Goal: Information Seeking & Learning: Learn about a topic

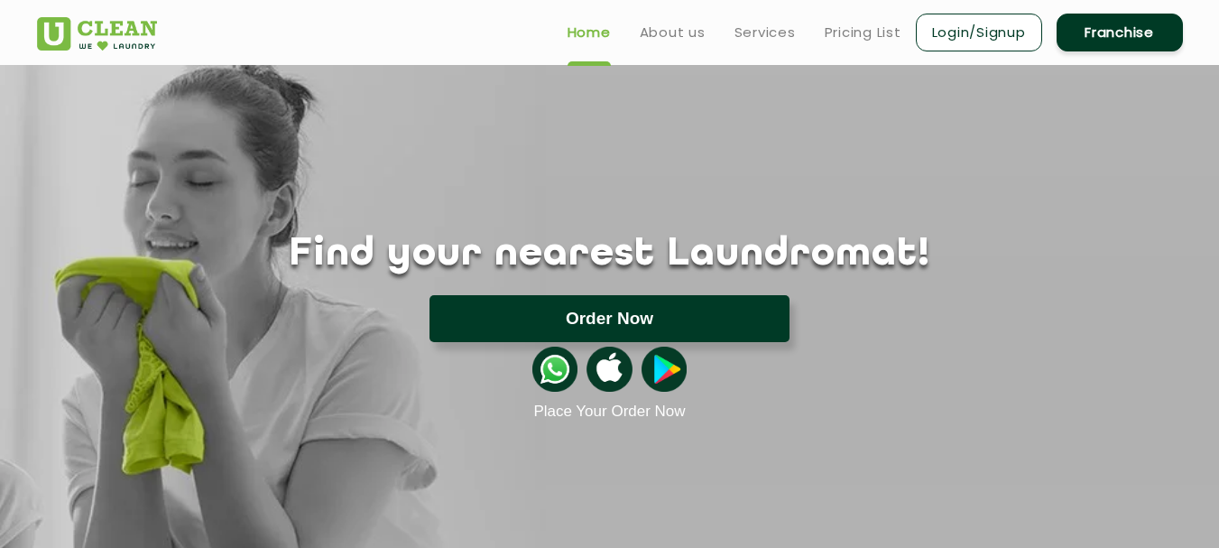
click at [626, 318] on button "Order Now" at bounding box center [610, 318] width 360 height 47
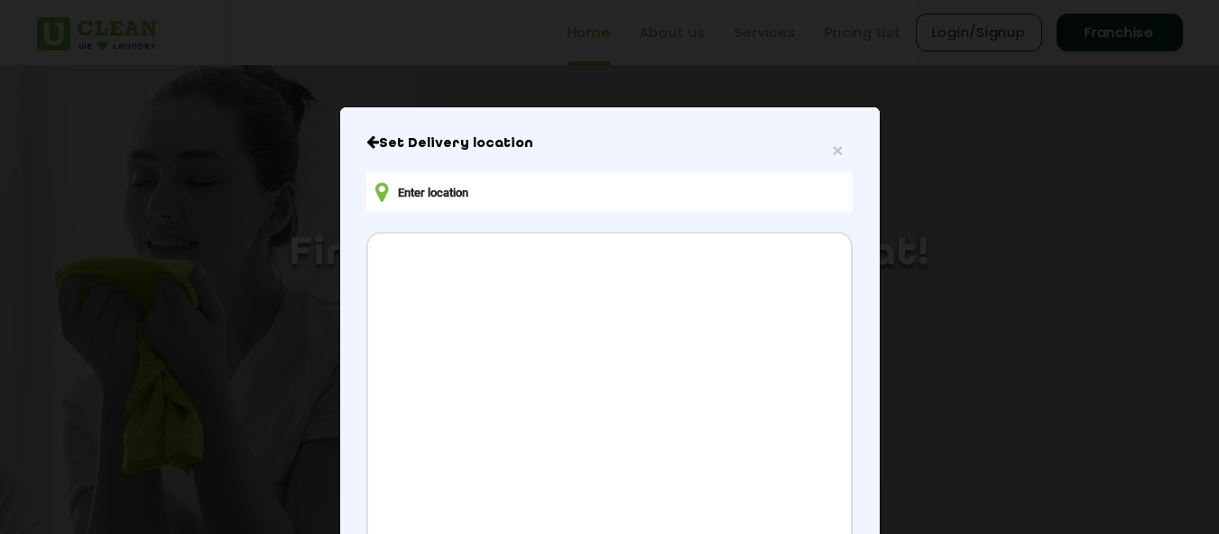
click at [521, 187] on input "text" at bounding box center [609, 191] width 486 height 41
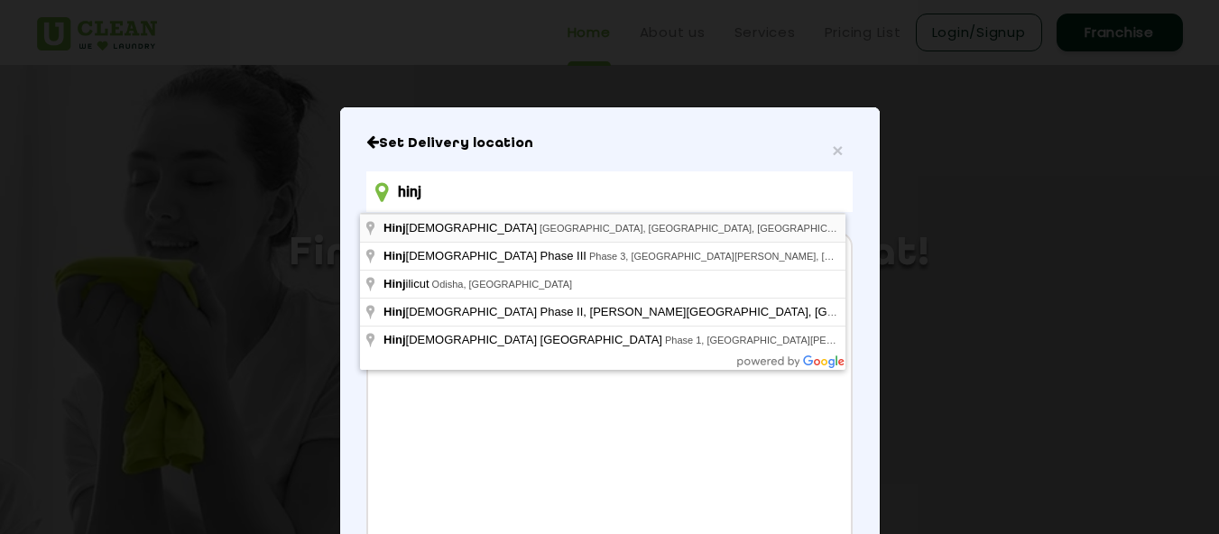
type input "Hinjewadi, Pune, Maharashtra, India"
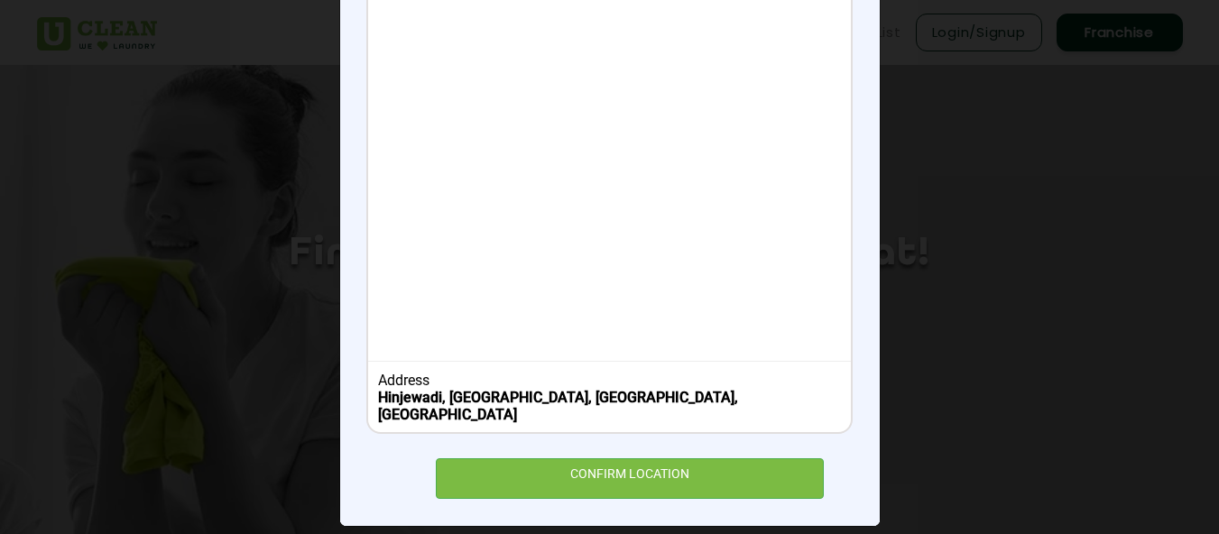
scroll to position [283, 0]
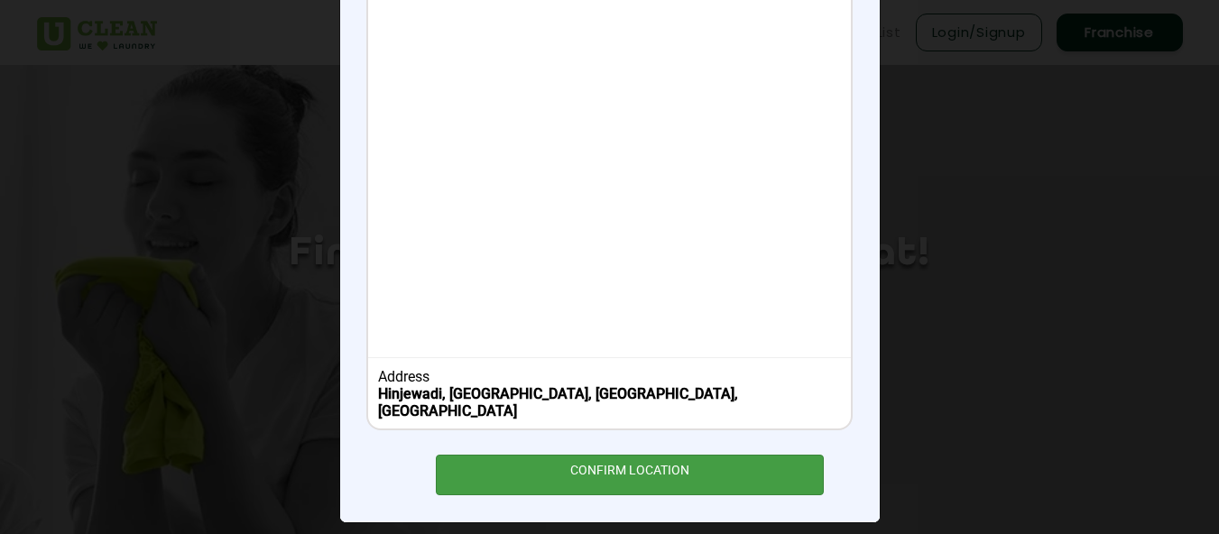
click at [626, 455] on div "CONFIRM LOCATION" at bounding box center [630, 475] width 389 height 41
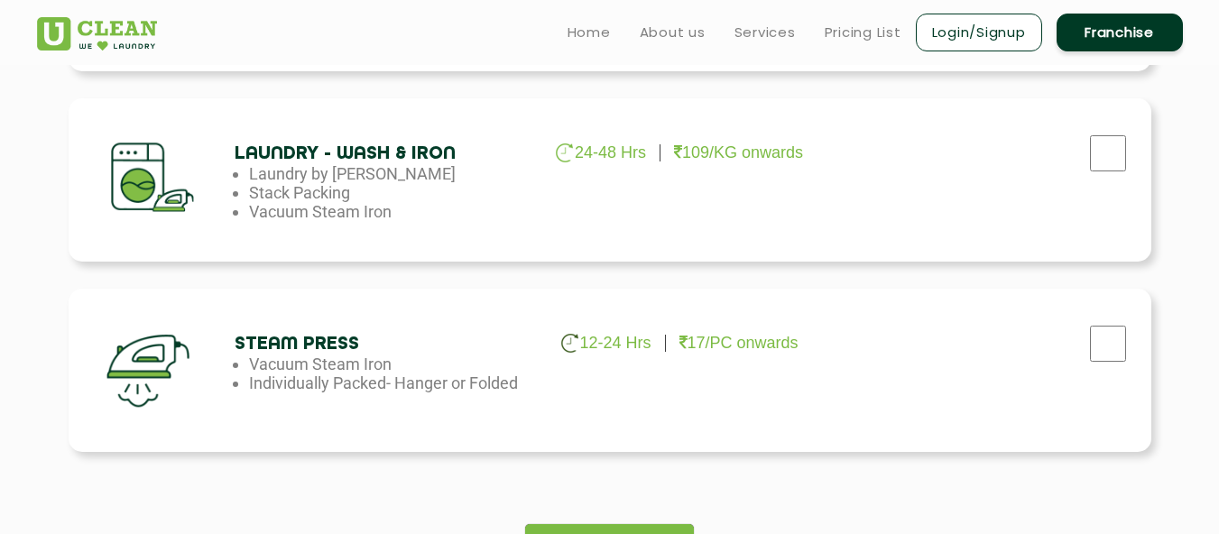
scroll to position [903, 0]
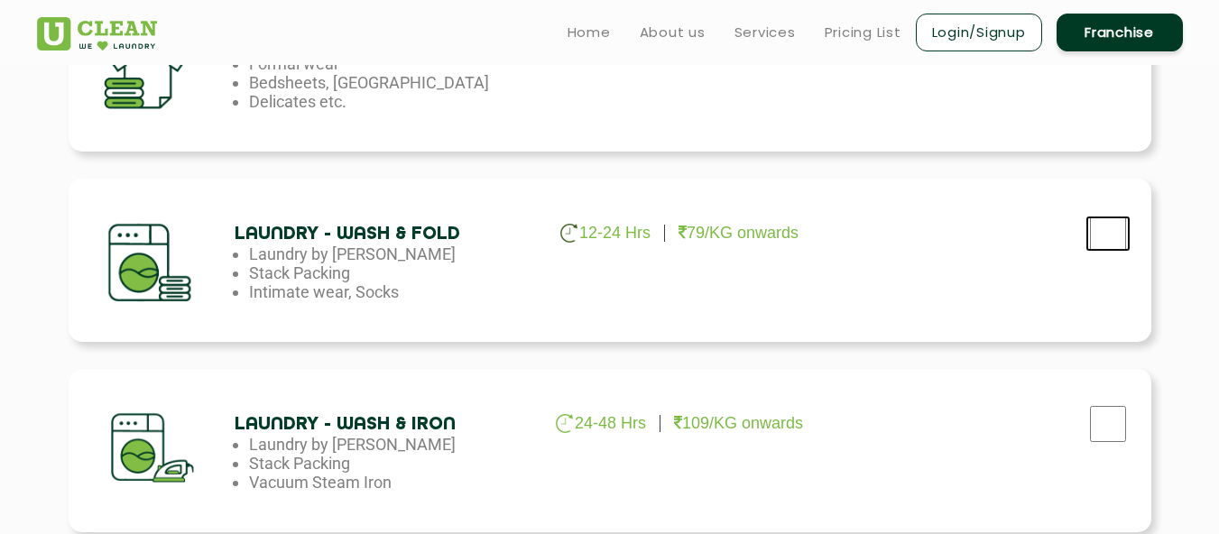
click at [1094, 227] on input "checkbox" at bounding box center [1108, 234] width 45 height 36
checkbox input "true"
drag, startPoint x: 1089, startPoint y: 397, endPoint x: 1102, endPoint y: 425, distance: 31.1
click at [1089, 401] on div at bounding box center [984, 420] width 305 height 74
click at [1102, 425] on input "checkbox" at bounding box center [1108, 424] width 45 height 36
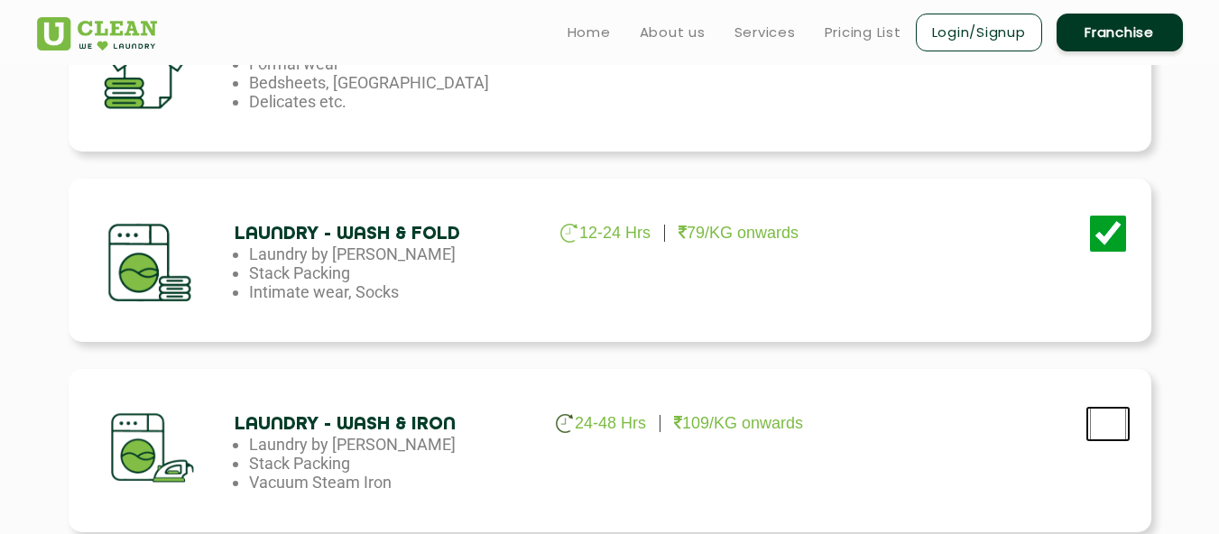
checkbox input "true"
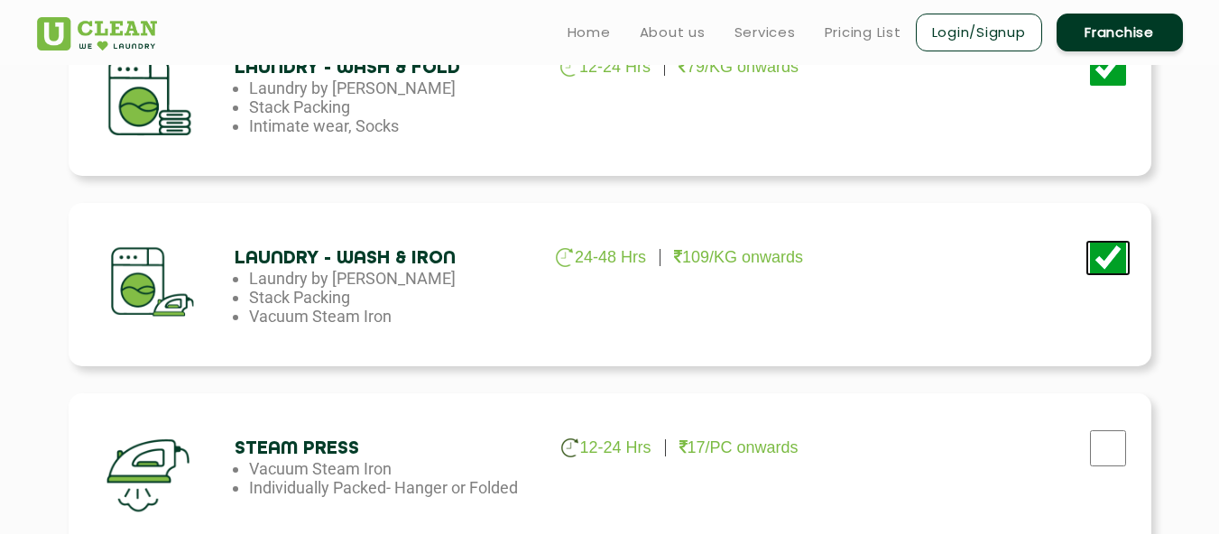
scroll to position [1264, 0]
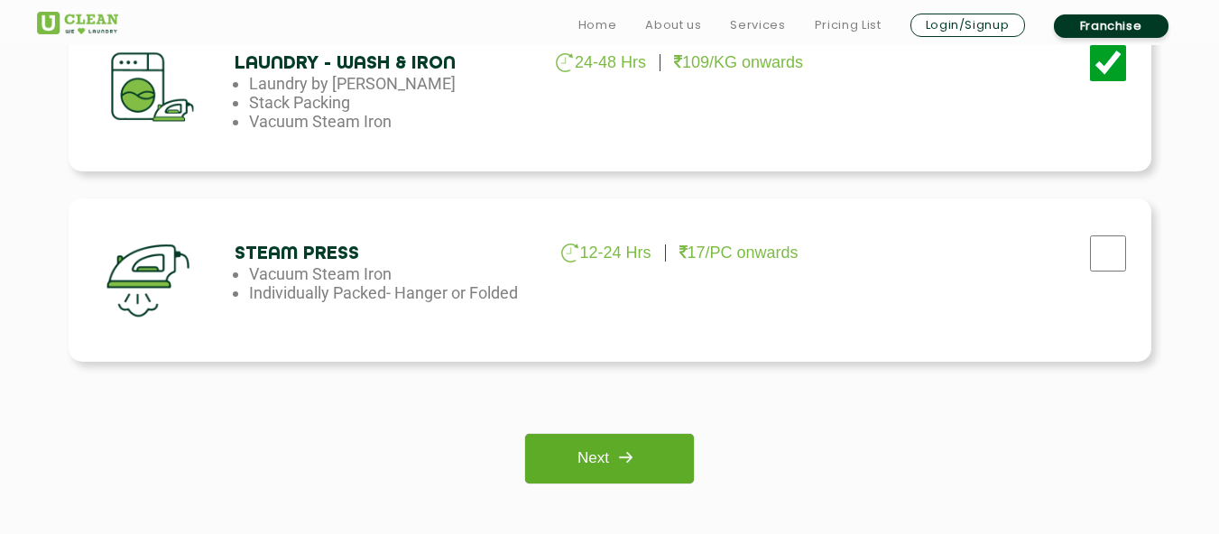
click at [598, 440] on link "Next" at bounding box center [609, 459] width 169 height 50
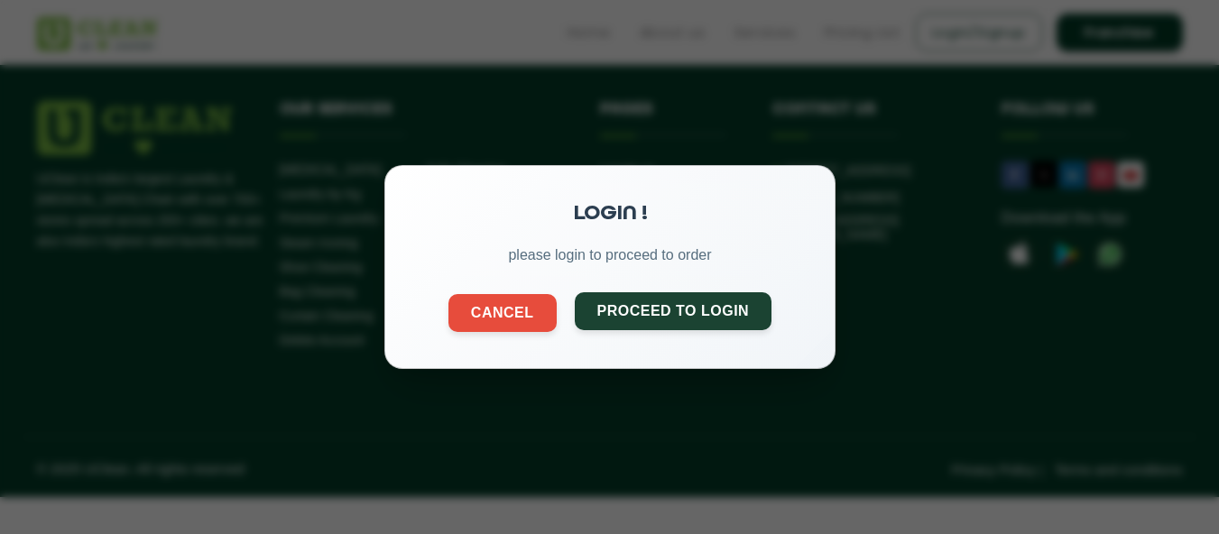
click at [621, 306] on button "Proceed to Login" at bounding box center [673, 311] width 198 height 38
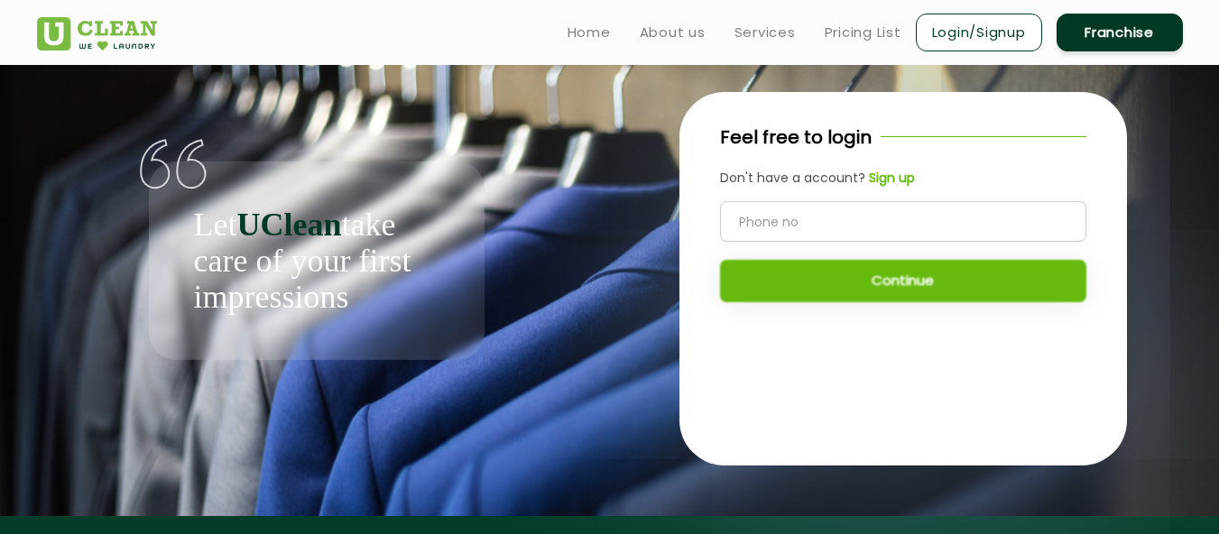
click at [784, 214] on input "tel" at bounding box center [903, 221] width 366 height 41
type input "9665332038"
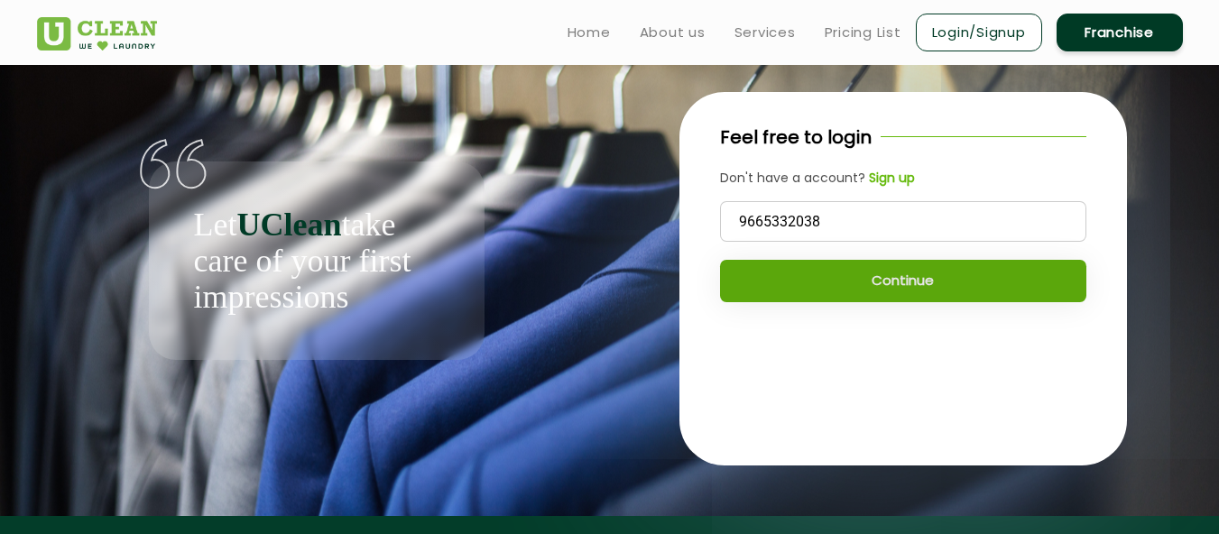
click at [794, 292] on button "Continue" at bounding box center [903, 281] width 366 height 42
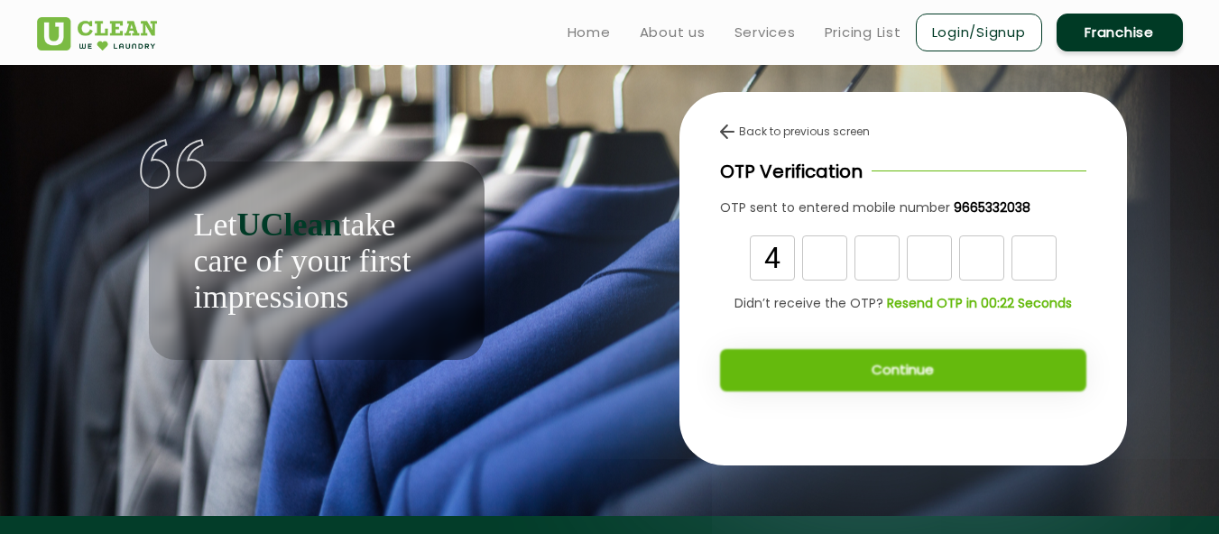
type input "4"
type input "0"
type input "2"
type input "6"
type input "4"
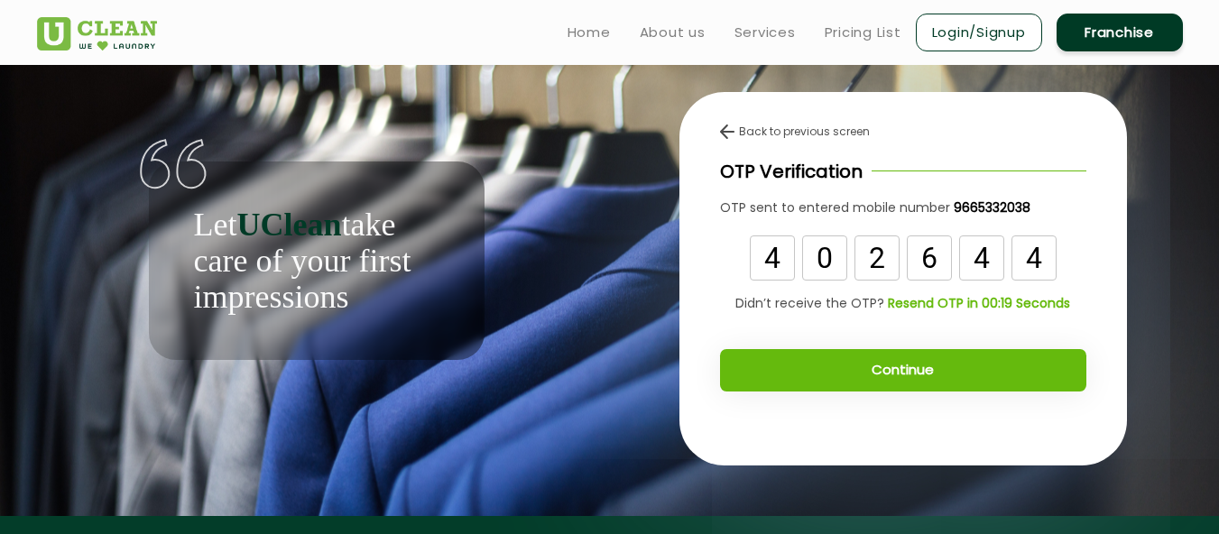
type input "4"
click at [836, 363] on button "Continue" at bounding box center [903, 370] width 366 height 42
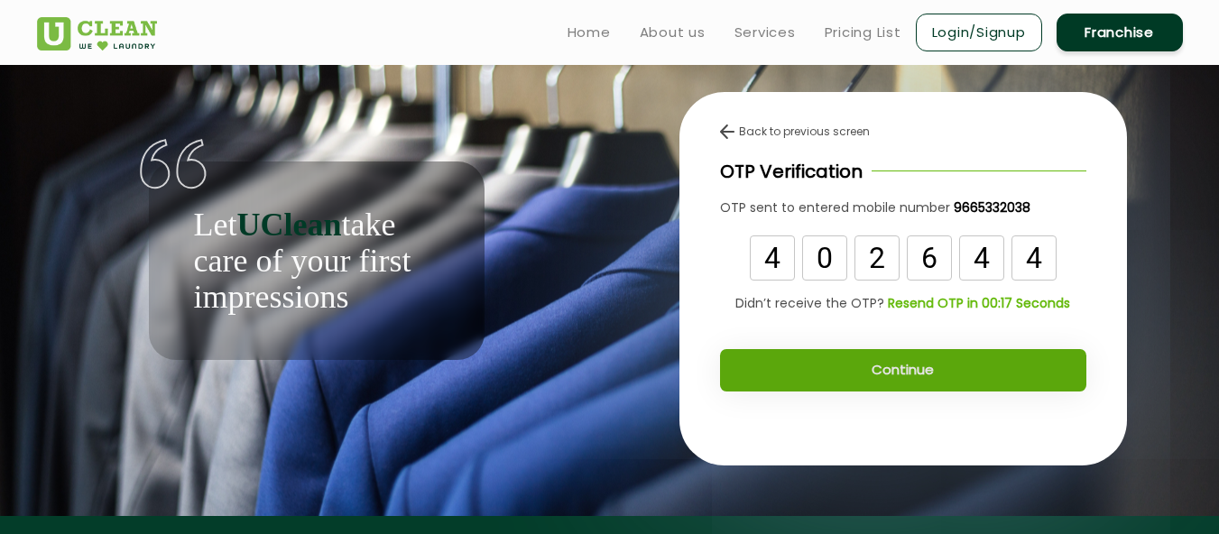
click at [886, 370] on button "Continue" at bounding box center [903, 370] width 366 height 42
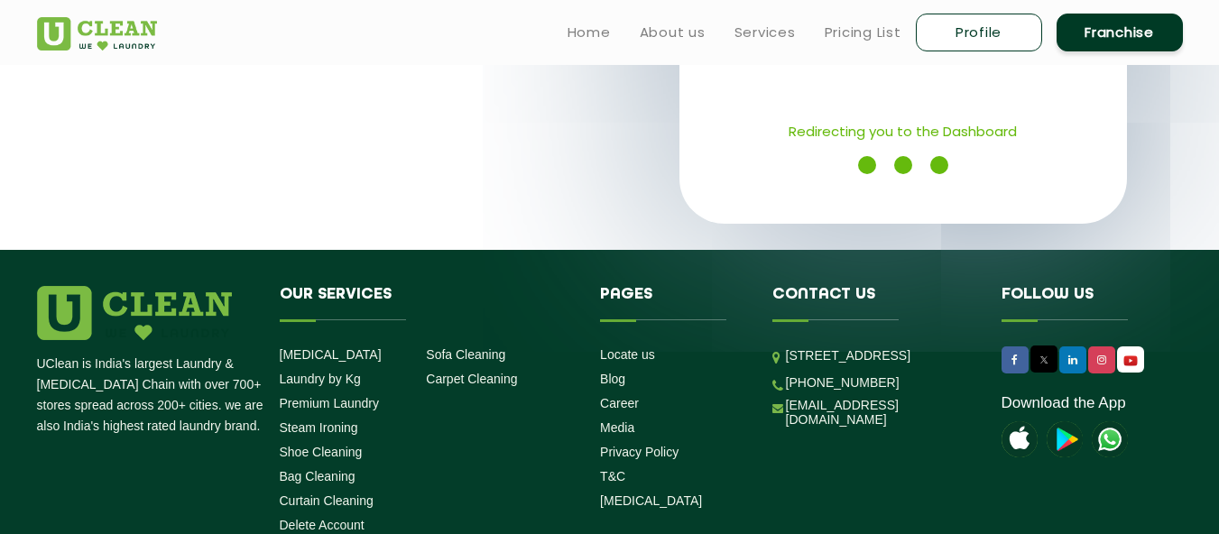
scroll to position [135, 0]
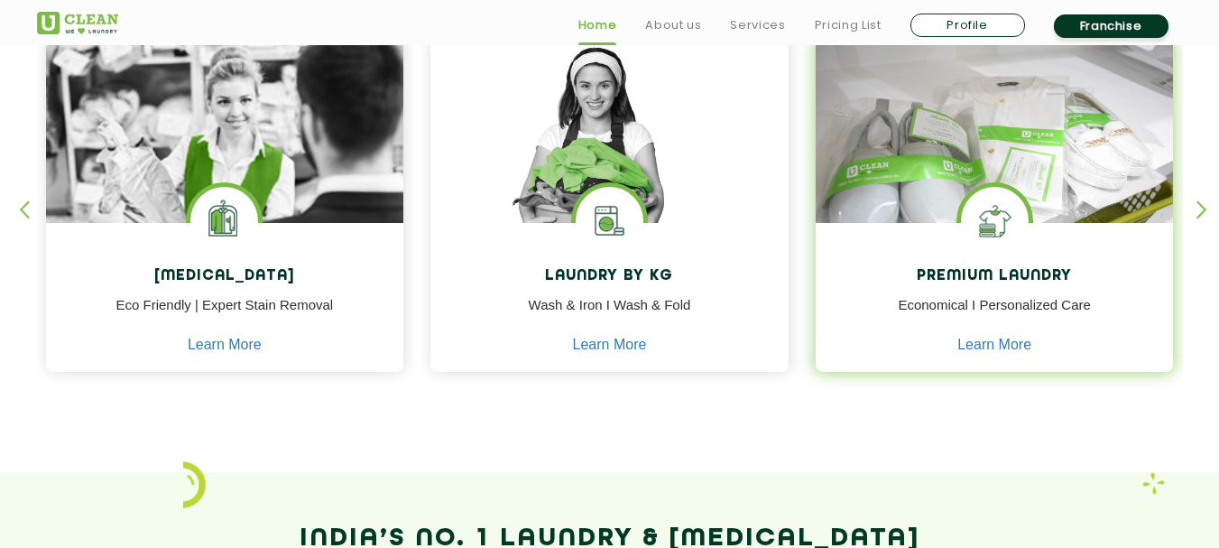
scroll to position [812, 0]
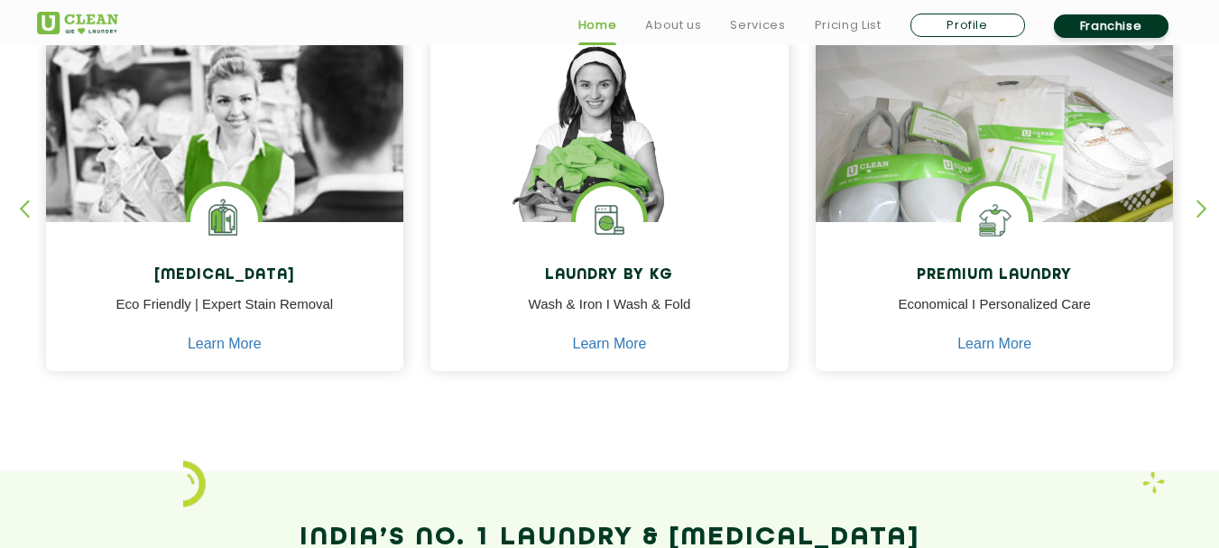
click at [1203, 204] on div "button" at bounding box center [1210, 224] width 27 height 50
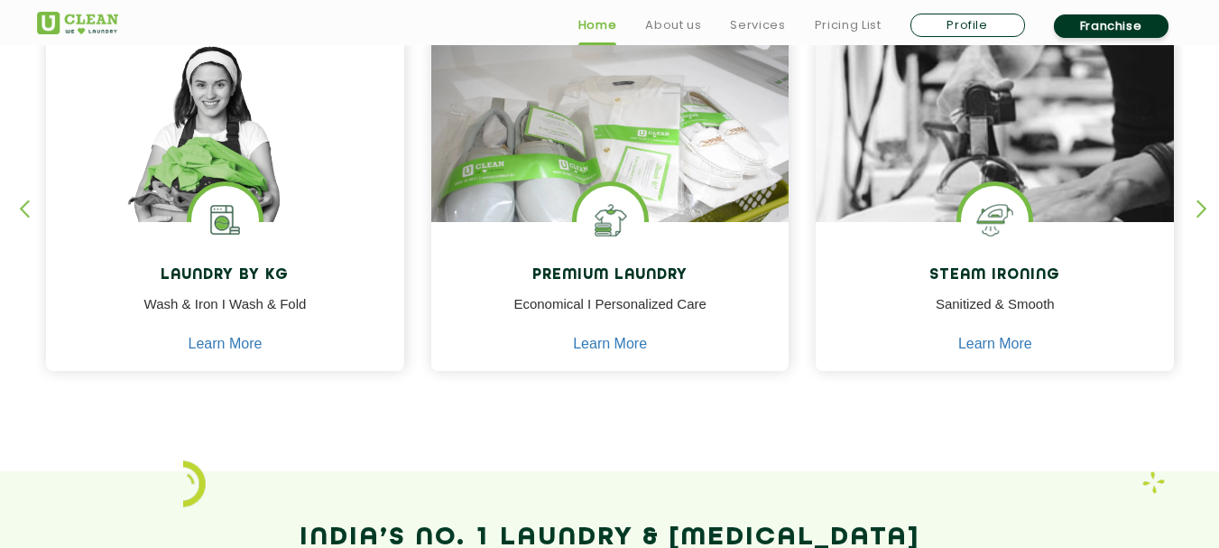
click at [1191, 223] on div "Dry Cleaning Eco Friendly | Expert Stain Removal Learn More Dry Cleaning Eco Fr…" at bounding box center [609, 187] width 1173 height 447
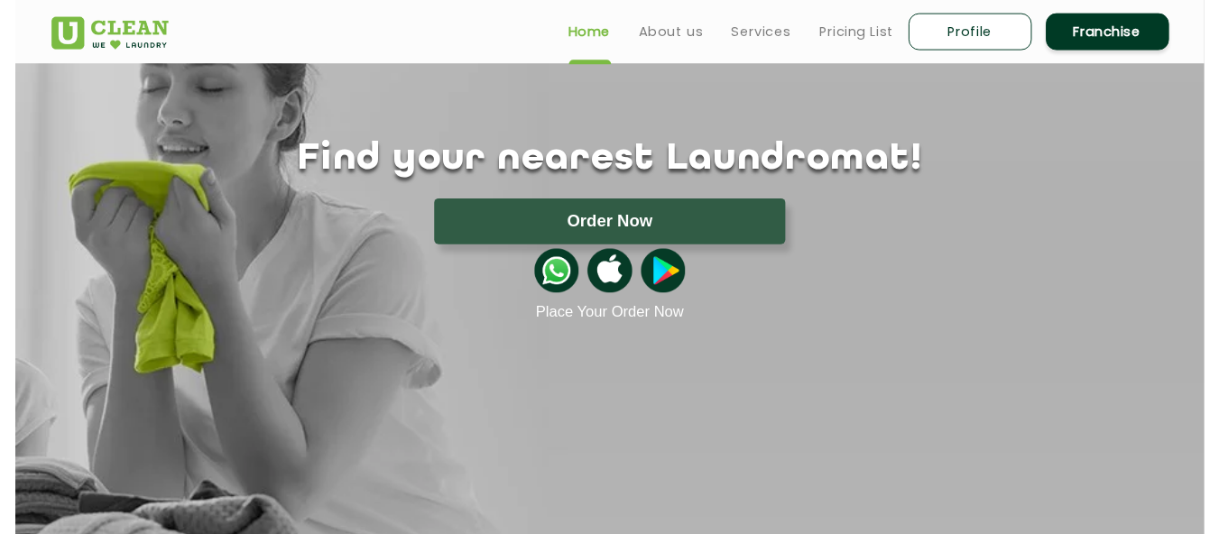
scroll to position [90, 0]
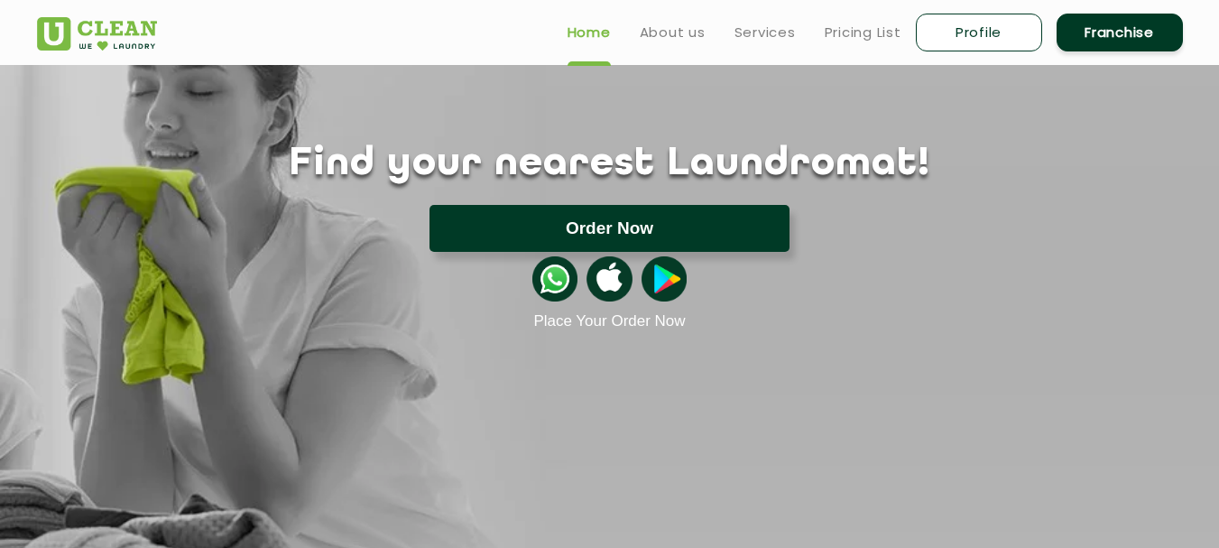
click at [654, 223] on button "Order Now" at bounding box center [610, 228] width 360 height 47
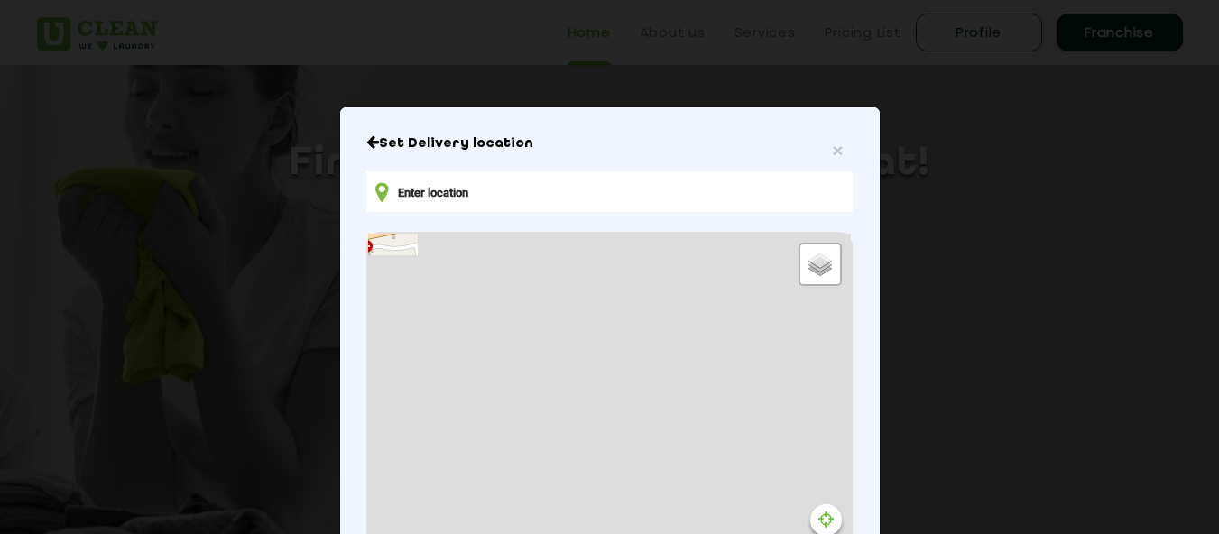
type input "HPF3+[GEOGRAPHIC_DATA][PERSON_NAME], [GEOGRAPHIC_DATA]"
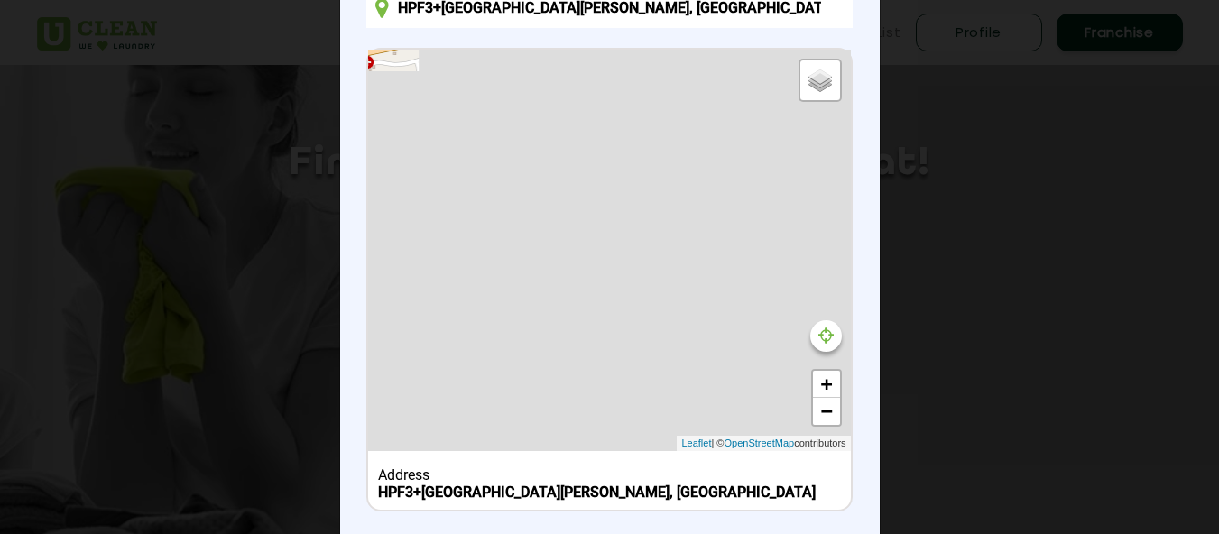
scroll to position [300, 0]
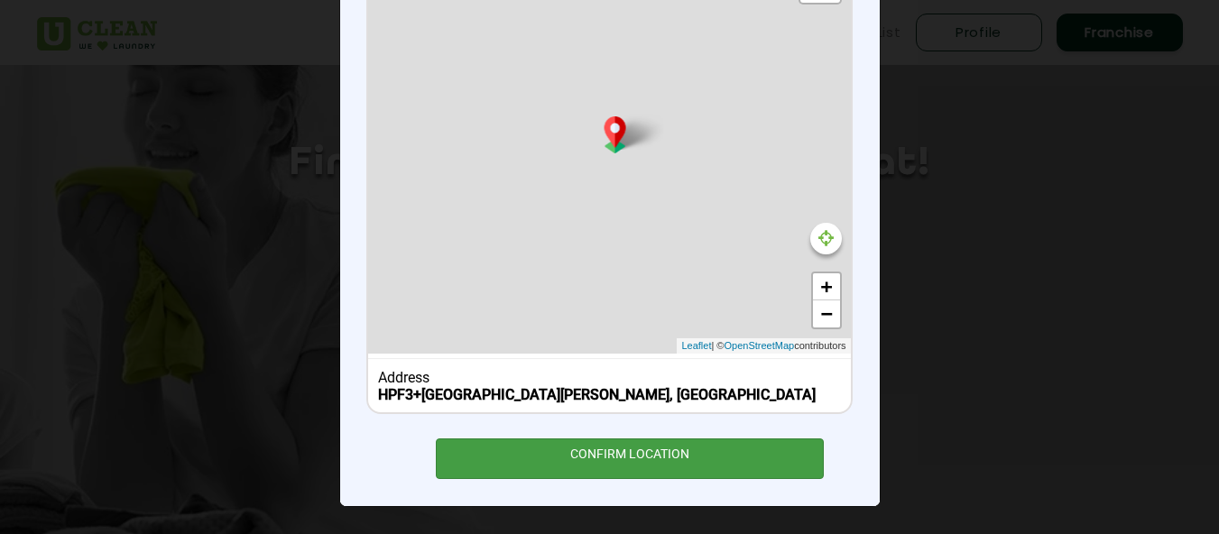
click at [628, 459] on div "CONFIRM LOCATION" at bounding box center [630, 459] width 389 height 41
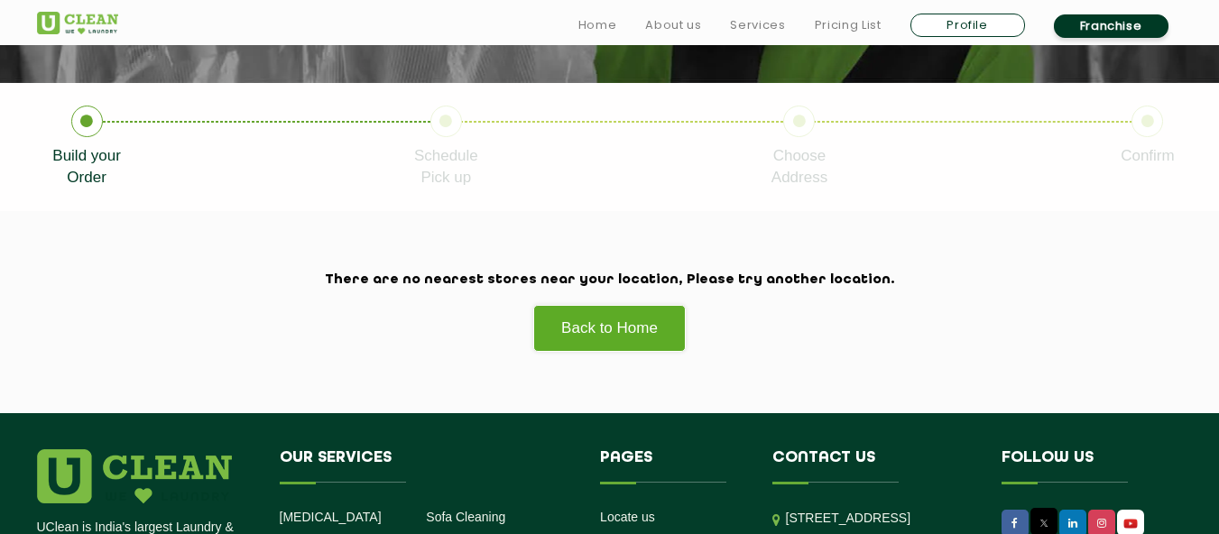
scroll to position [361, 0]
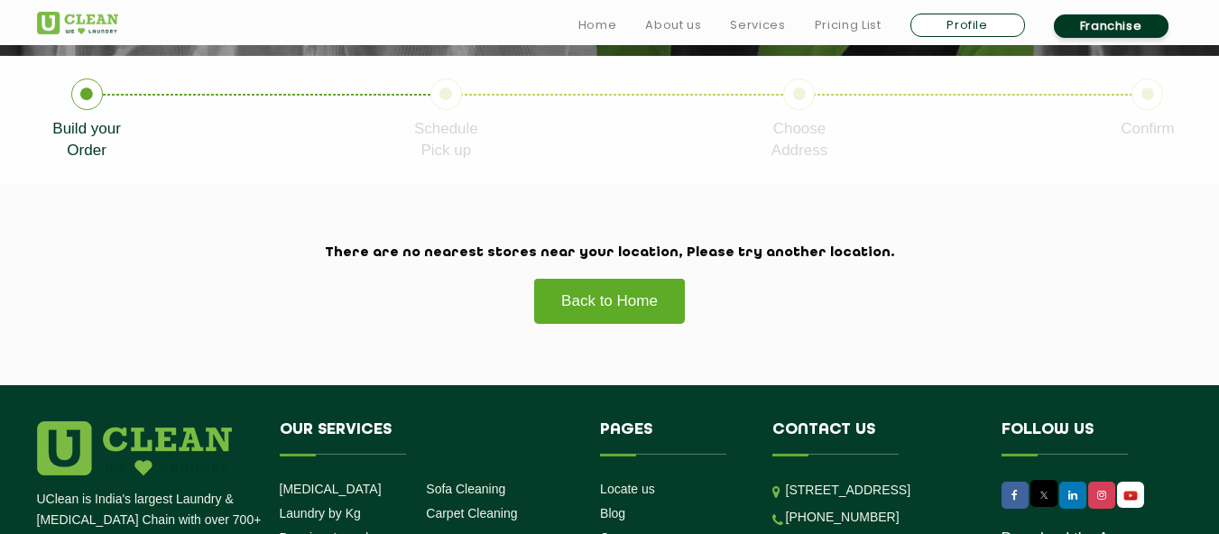
click at [623, 292] on link "Back to Home" at bounding box center [609, 301] width 153 height 46
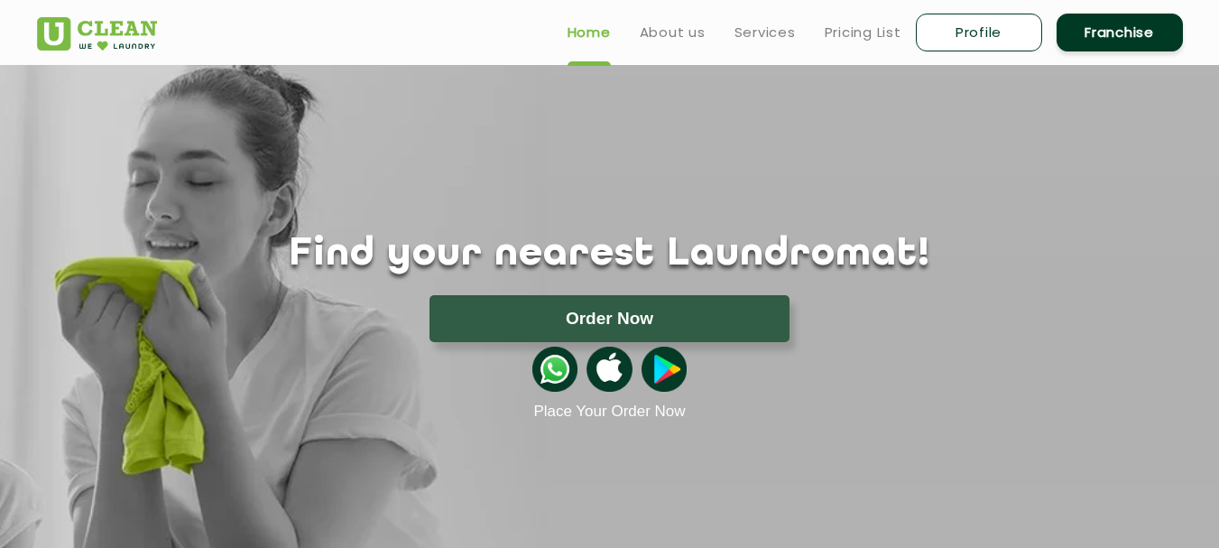
click at [546, 304] on button "Order Now" at bounding box center [610, 318] width 360 height 47
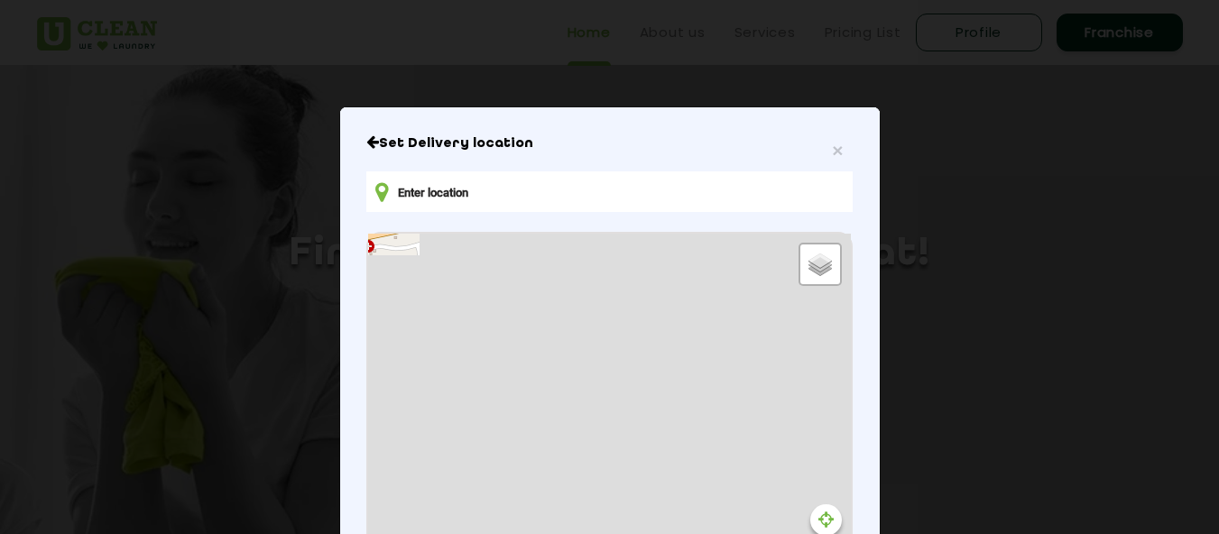
type input "HPF3+[GEOGRAPHIC_DATA][PERSON_NAME], [GEOGRAPHIC_DATA]"
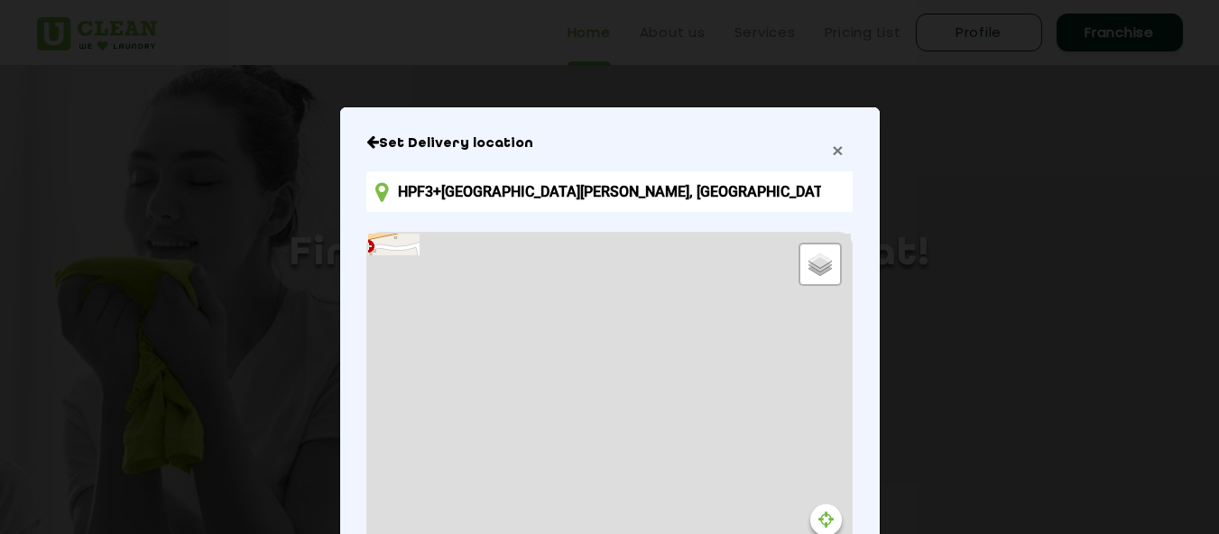
click at [834, 151] on span "×" at bounding box center [837, 150] width 11 height 21
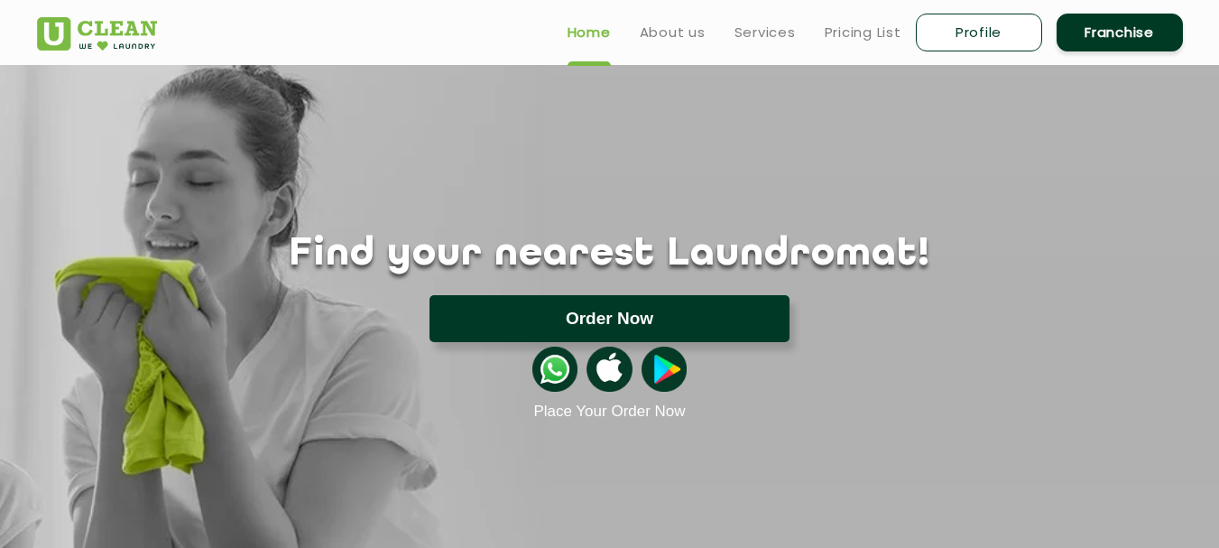
click at [590, 331] on button "Order Now" at bounding box center [610, 318] width 360 height 47
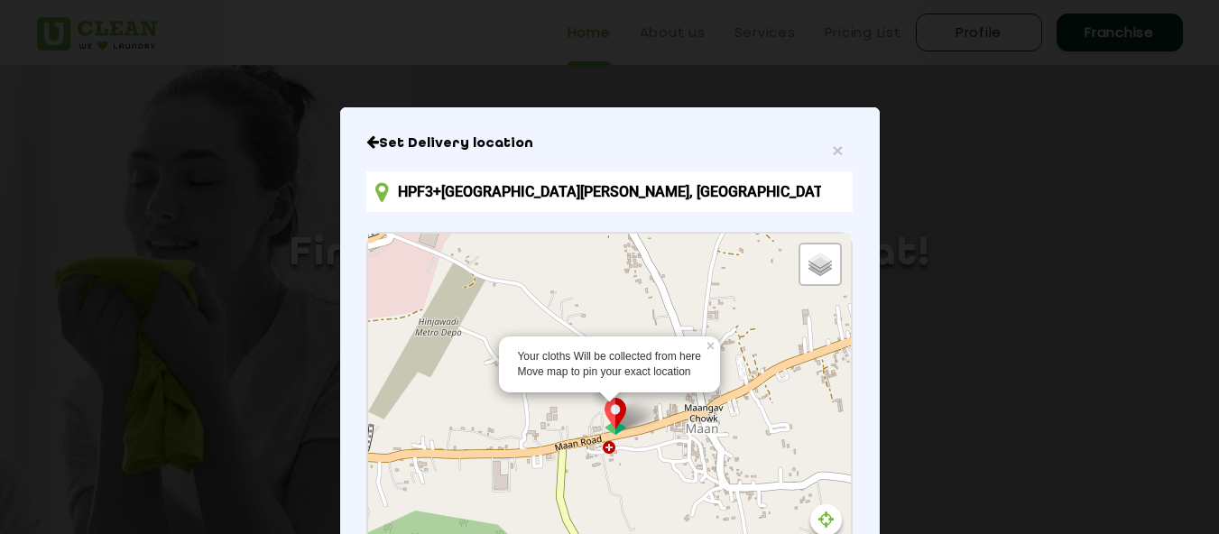
click at [586, 196] on input "HPF3+[GEOGRAPHIC_DATA][PERSON_NAME], [GEOGRAPHIC_DATA]" at bounding box center [609, 191] width 486 height 41
click at [651, 195] on input "HPF3+[GEOGRAPHIC_DATA][PERSON_NAME], [GEOGRAPHIC_DATA]" at bounding box center [609, 191] width 486 height 41
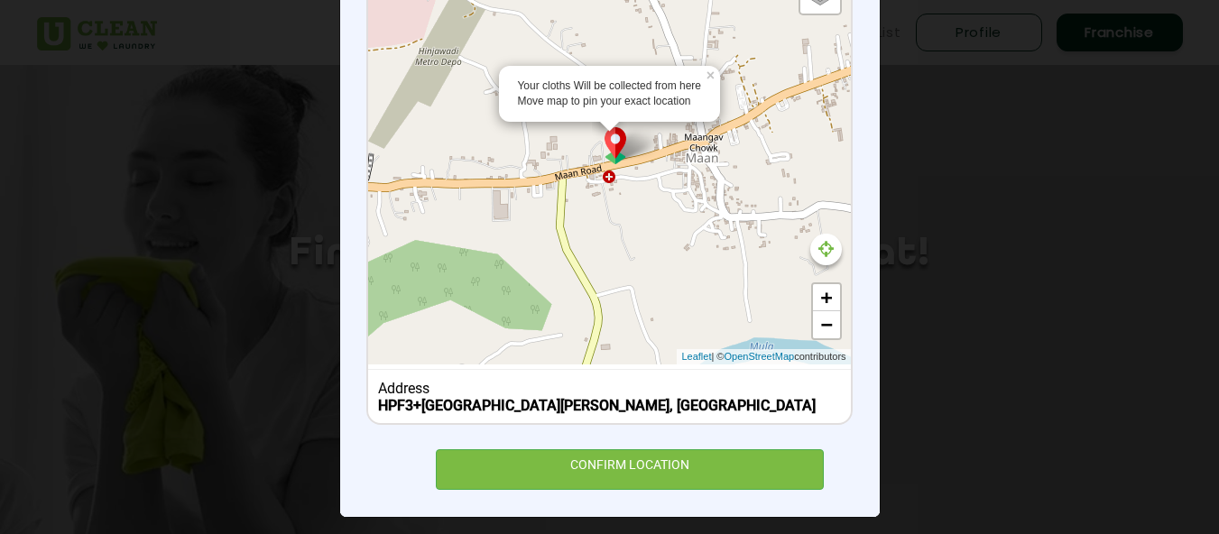
scroll to position [235, 0]
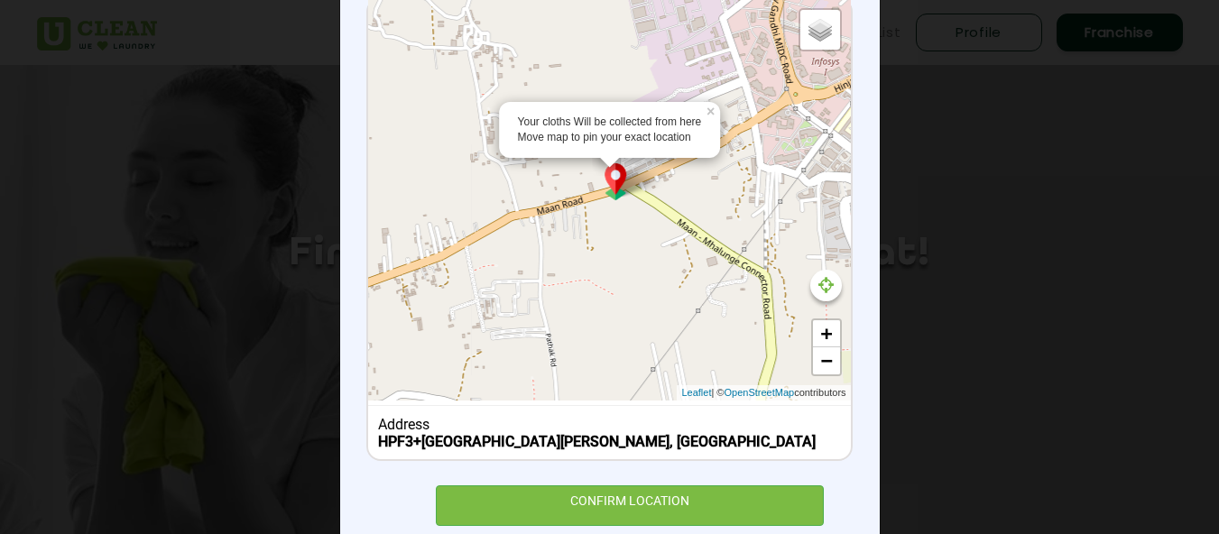
drag, startPoint x: 608, startPoint y: 146, endPoint x: 197, endPoint y: 300, distance: 439.3
click at [197, 300] on div "× Set Delivery location HPF3+[GEOGRAPHIC_DATA][PERSON_NAME] [GEOGRAPHIC_DATA], …" at bounding box center [609, 267] width 1219 height 534
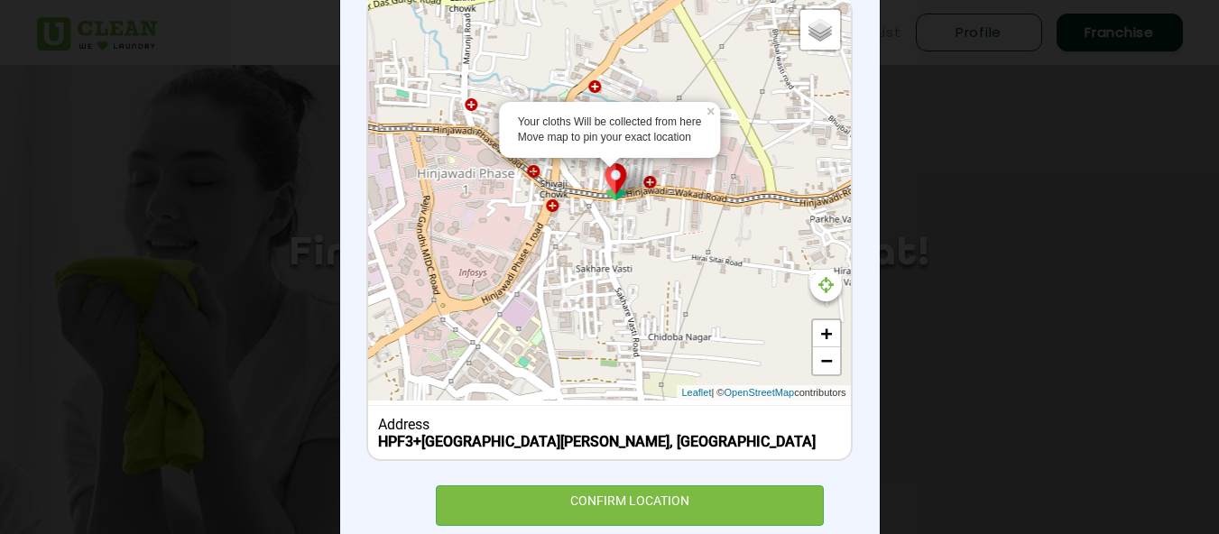
drag, startPoint x: 783, startPoint y: 178, endPoint x: 429, endPoint y: 387, distance: 411.9
click at [429, 387] on div "Your cloths Will be collected from here Move map to pin your exact location × D…" at bounding box center [609, 200] width 482 height 402
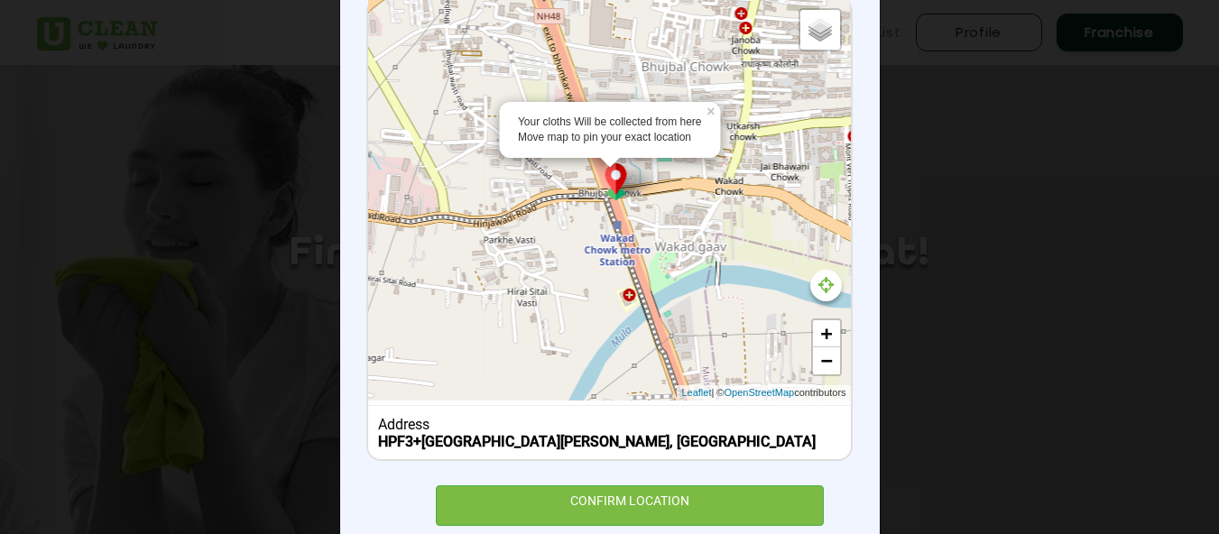
drag, startPoint x: 785, startPoint y: 244, endPoint x: 454, endPoint y: 266, distance: 332.0
click at [454, 266] on div "Your cloths Will be collected from here Move map to pin your exact location × D…" at bounding box center [609, 200] width 482 height 402
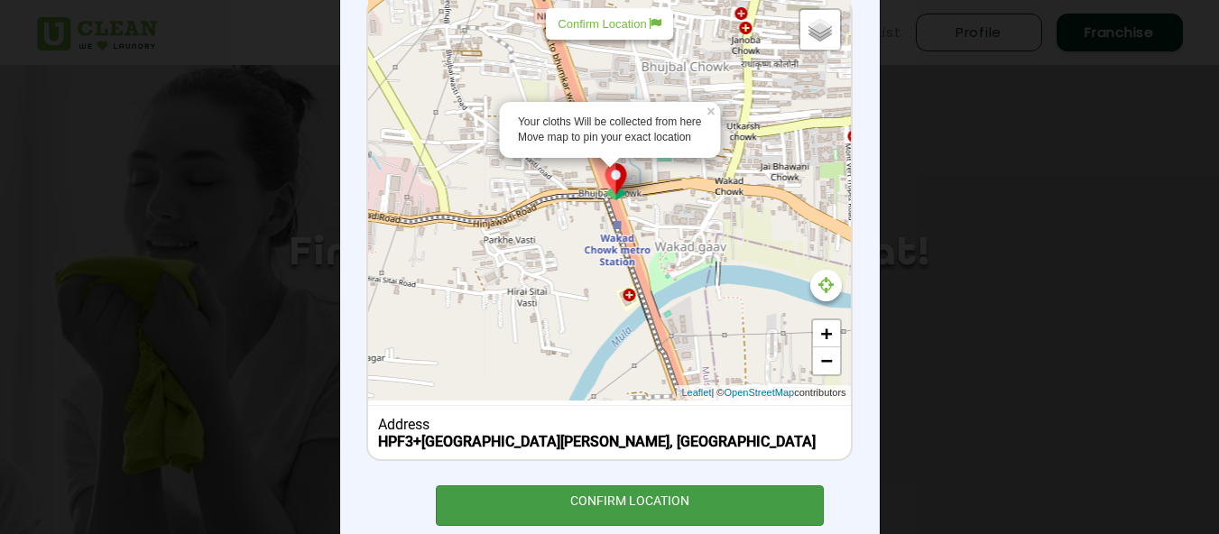
click at [609, 515] on div "CONFIRM LOCATION" at bounding box center [630, 506] width 389 height 41
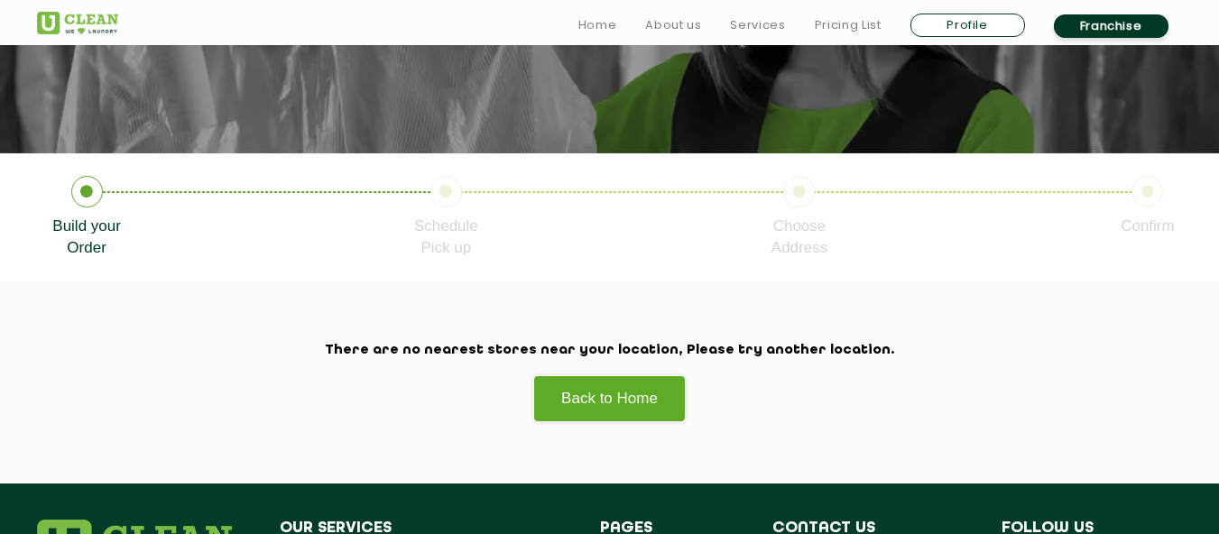
scroll to position [271, 0]
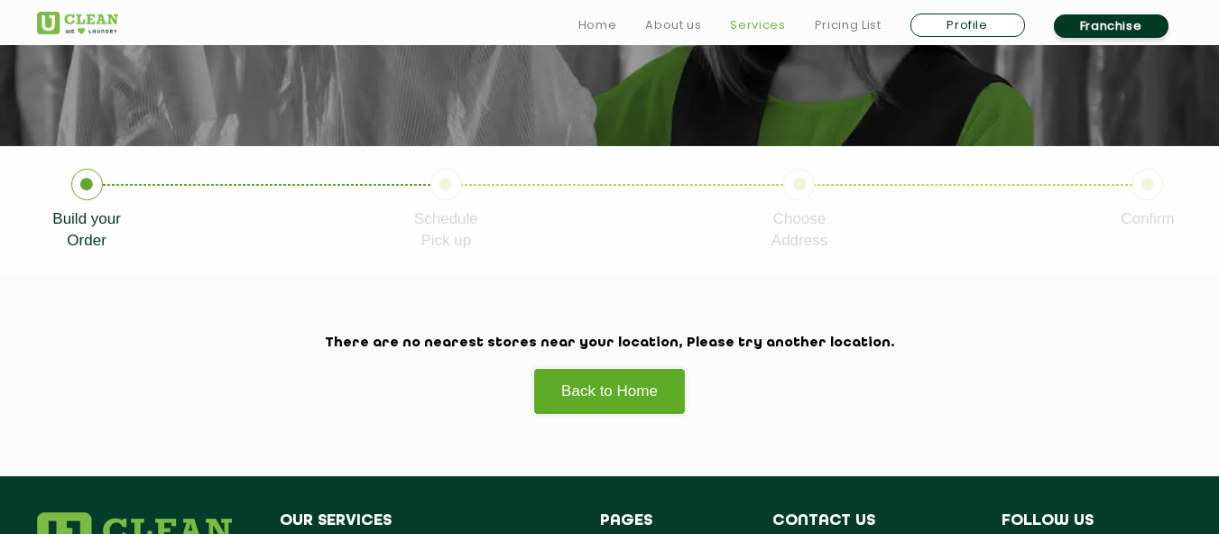
click at [746, 31] on link "Services" at bounding box center [757, 25] width 55 height 22
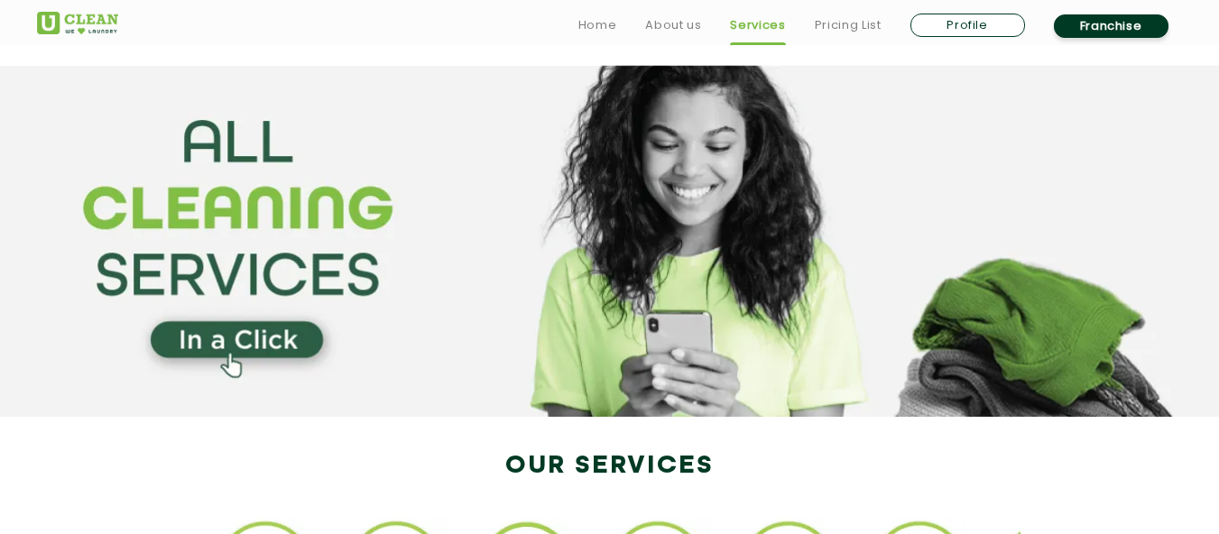
scroll to position [271, 0]
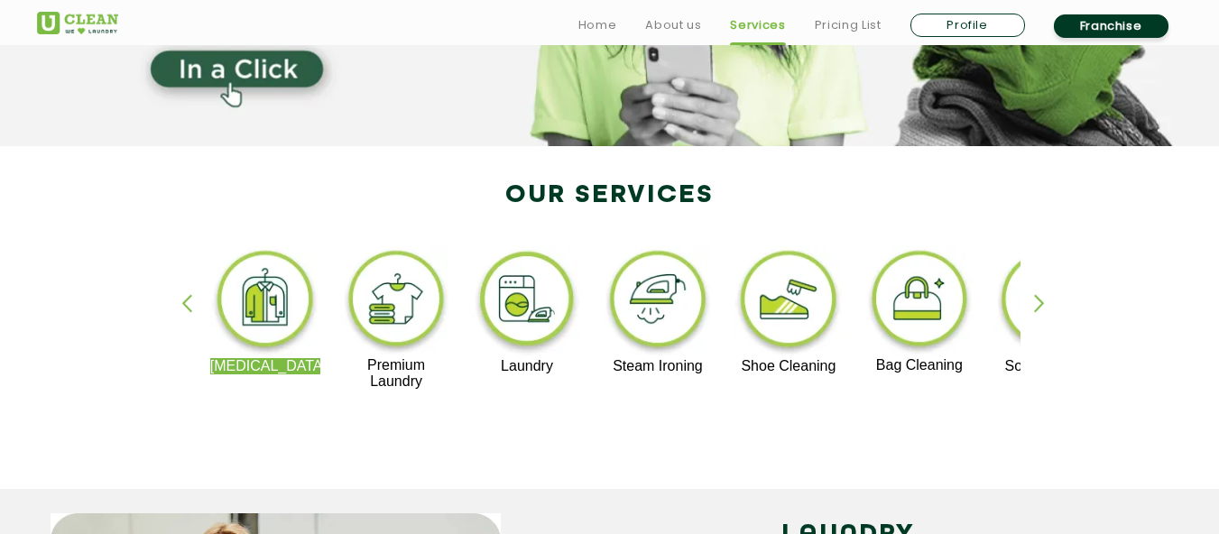
click at [370, 314] on img at bounding box center [396, 301] width 111 height 111
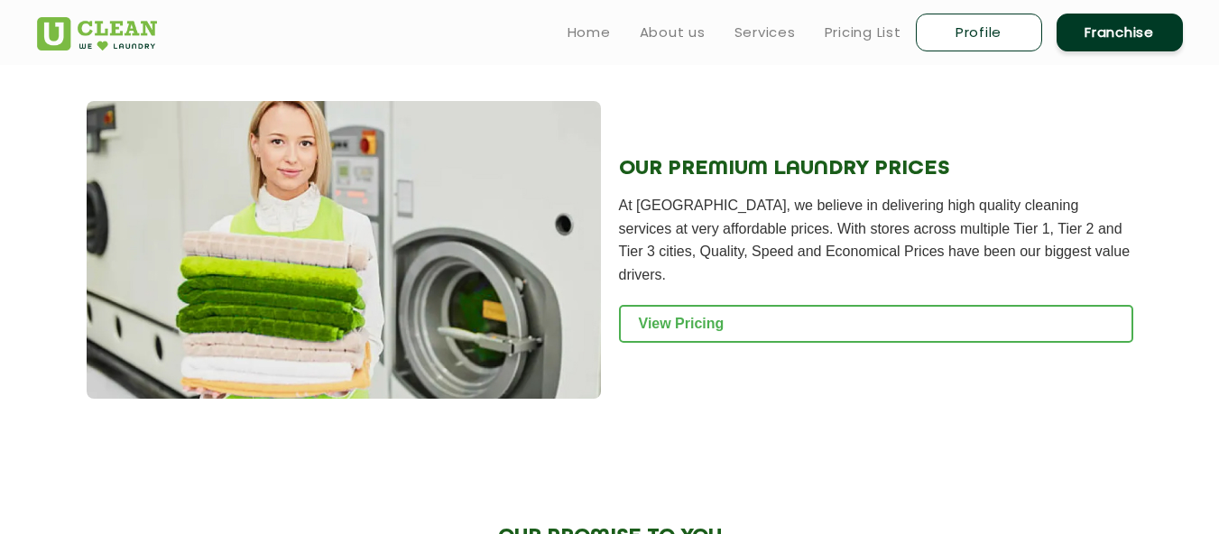
scroll to position [1896, 0]
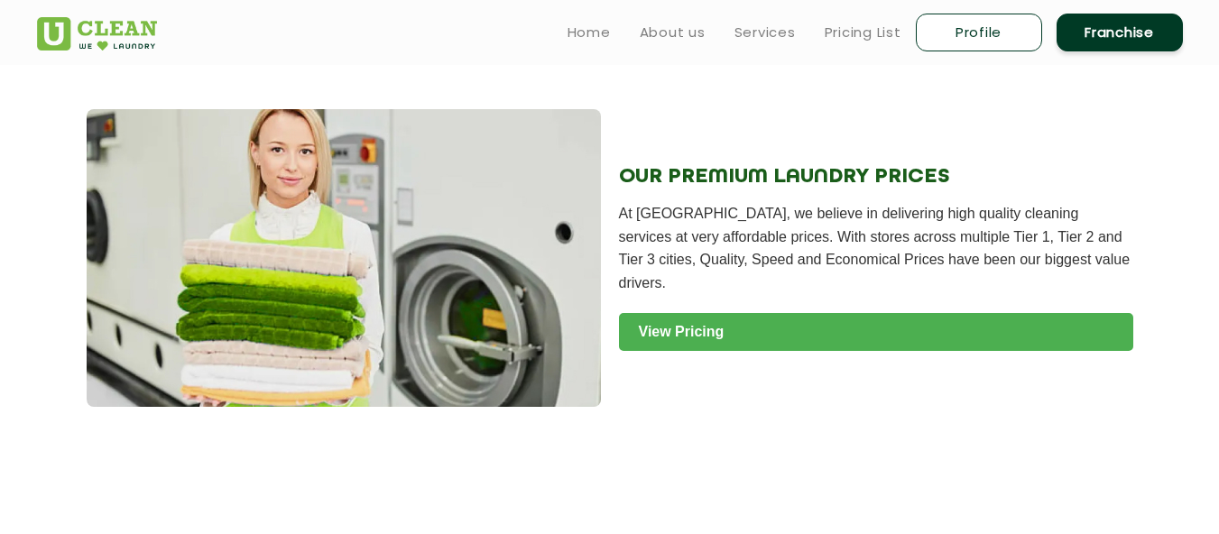
click at [751, 313] on link "View Pricing" at bounding box center [876, 332] width 514 height 38
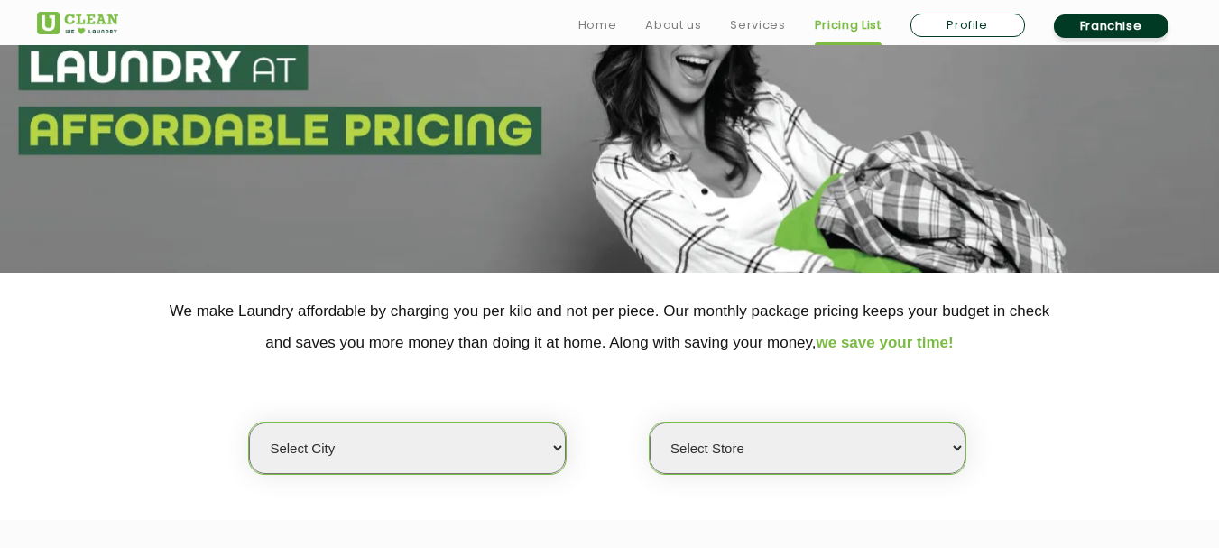
scroll to position [361, 0]
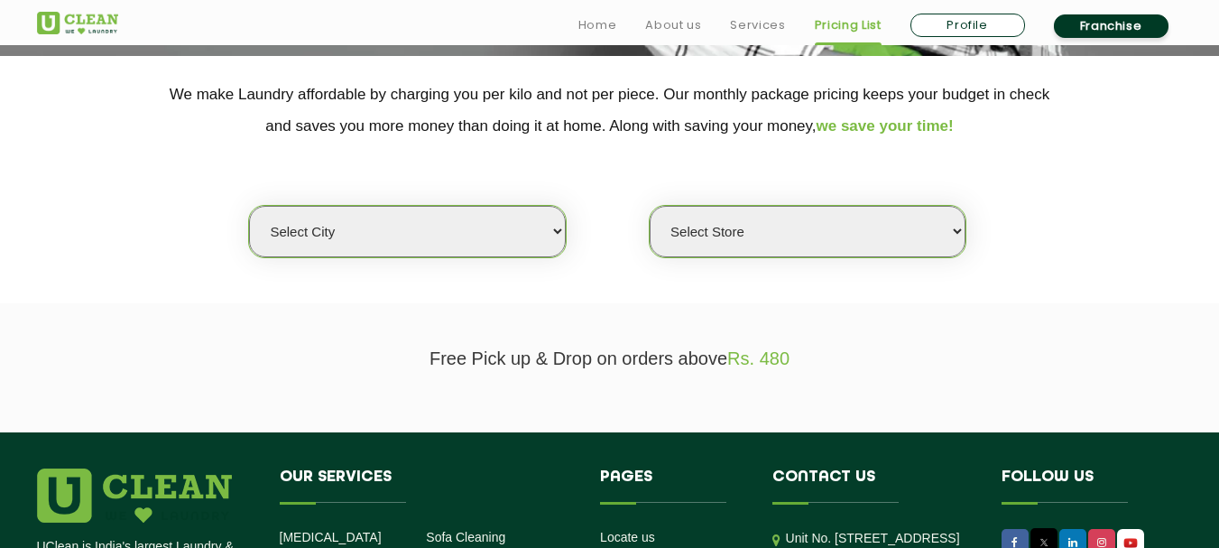
click at [408, 223] on select "Select city [GEOGRAPHIC_DATA] [GEOGRAPHIC_DATA] [GEOGRAPHIC_DATA] [GEOGRAPHIC_D…" at bounding box center [407, 231] width 316 height 51
select select "12"
click at [249, 206] on select "Select city Aalo Agartala Agra Ahmedabad Akola Aligarh Alwar - UClean Select Am…" at bounding box center [407, 231] width 316 height 51
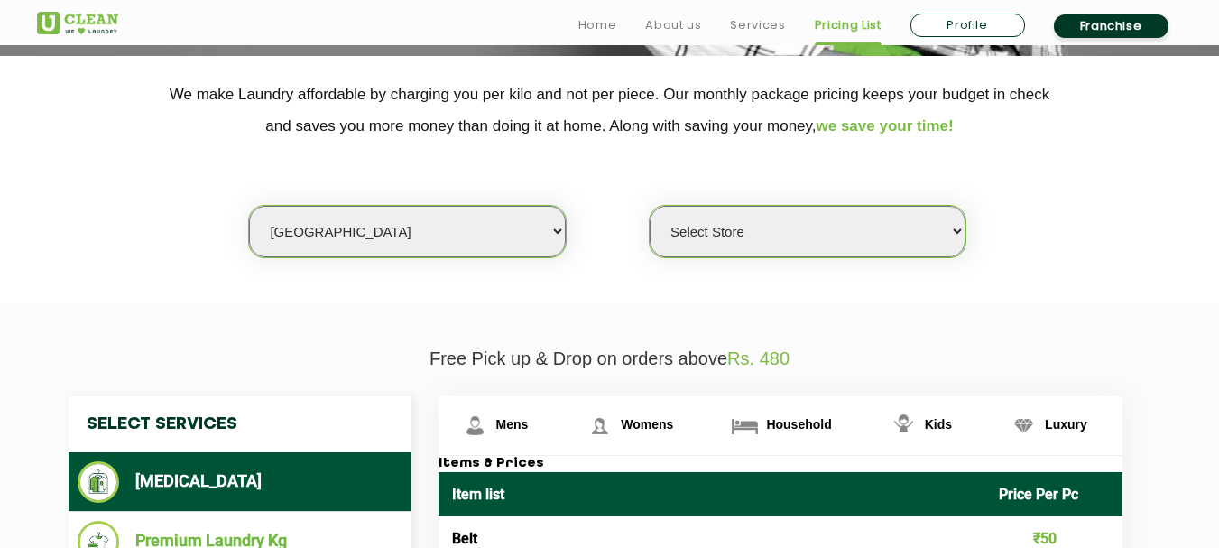
click at [854, 231] on select "Select Store UClean Shivranjani" at bounding box center [808, 231] width 316 height 51
select select "25"
click at [650, 206] on select "Select Store UClean Shivranjani" at bounding box center [808, 231] width 316 height 51
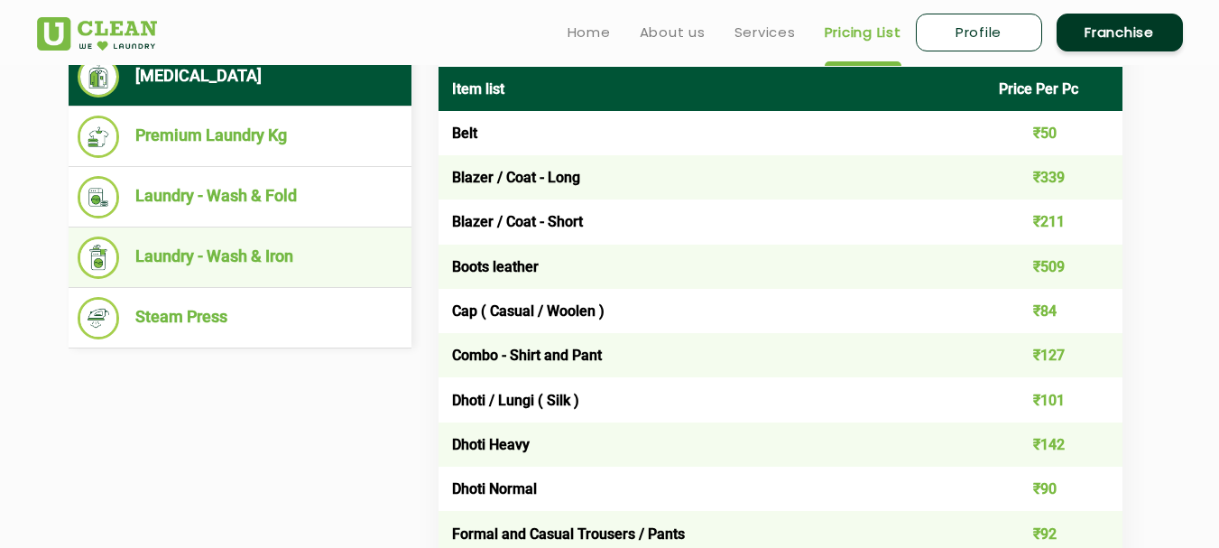
scroll to position [722, 0]
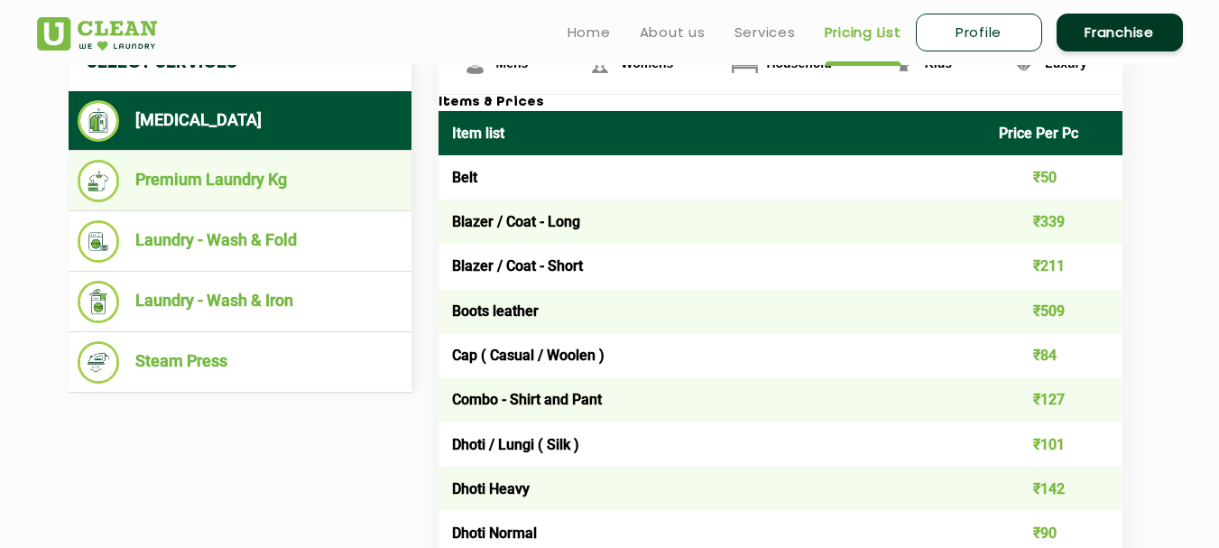
click at [236, 182] on li "Premium Laundry Kg" at bounding box center [240, 181] width 325 height 42
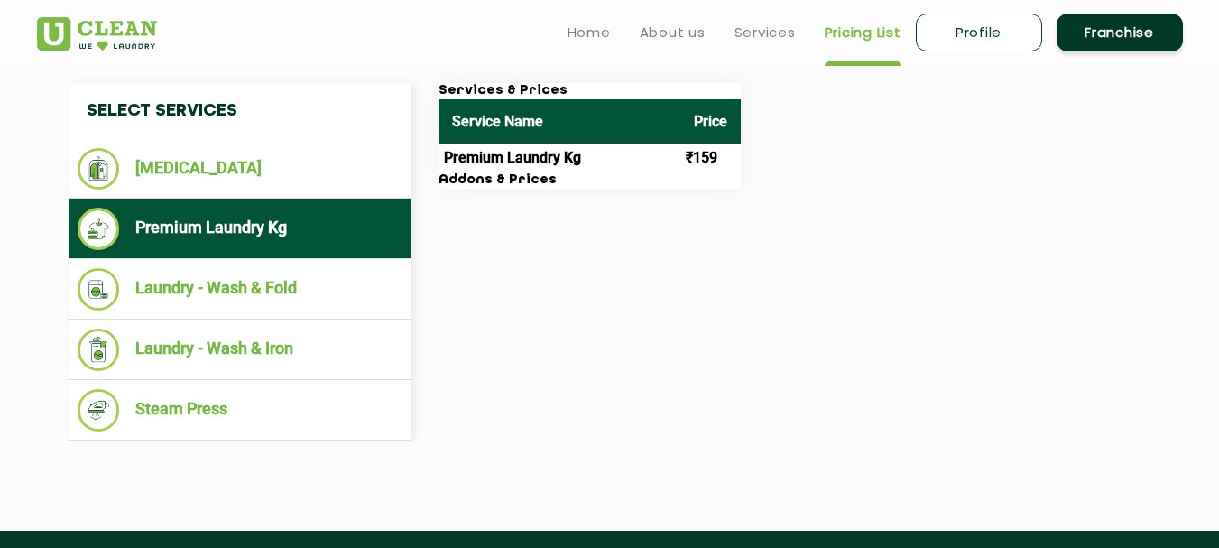
scroll to position [632, 0]
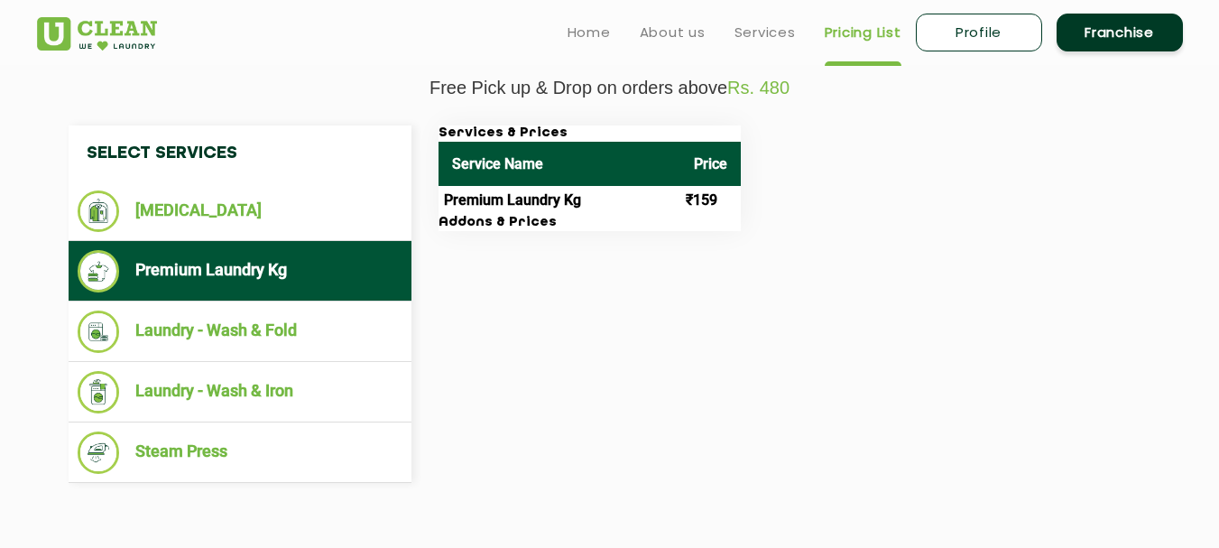
click at [530, 220] on h3 "Addons & Prices" at bounding box center [590, 223] width 302 height 16
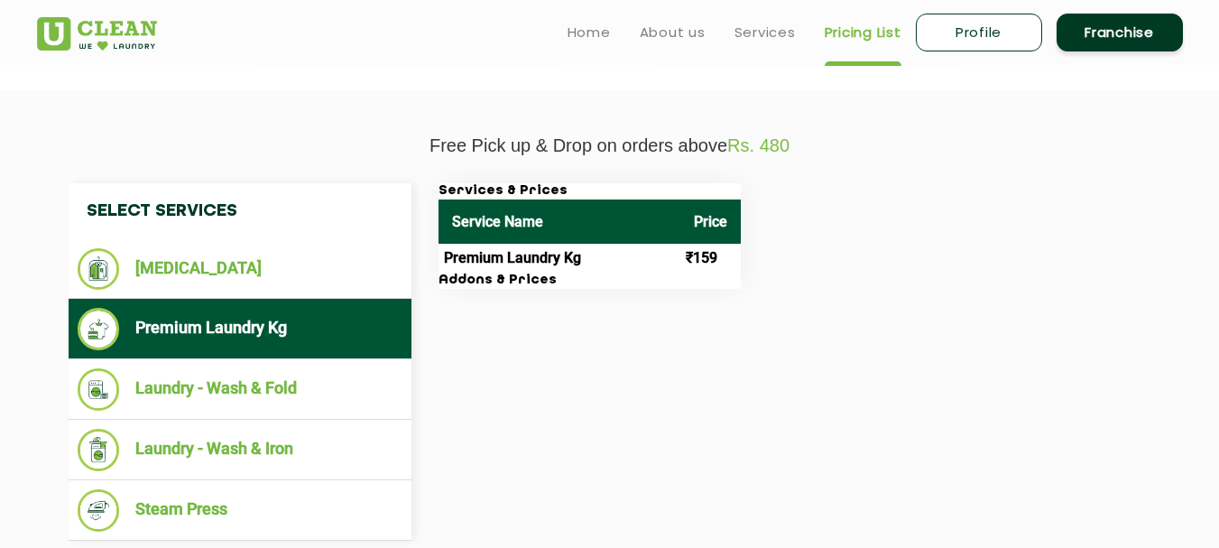
scroll to position [542, 0]
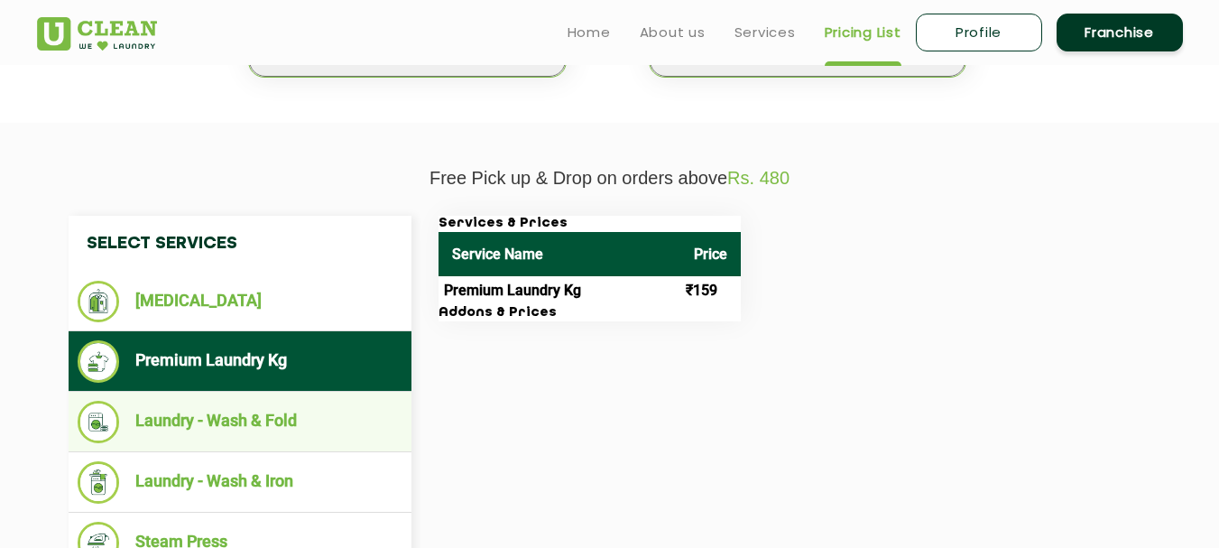
click at [237, 431] on li "Laundry - Wash & Fold" at bounding box center [240, 422] width 325 height 42
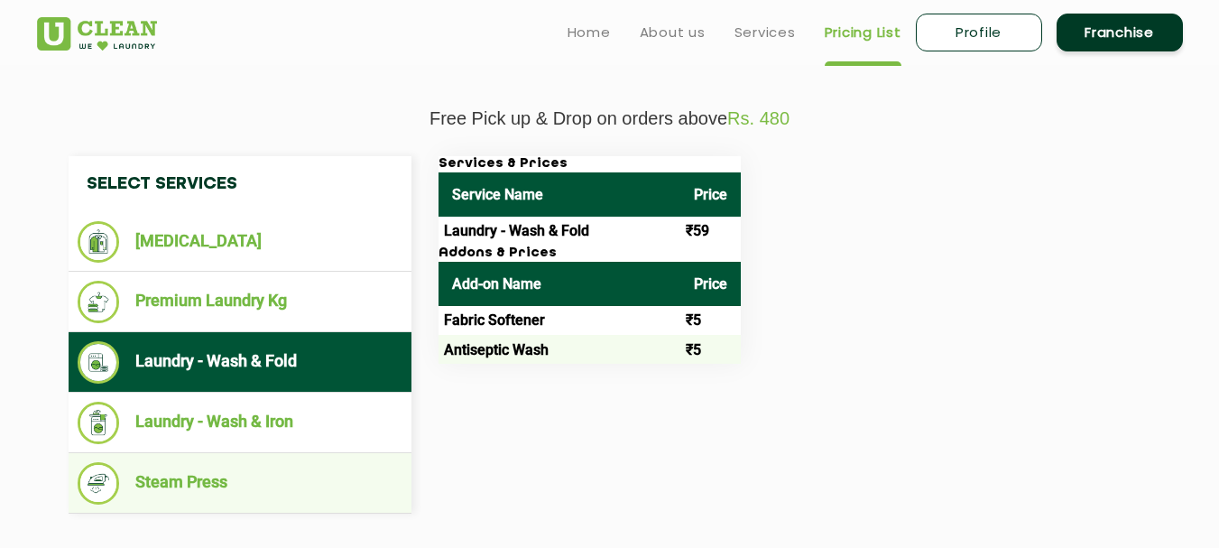
scroll to position [632, 0]
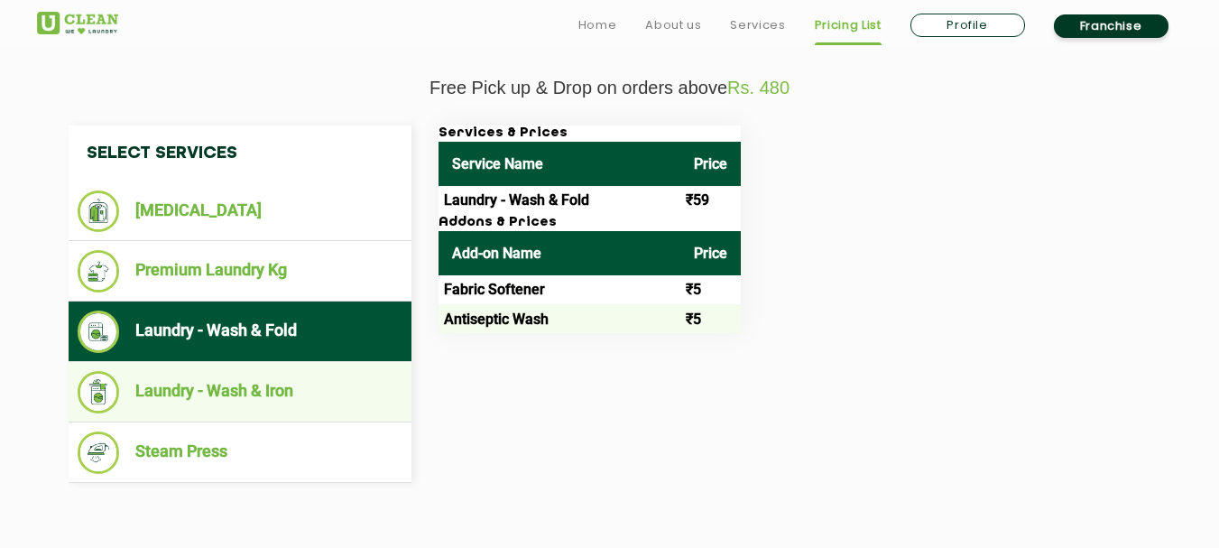
click at [201, 395] on li "Laundry - Wash & Iron" at bounding box center [240, 392] width 325 height 42
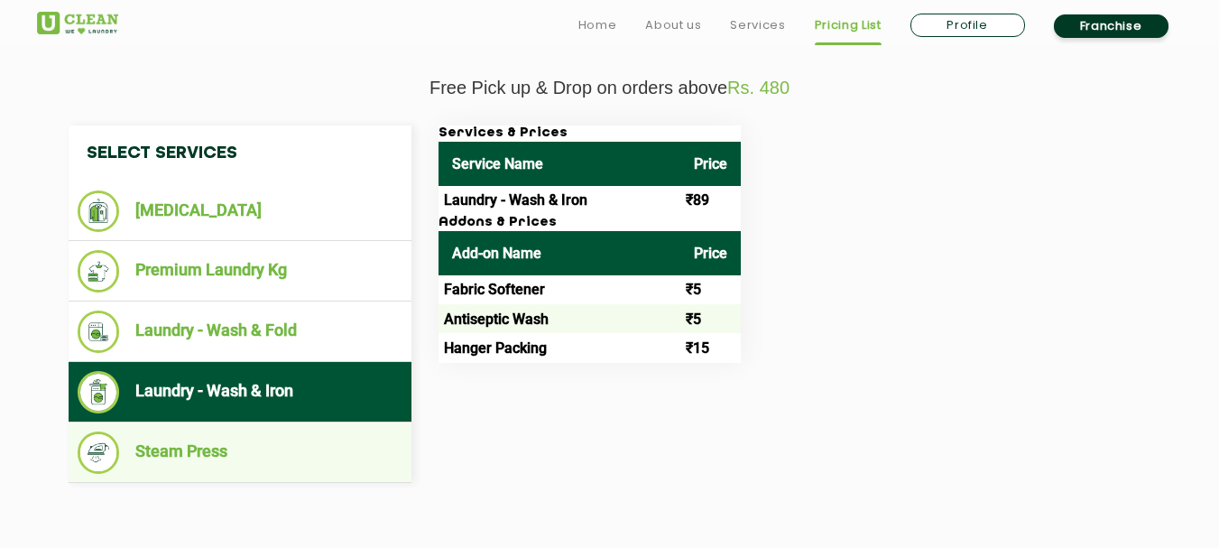
click at [211, 456] on li "Steam Press" at bounding box center [240, 452] width 325 height 42
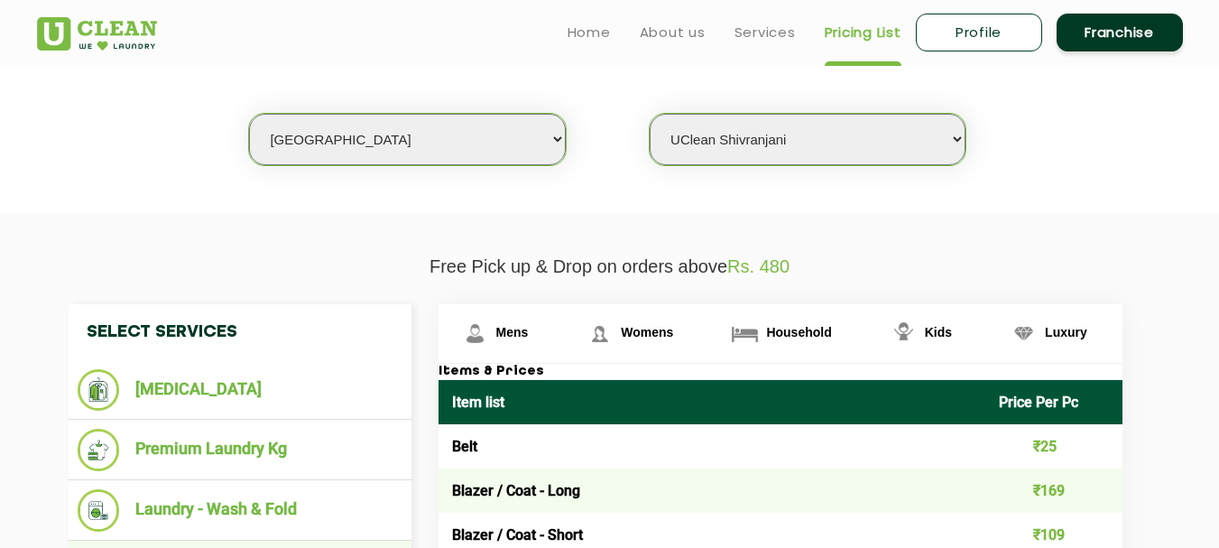
scroll to position [451, 0]
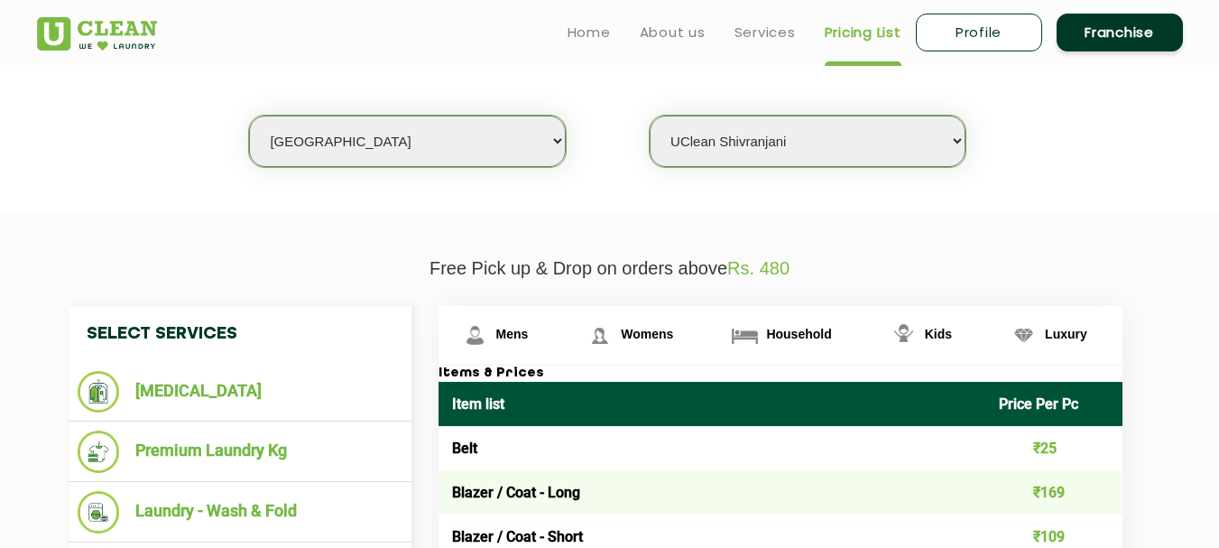
click at [468, 158] on select "Select city Aalo Agartala Agra Ahmedabad Akola Aligarh Alwar - UClean Select Am…" at bounding box center [407, 141] width 316 height 51
select select "172"
click at [249, 116] on select "Select city Aalo Agartala Agra Ahmedabad Akola Aligarh Alwar - UClean Select Am…" at bounding box center [407, 141] width 316 height 51
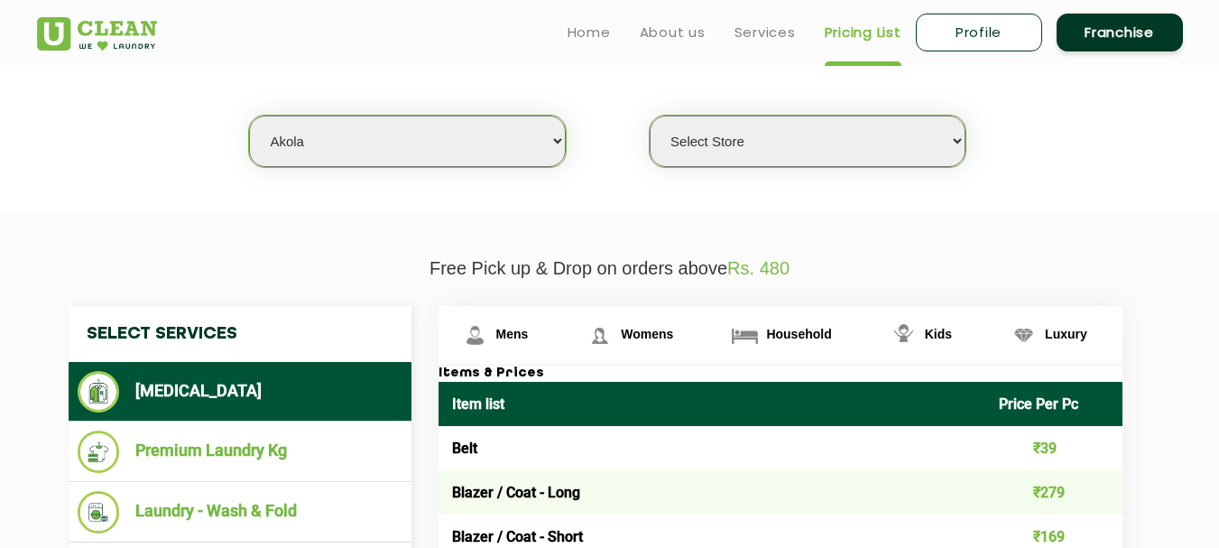
click at [801, 131] on select "Select Store UClean Akola" at bounding box center [808, 141] width 316 height 51
select select "507"
click at [650, 116] on select "Select Store UClean Akola" at bounding box center [808, 141] width 316 height 51
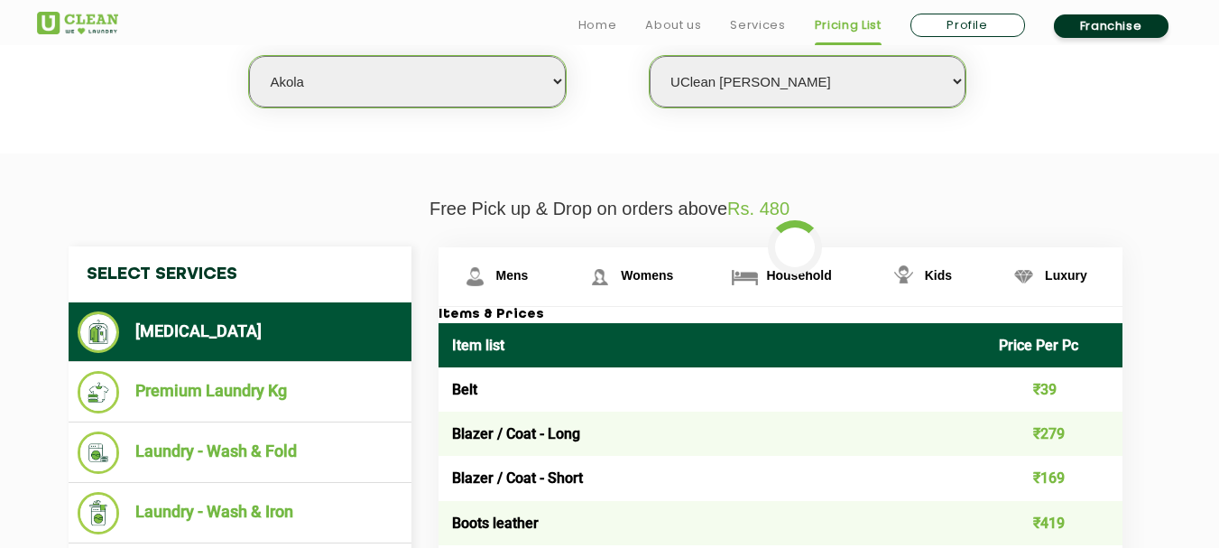
scroll to position [632, 0]
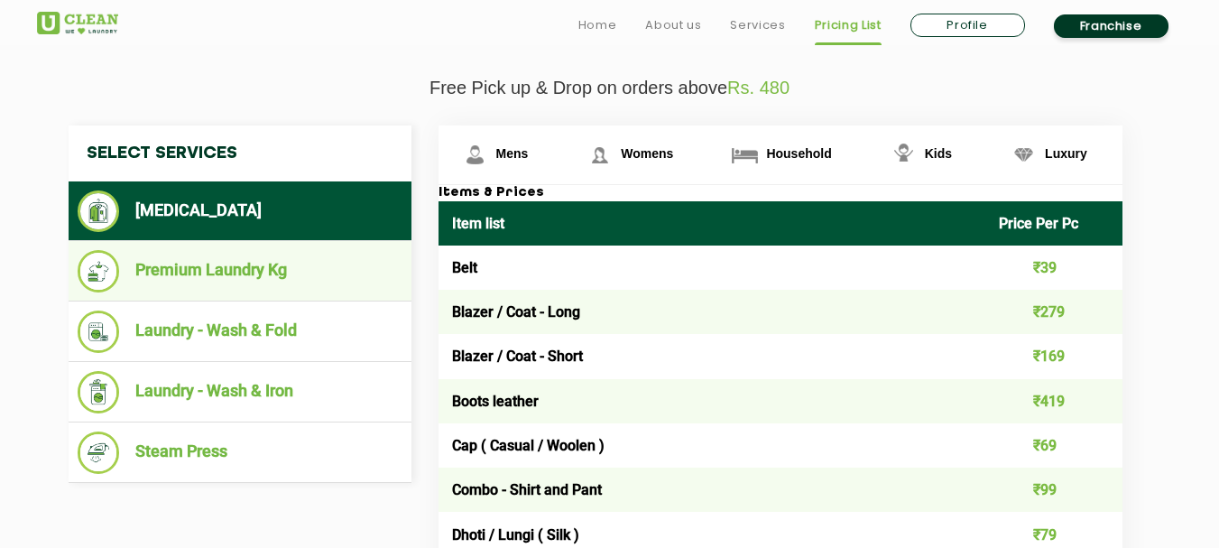
click at [245, 268] on li "Premium Laundry Kg" at bounding box center [240, 271] width 325 height 42
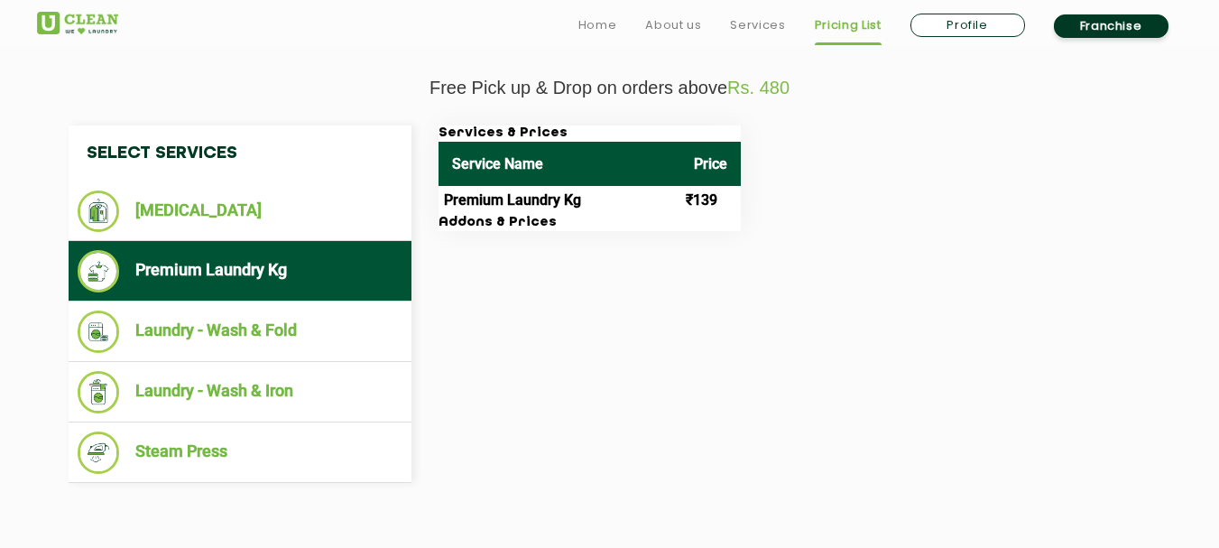
click at [574, 219] on h3 "Addons & Prices" at bounding box center [590, 223] width 302 height 16
click at [640, 160] on th "Service Name" at bounding box center [560, 164] width 242 height 44
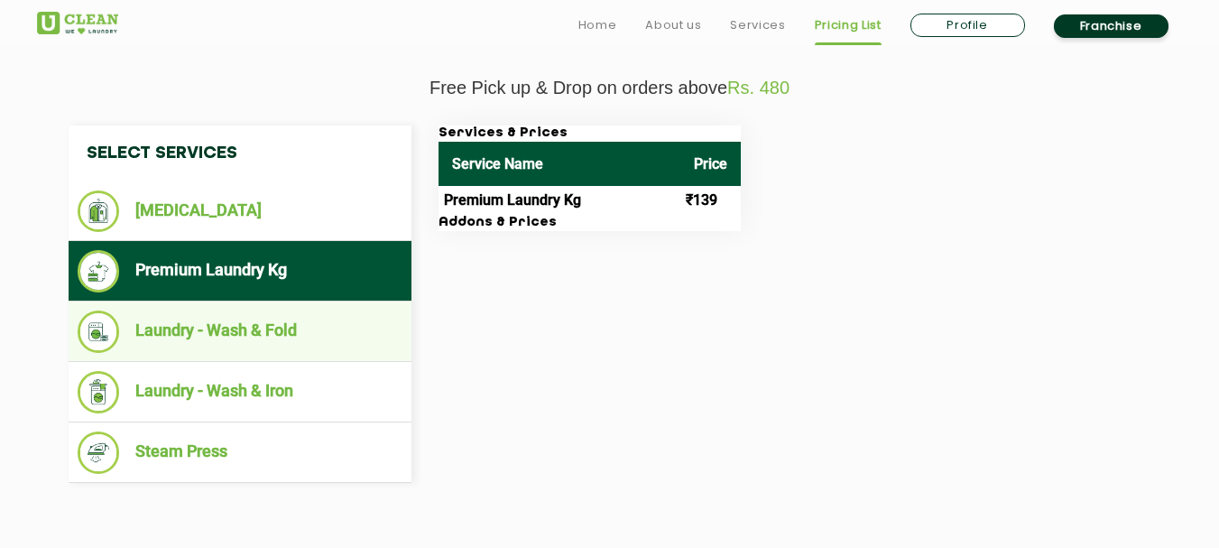
click at [247, 329] on li "Laundry - Wash & Fold" at bounding box center [240, 332] width 325 height 42
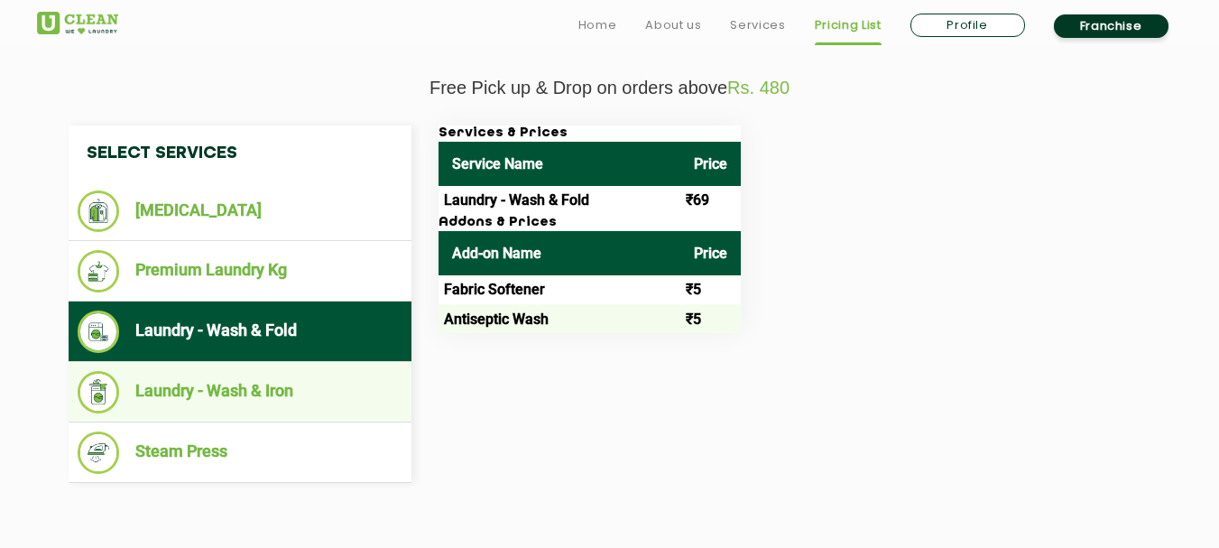
click at [185, 398] on li "Laundry - Wash & Iron" at bounding box center [240, 392] width 325 height 42
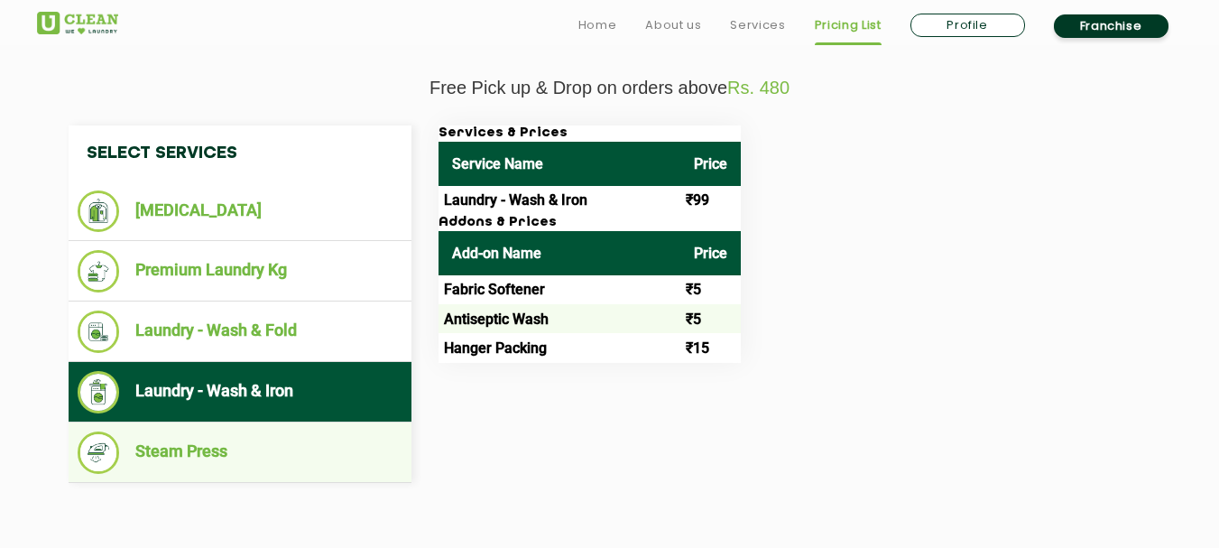
click at [191, 441] on li "Steam Press" at bounding box center [240, 452] width 325 height 42
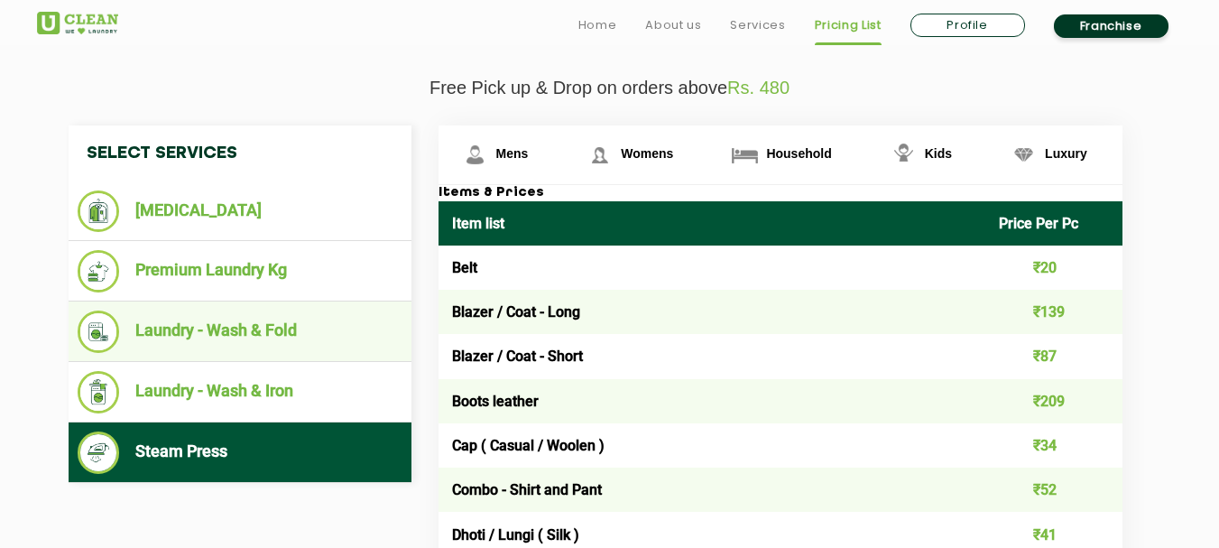
click at [297, 327] on li "Laundry - Wash & Fold" at bounding box center [240, 332] width 325 height 42
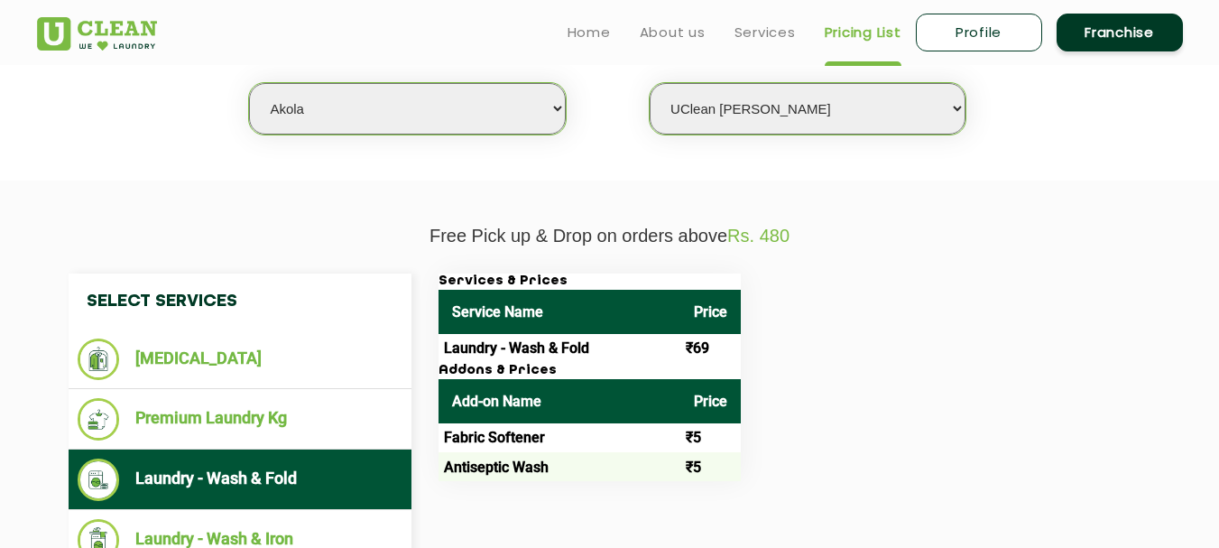
scroll to position [451, 0]
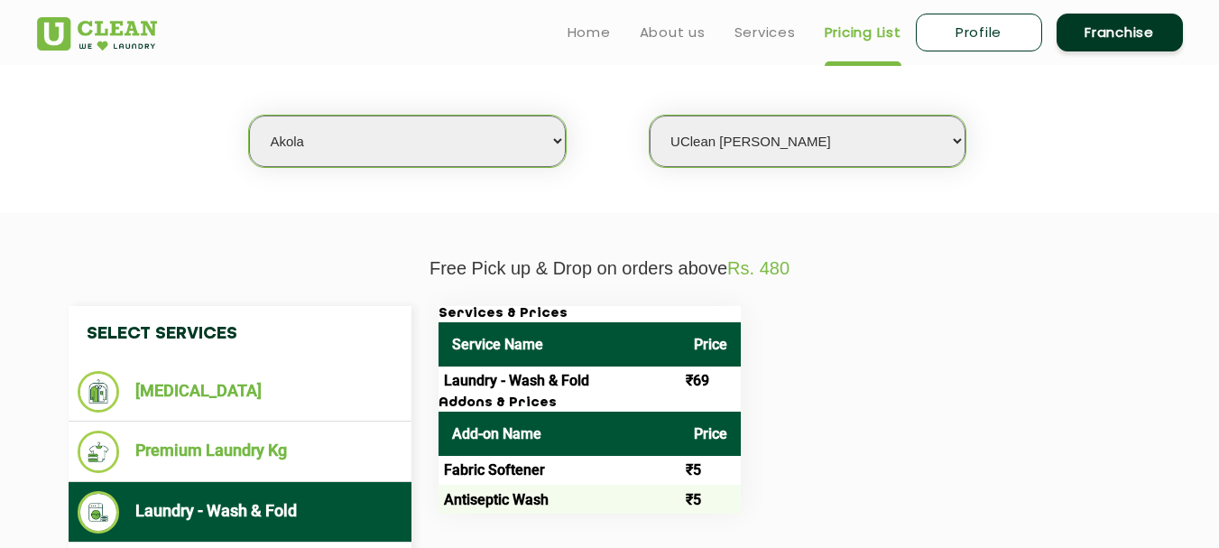
click at [420, 136] on select "Select city Aalo Agartala Agra Ahmedabad Akola Aligarh Alwar - UClean Select Am…" at bounding box center [407, 141] width 316 height 51
select select "1"
click at [249, 116] on select "Select city Aalo Agartala Agra Ahmedabad Akola Aligarh Alwar - UClean Select Am…" at bounding box center [407, 141] width 316 height 51
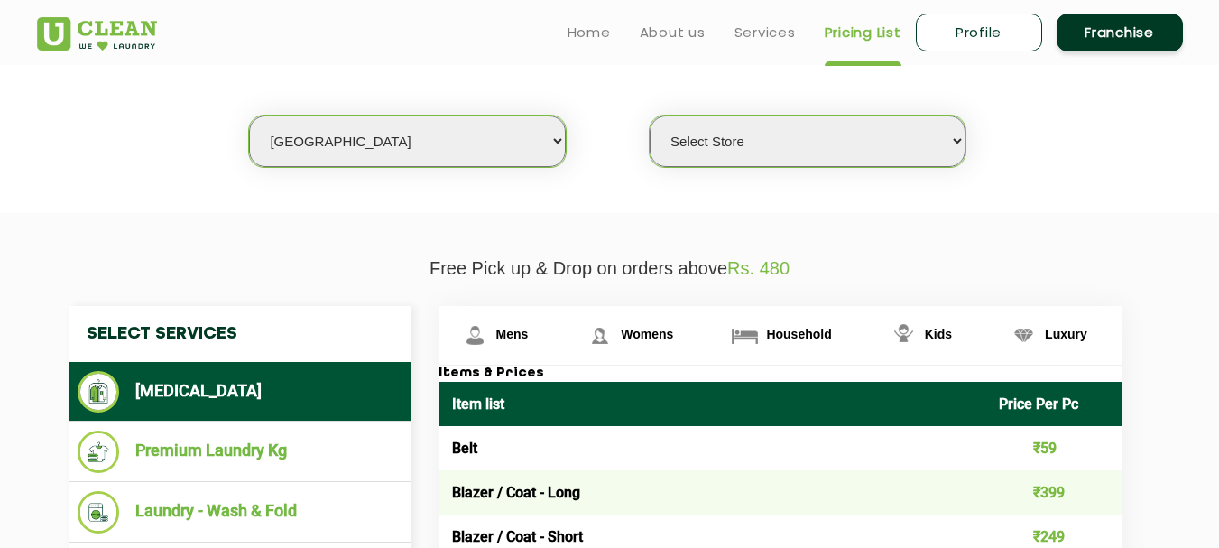
click at [841, 124] on select "Select Store UClean Vasant Kunj UClean Greater Kailash 2 UClean Dwarka UClean R…" at bounding box center [808, 141] width 316 height 51
click at [650, 116] on select "Select Store UClean Vasant Kunj UClean Greater Kailash 2 UClean Dwarka UClean R…" at bounding box center [808, 141] width 316 height 51
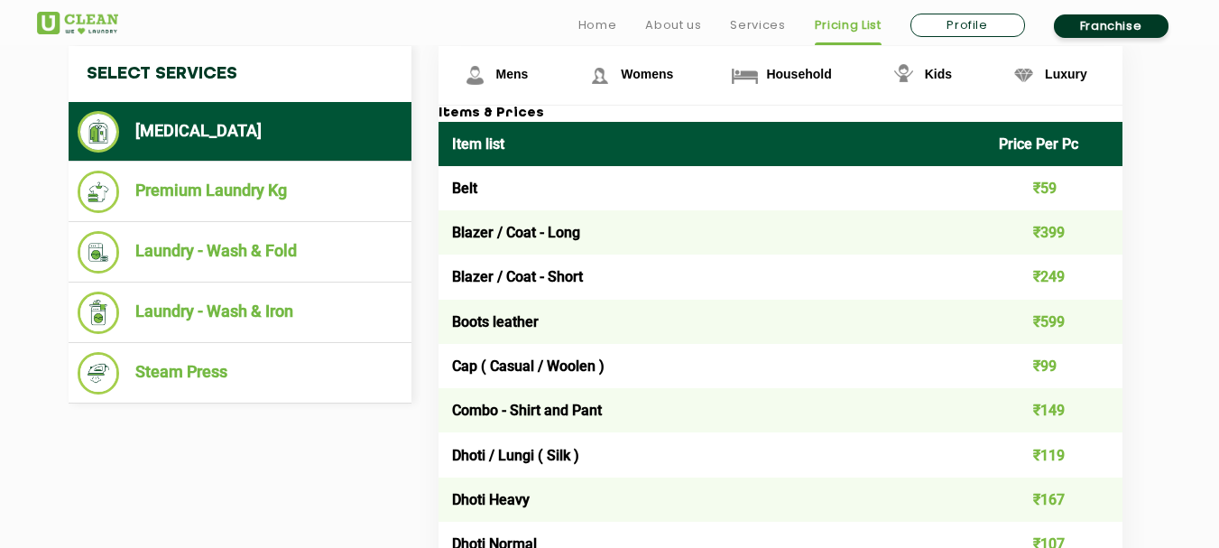
scroll to position [722, 0]
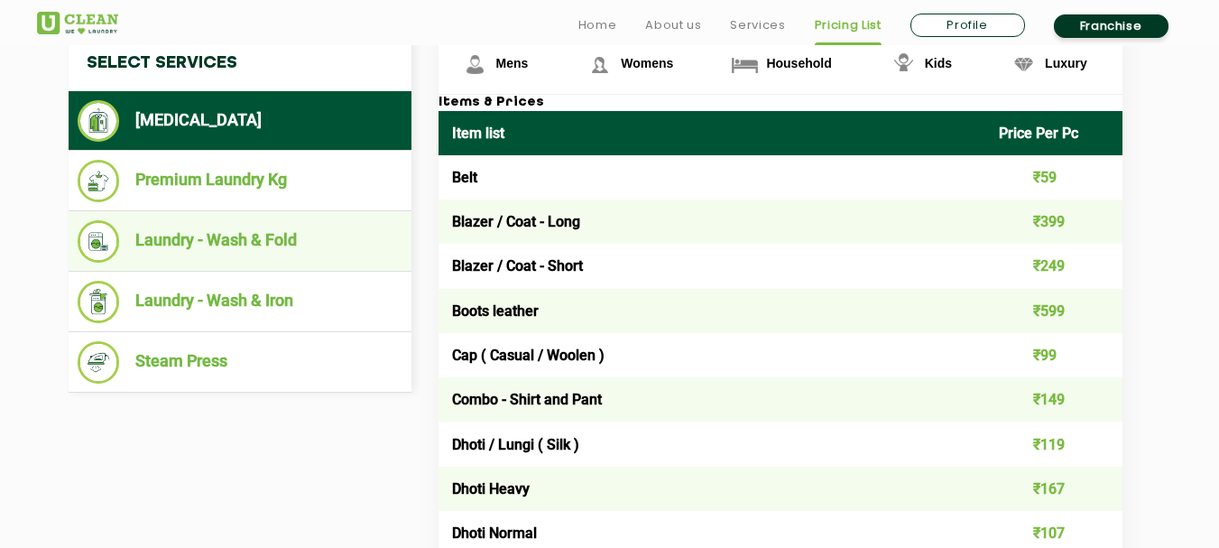
click at [240, 239] on li "Laundry - Wash & Fold" at bounding box center [240, 241] width 325 height 42
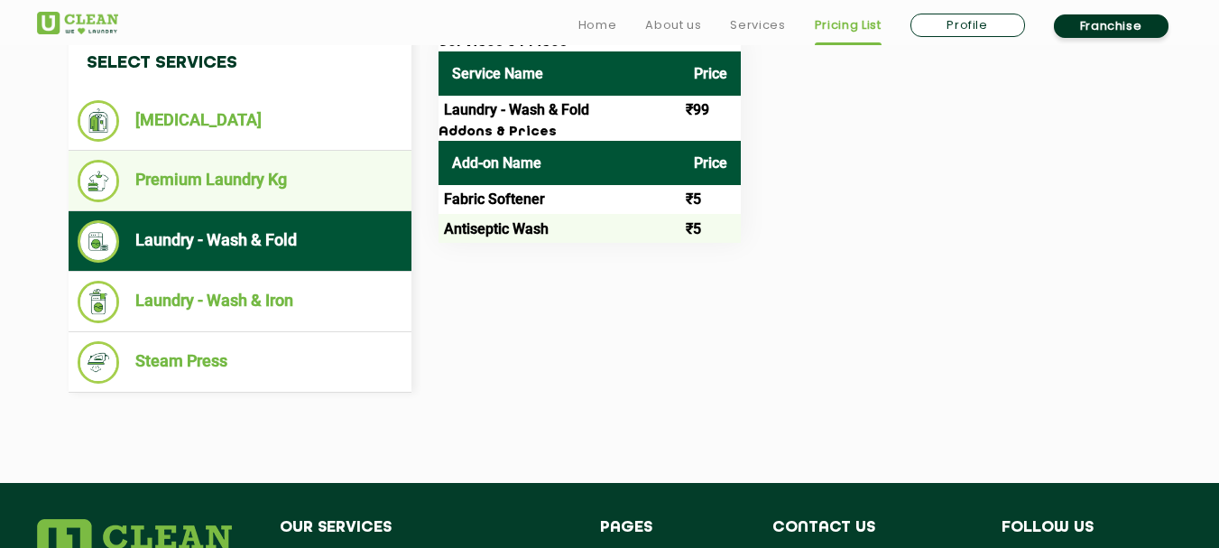
click at [257, 179] on li "Premium Laundry Kg" at bounding box center [240, 181] width 325 height 42
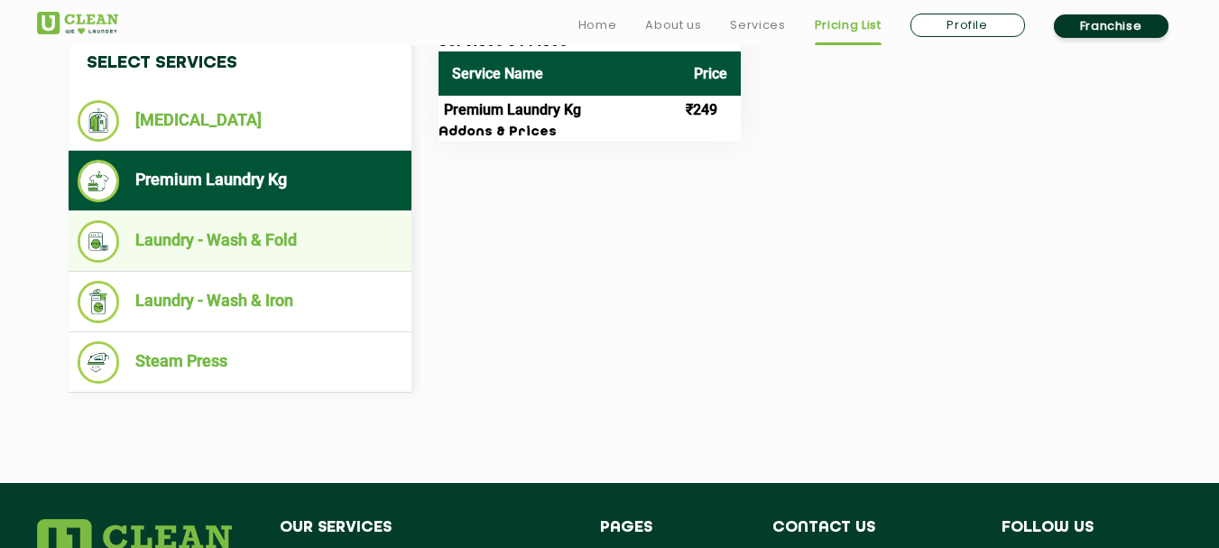
click at [261, 251] on li "Laundry - Wash & Fold" at bounding box center [240, 241] width 325 height 42
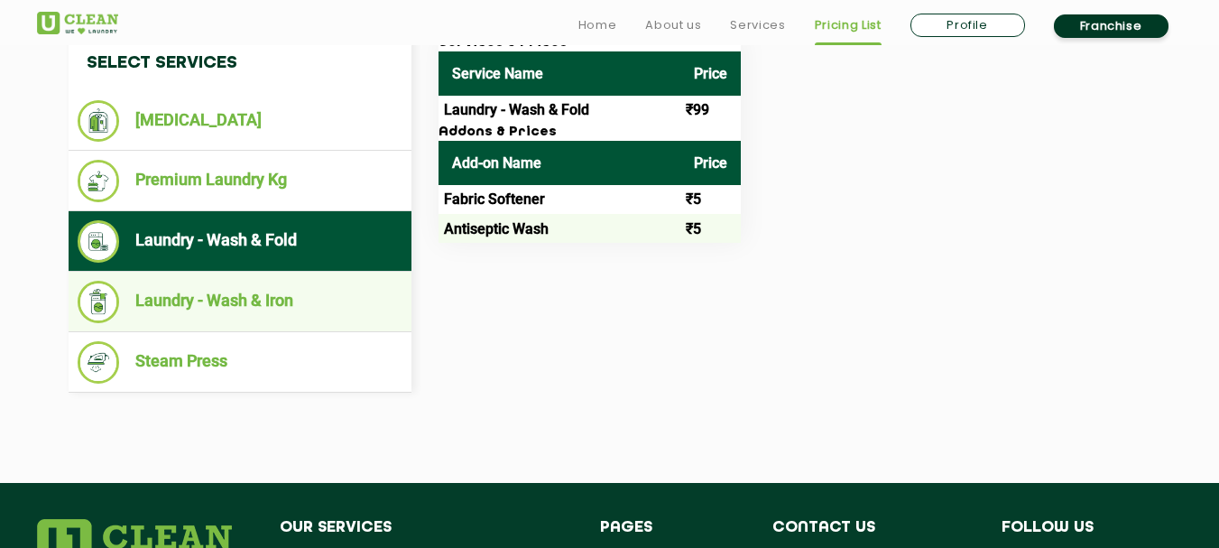
click at [200, 318] on li "Laundry - Wash & Iron" at bounding box center [240, 302] width 325 height 42
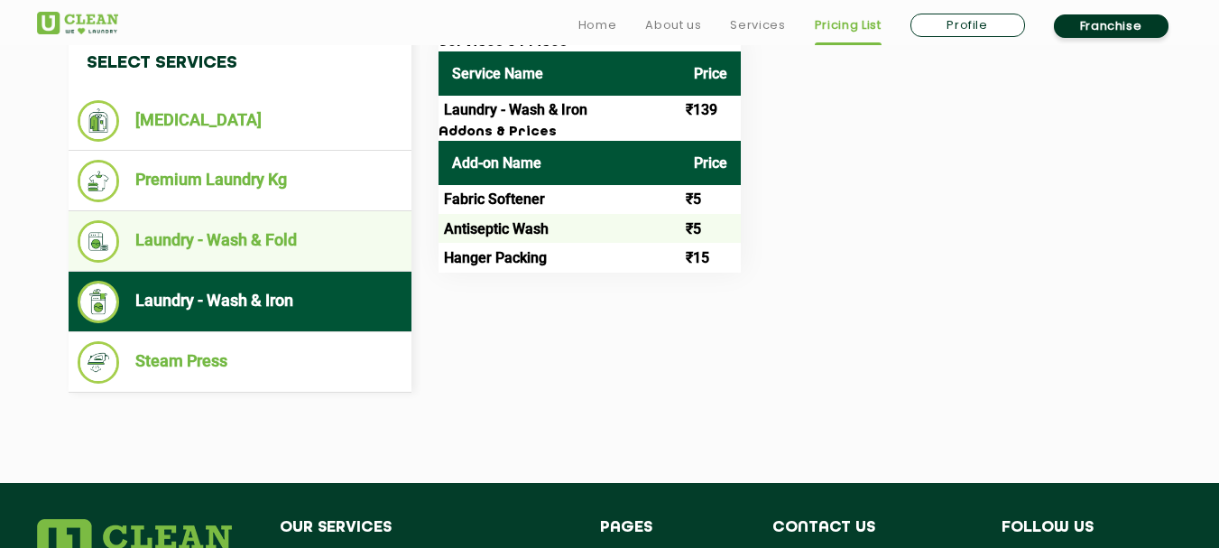
click at [265, 247] on li "Laundry - Wash & Fold" at bounding box center [240, 241] width 325 height 42
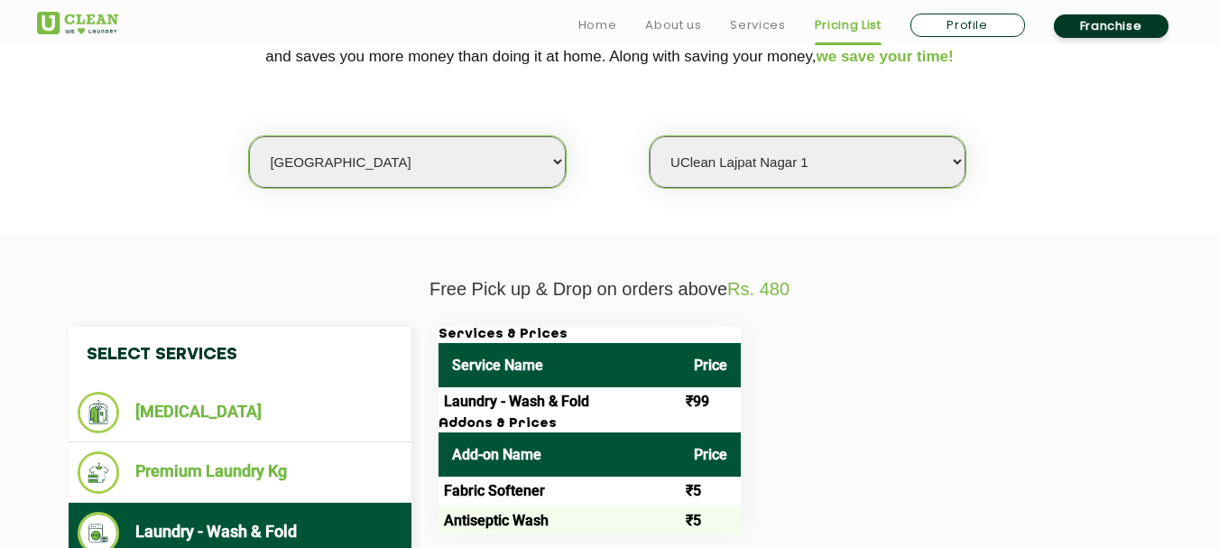
scroll to position [542, 0]
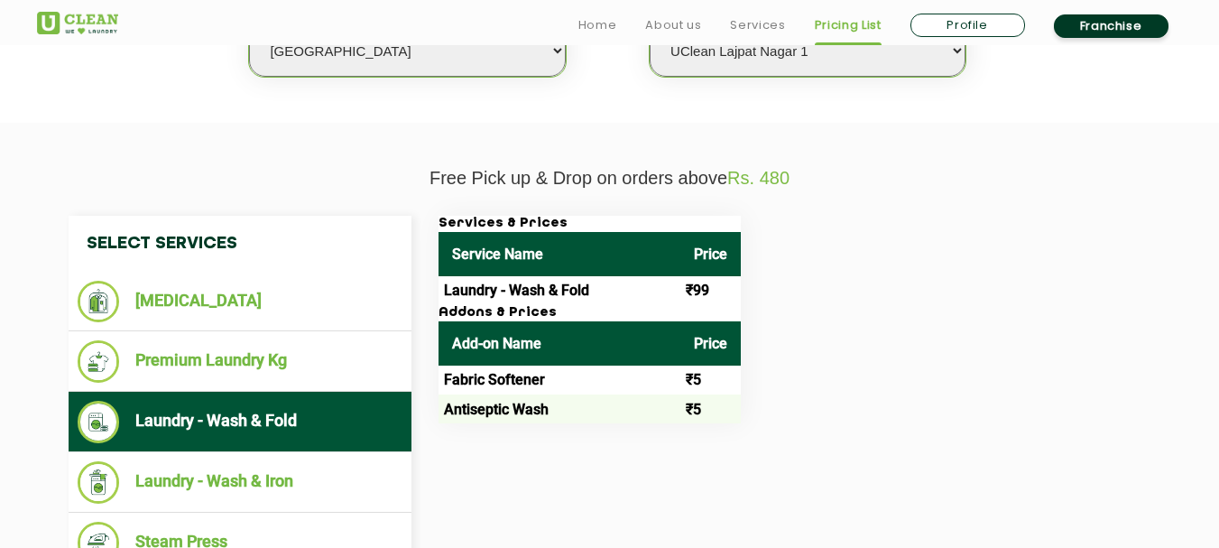
drag, startPoint x: 808, startPoint y: 61, endPoint x: 794, endPoint y: 71, distance: 16.8
click at [808, 61] on select "Select Store UClean Vasant Kunj UClean Greater Kailash 2 UClean Dwarka UClean R…" at bounding box center [808, 50] width 316 height 51
select select "169"
click at [650, 25] on select "Select Store UClean Vasant Kunj UClean Greater Kailash 2 UClean Dwarka UClean R…" at bounding box center [808, 50] width 316 height 51
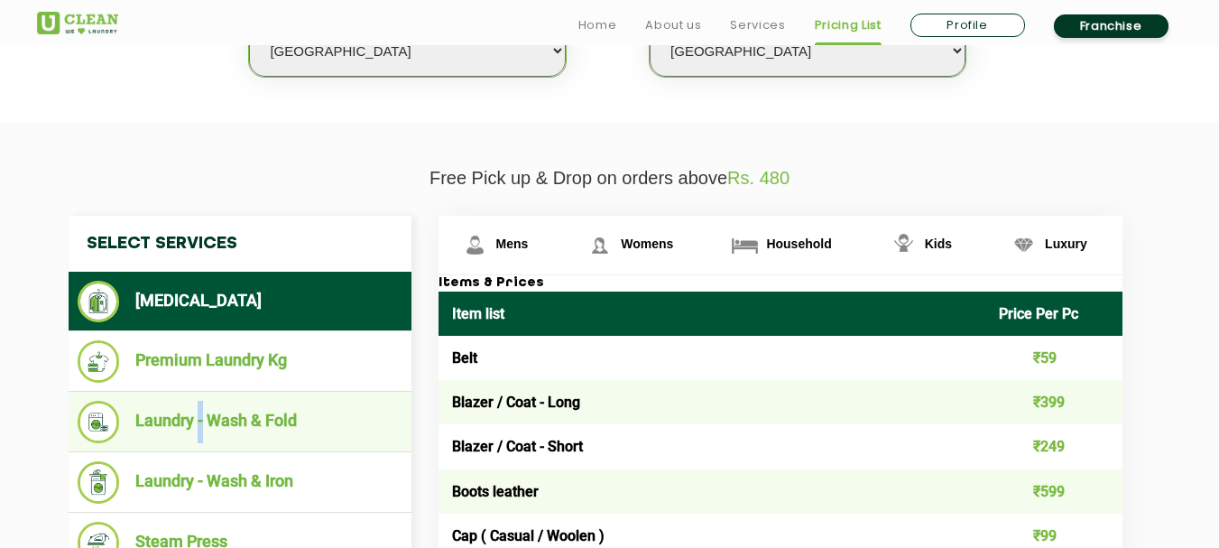
click at [204, 422] on li "Laundry - Wash & Fold" at bounding box center [240, 422] width 325 height 42
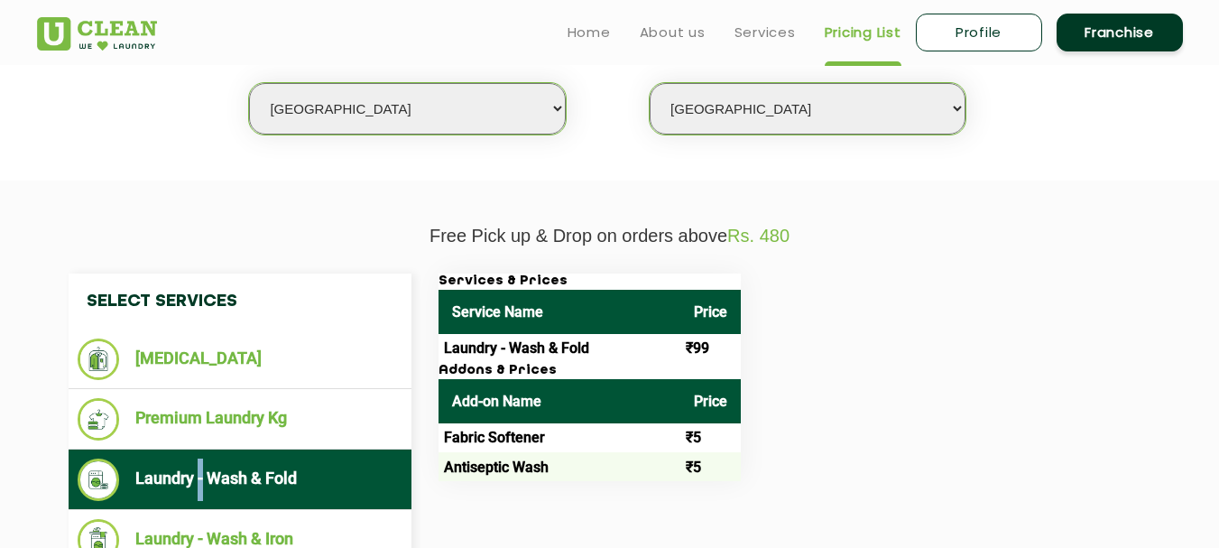
scroll to position [451, 0]
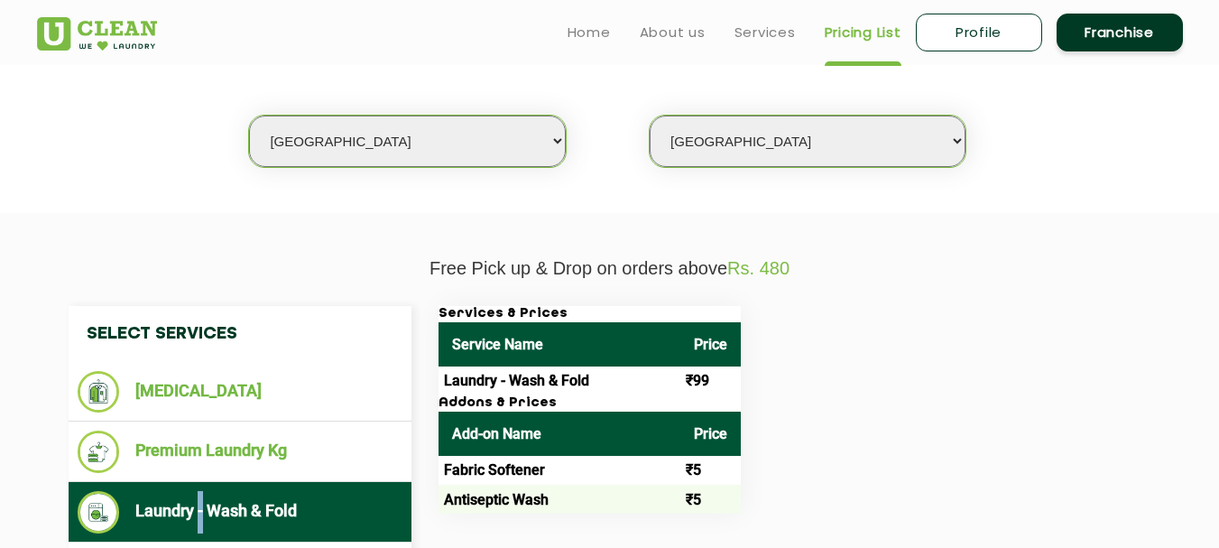
click at [429, 152] on select "Select city Aalo Agartala Agra Ahmedabad Akola Aligarh Alwar - UClean Select Am…" at bounding box center [407, 141] width 316 height 51
select select "172"
click at [249, 116] on select "Select city Aalo Agartala Agra Ahmedabad Akola Aligarh Alwar - UClean Select Am…" at bounding box center [407, 141] width 316 height 51
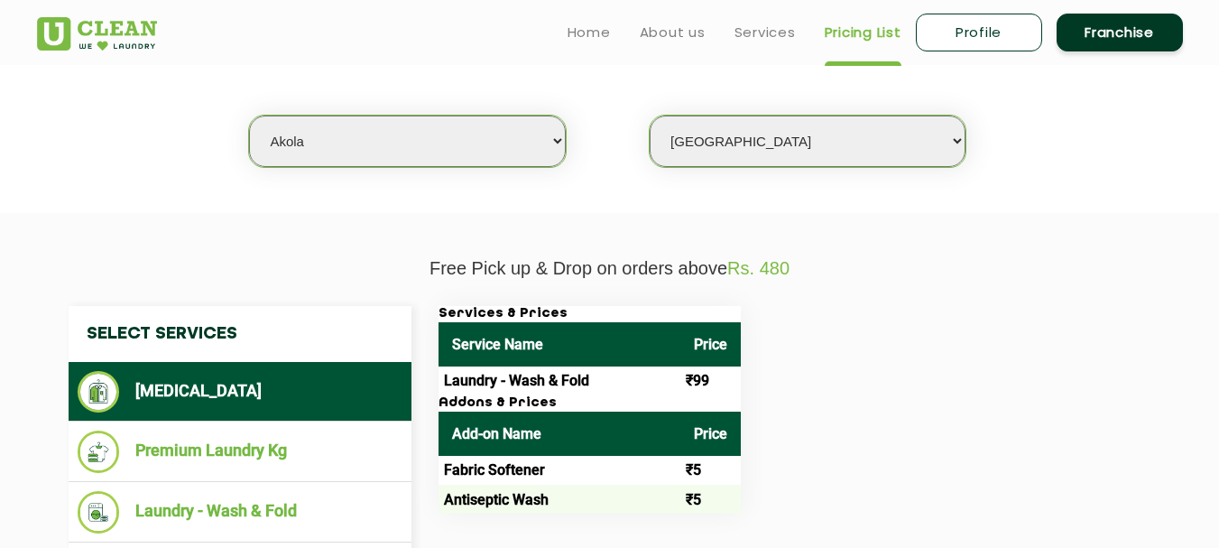
click at [790, 147] on select "Select Store UClean Vasant Kunj UClean Greater Kailash 2 UClean Dwarka UClean R…" at bounding box center [808, 141] width 316 height 51
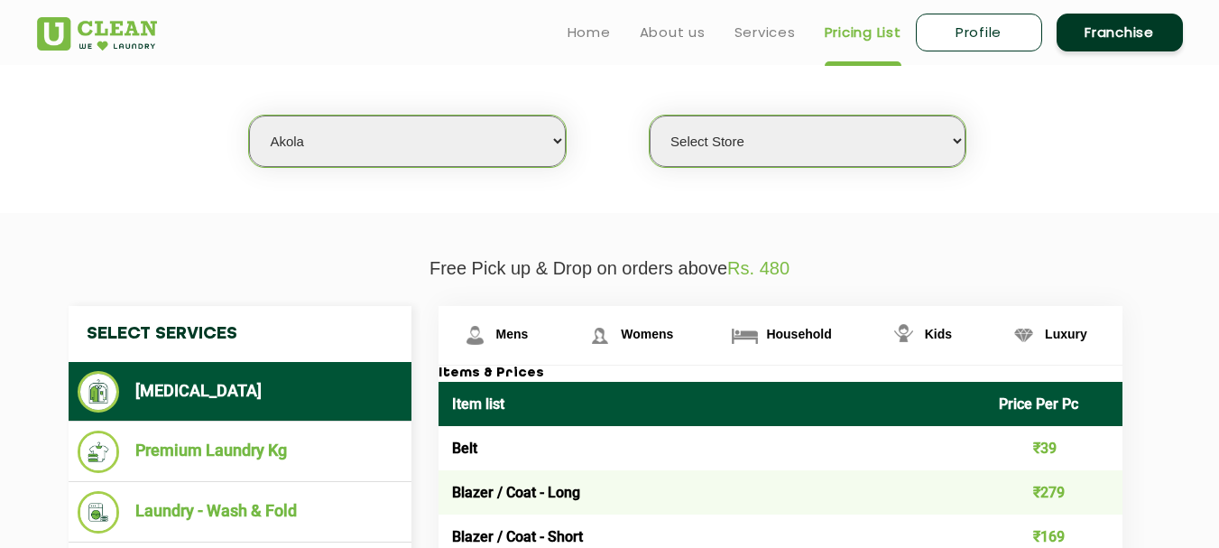
select select "507"
click at [650, 116] on select "Select Store UClean Akola" at bounding box center [808, 141] width 316 height 51
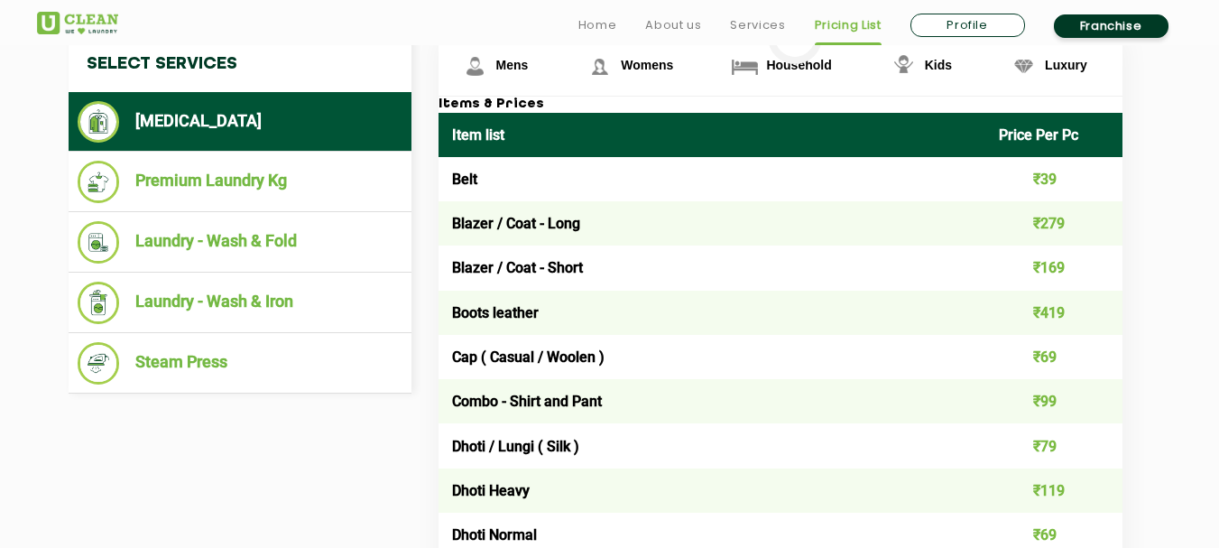
scroll to position [722, 0]
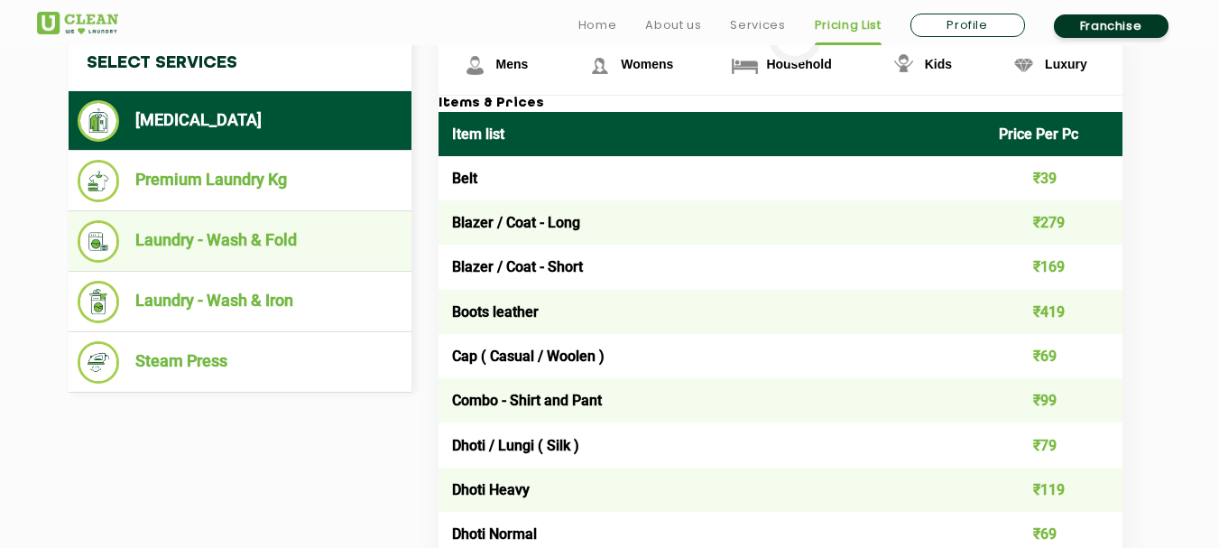
click at [231, 252] on li "Laundry - Wash & Fold" at bounding box center [240, 241] width 325 height 42
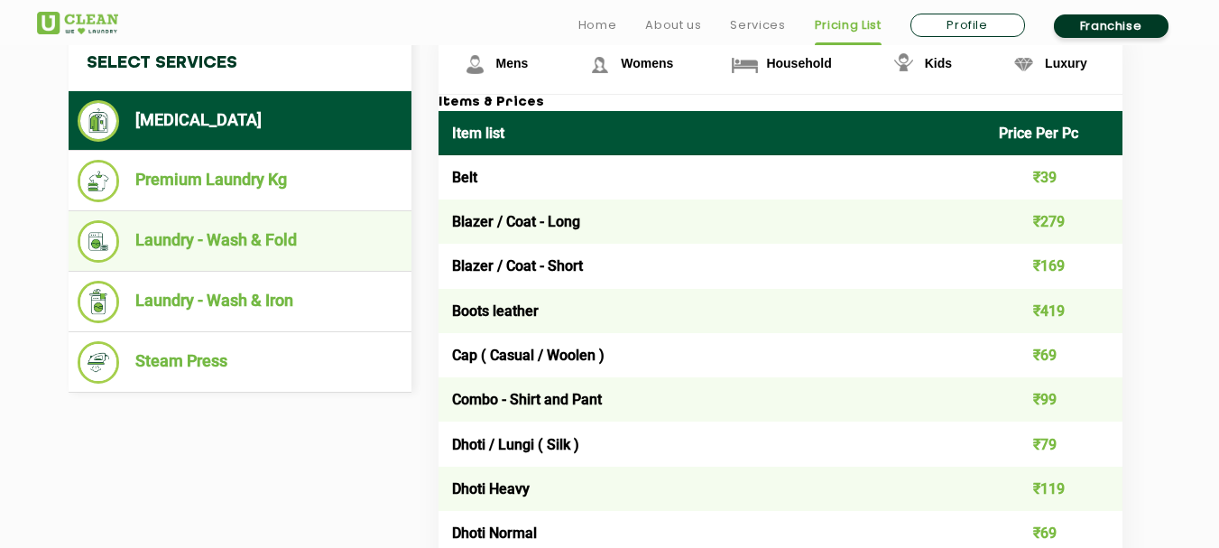
click at [153, 263] on ul "Laundry - Wash & Fold" at bounding box center [240, 241] width 343 height 60
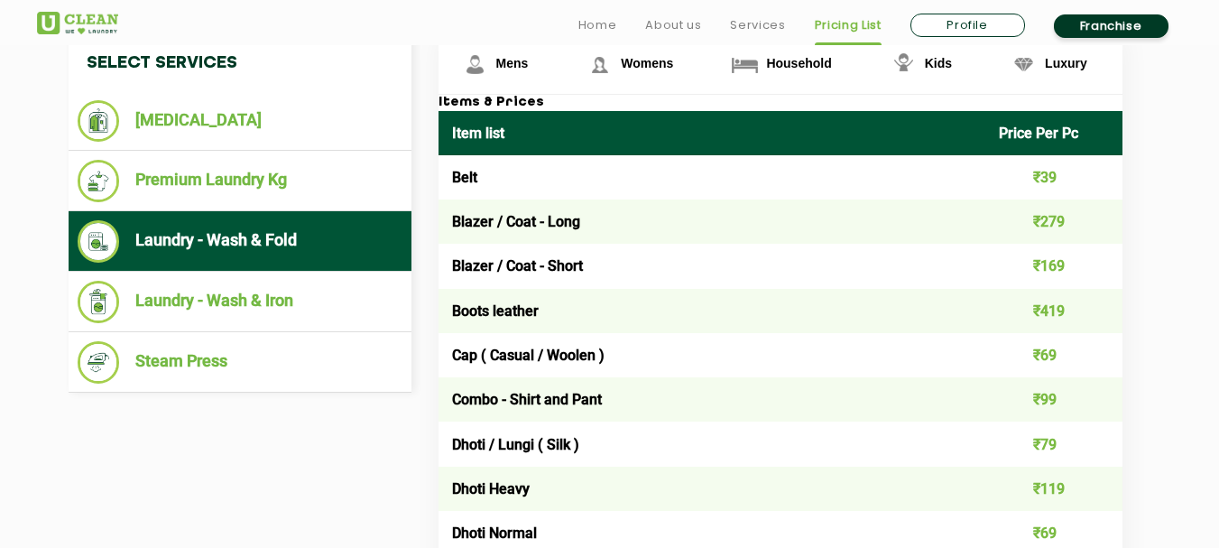
click at [195, 225] on li "Laundry - Wash & Fold" at bounding box center [240, 241] width 325 height 42
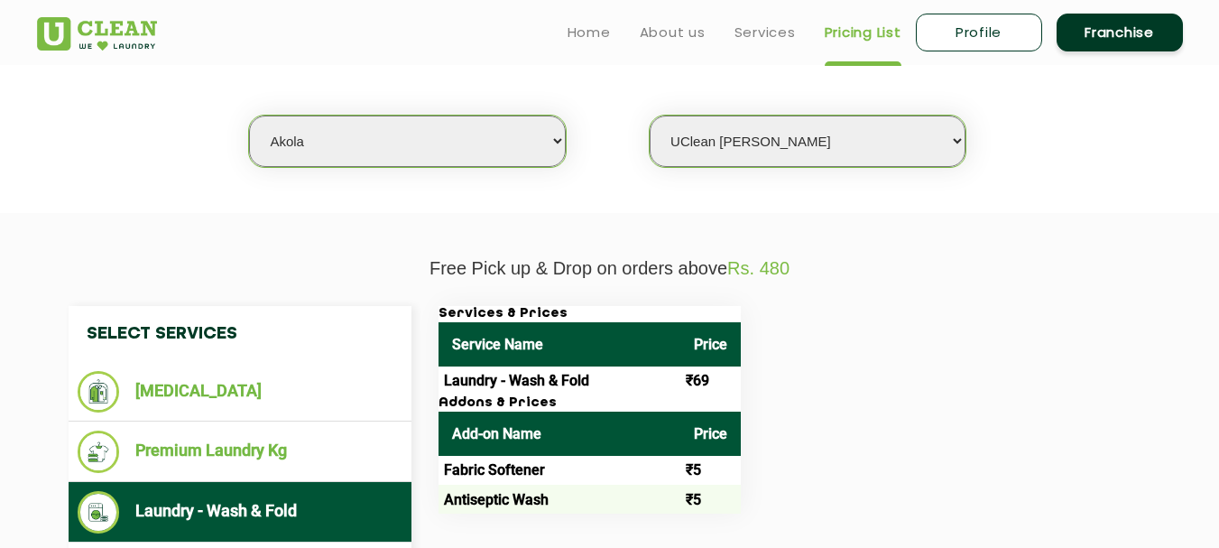
scroll to position [271, 0]
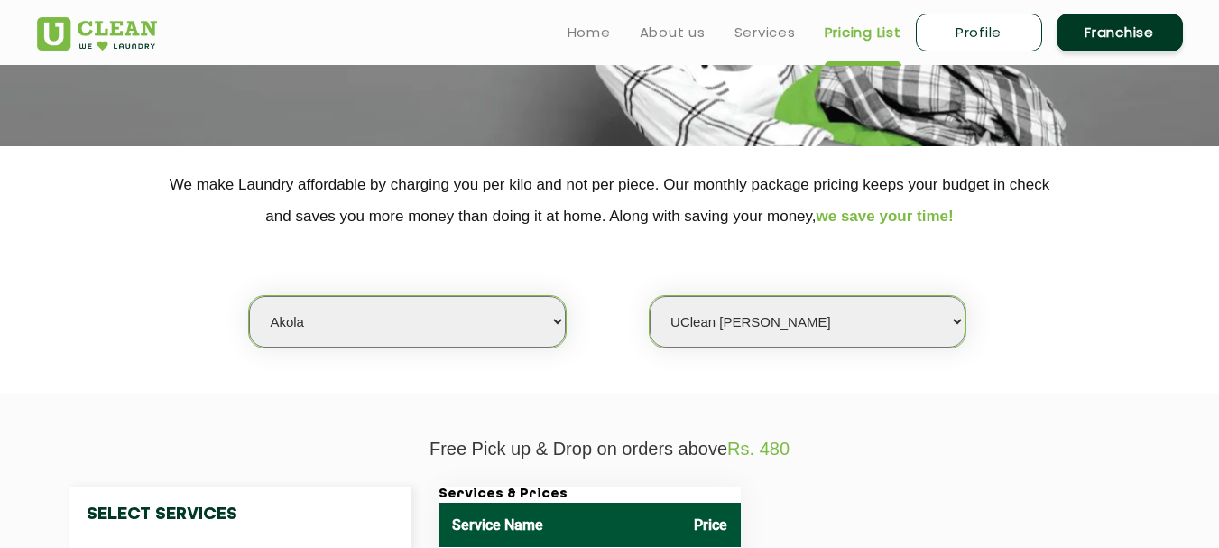
click at [418, 337] on select "Select city Aalo Agartala Agra Ahmedabad Akola Aligarh Alwar - UClean Select Am…" at bounding box center [407, 321] width 316 height 51
select select "4"
click at [249, 296] on select "Select city Aalo Agartala Agra Ahmedabad Akola Aligarh Alwar - UClean Select Am…" at bounding box center [407, 321] width 316 height 51
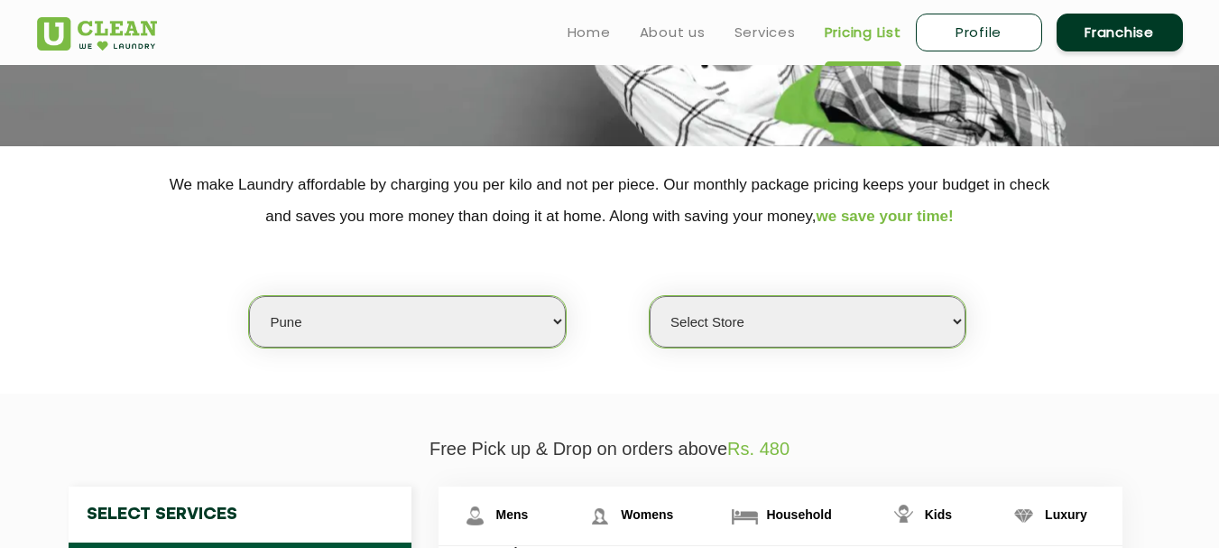
click at [777, 336] on select "Select Store UClean Koregaon Park UClean Baner Pune UClean Keshav Nagar Pune UC…" at bounding box center [808, 321] width 316 height 51
click at [650, 296] on select "Select Store UClean Koregaon Park UClean Baner Pune UClean Keshav Nagar Pune UC…" at bounding box center [808, 321] width 316 height 51
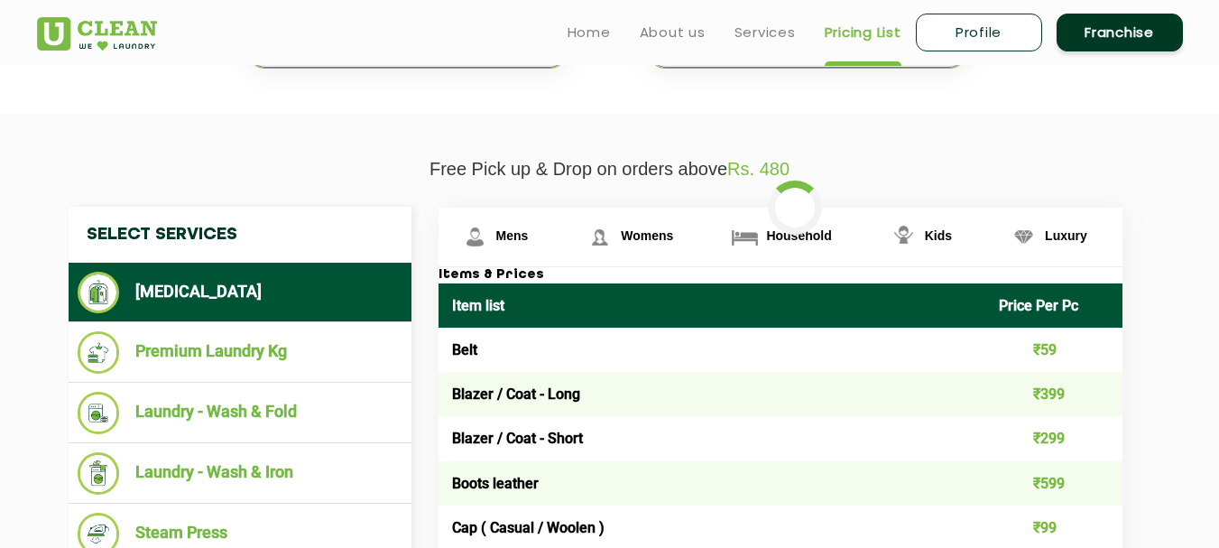
scroll to position [361, 0]
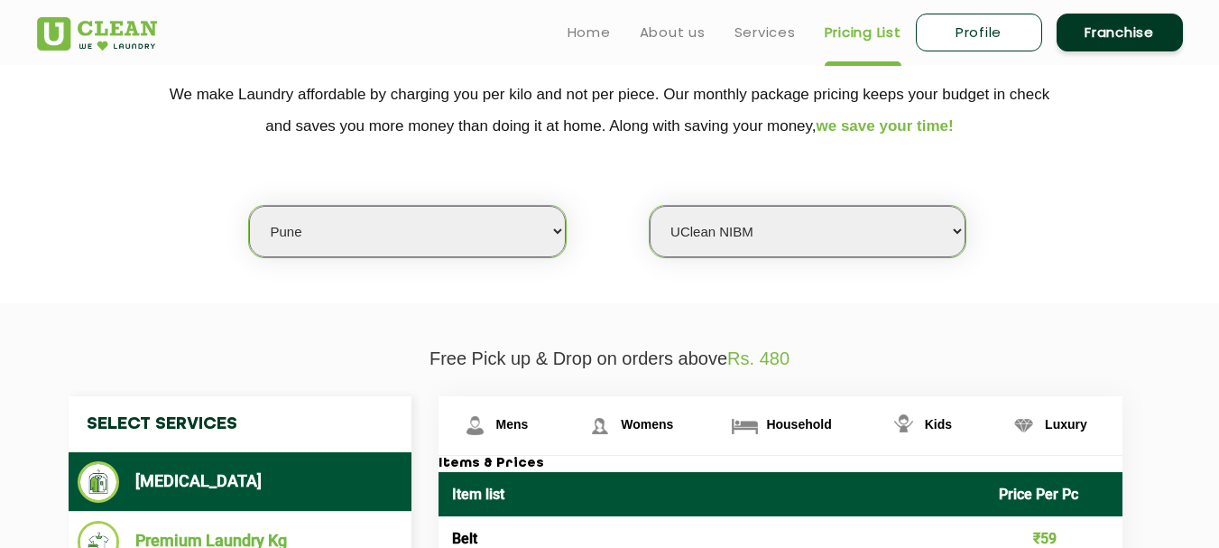
click at [737, 208] on select "Select Store UClean Koregaon Park UClean Baner Pune UClean Keshav Nagar Pune UC…" at bounding box center [808, 231] width 316 height 51
click at [738, 220] on select "Select Store UClean Koregaon Park UClean Baner Pune UClean Keshav Nagar Pune UC…" at bounding box center [808, 231] width 316 height 51
select select "531"
click at [650, 206] on select "Select Store UClean Koregaon Park UClean Baner Pune UClean Keshav Nagar Pune UC…" at bounding box center [808, 231] width 316 height 51
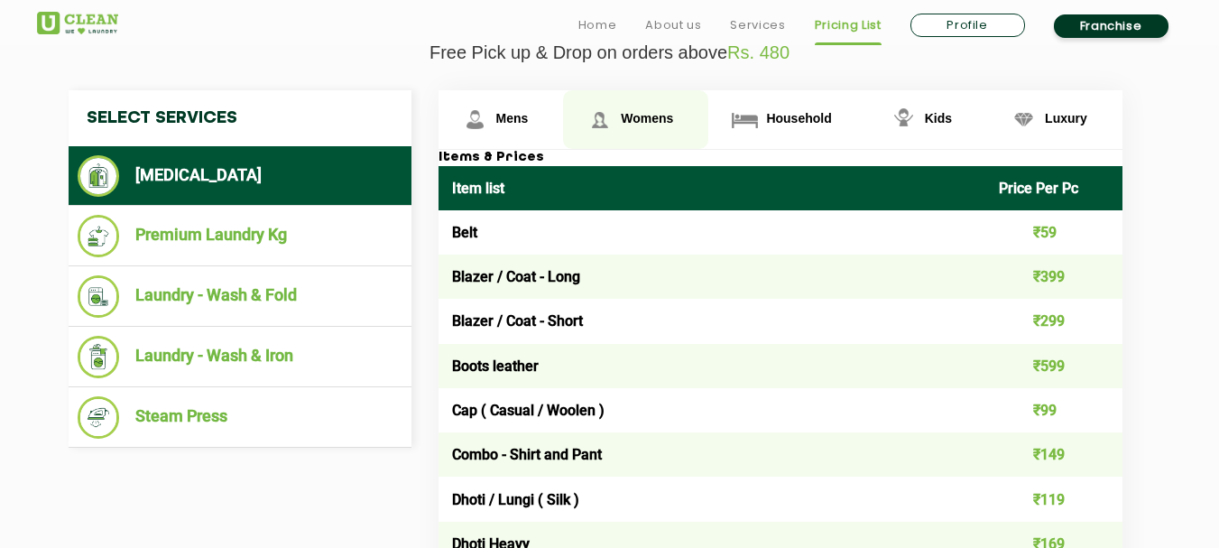
scroll to position [722, 0]
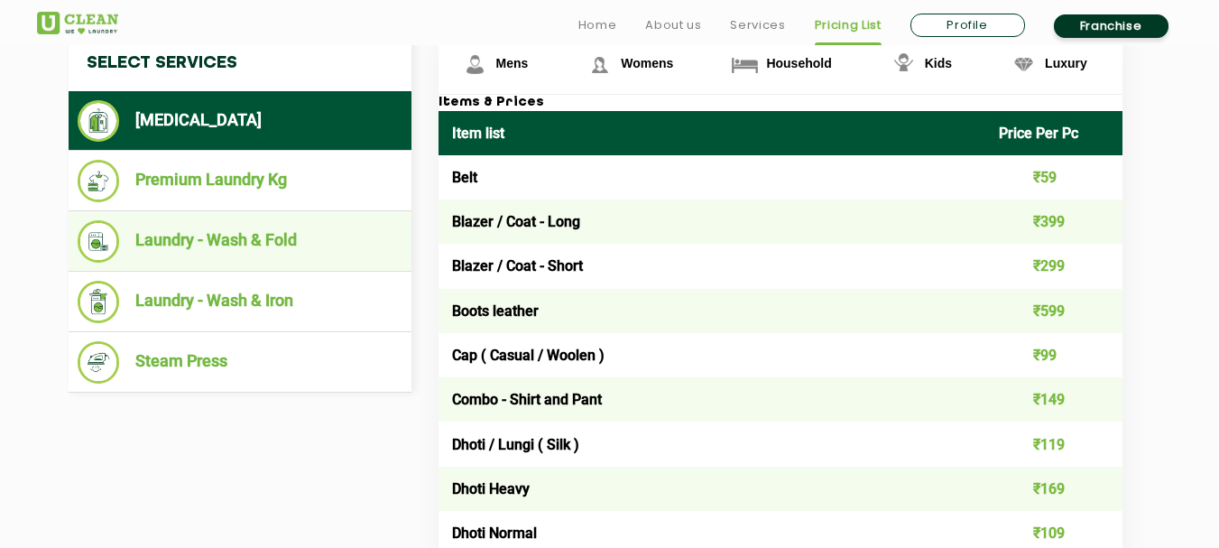
click at [214, 249] on li "Laundry - Wash & Fold" at bounding box center [240, 241] width 325 height 42
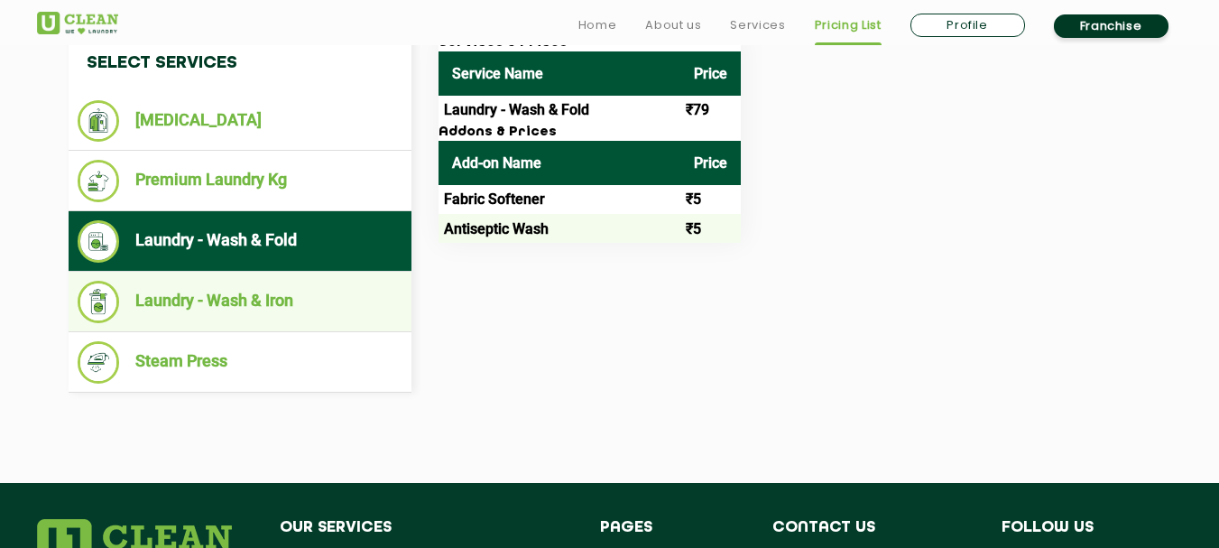
click at [227, 305] on li "Laundry - Wash & Iron" at bounding box center [240, 302] width 325 height 42
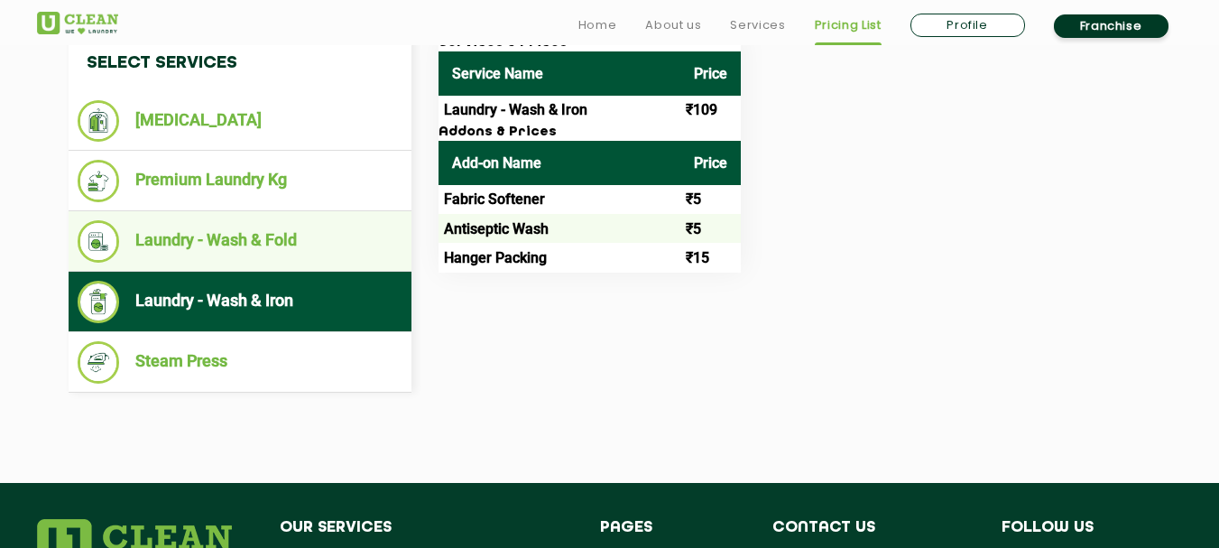
click at [256, 230] on li "Laundry - Wash & Fold" at bounding box center [240, 241] width 325 height 42
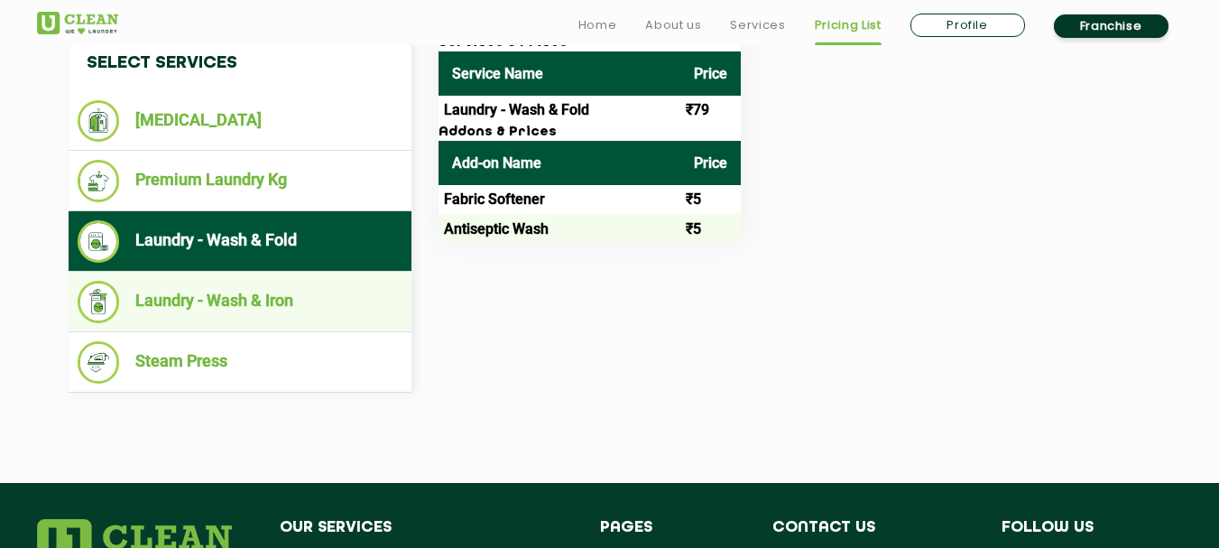
click at [290, 301] on li "Laundry - Wash & Iron" at bounding box center [240, 302] width 325 height 42
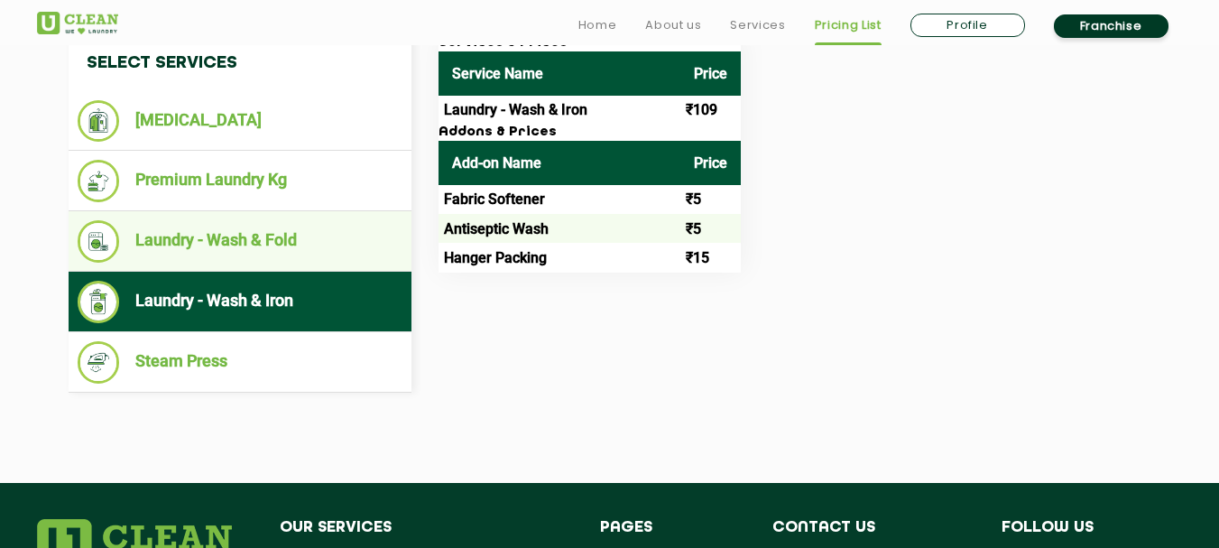
click at [314, 248] on li "Laundry - Wash & Fold" at bounding box center [240, 241] width 325 height 42
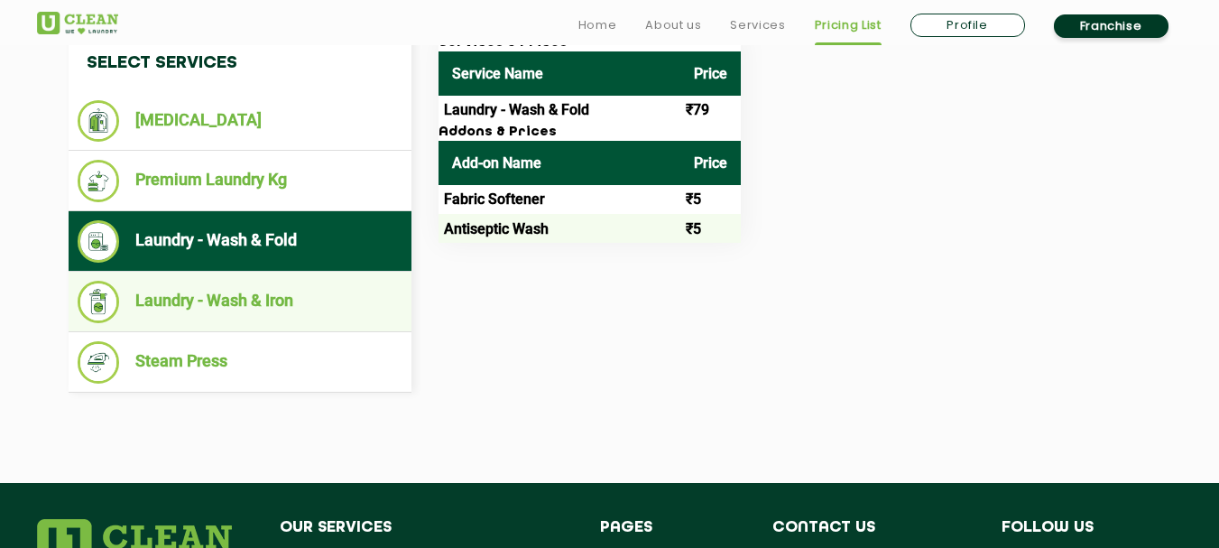
click at [293, 300] on li "Laundry - Wash & Iron" at bounding box center [240, 302] width 325 height 42
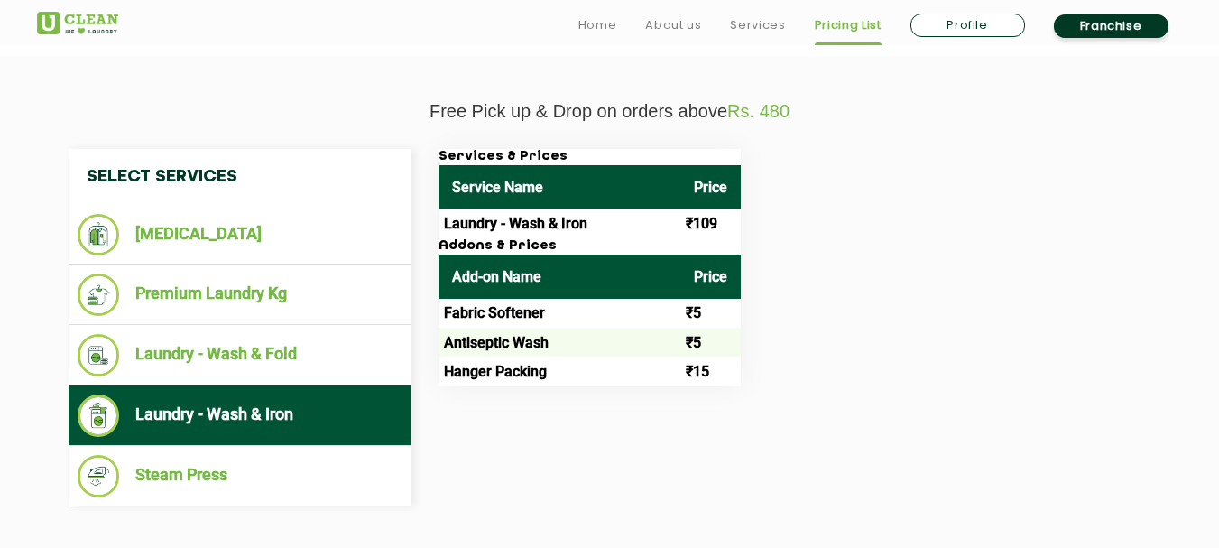
scroll to position [632, 0]
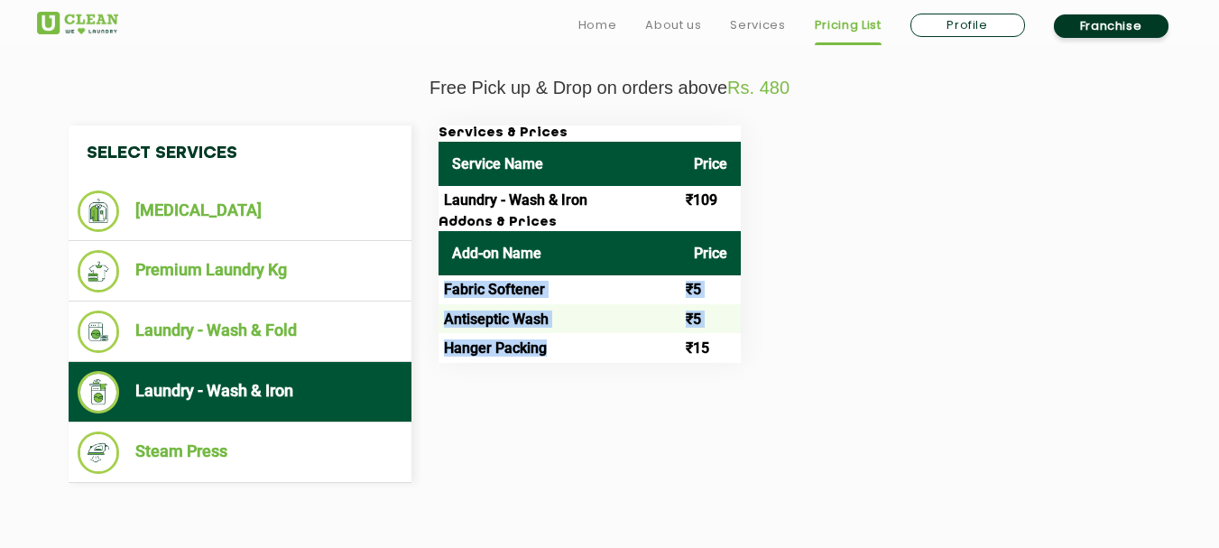
drag, startPoint x: 454, startPoint y: 325, endPoint x: 446, endPoint y: 283, distance: 43.2
click at [446, 283] on tbody "Fabric Softener ₹5 Antiseptic Wash ₹5 Hanger Packing ₹15" at bounding box center [590, 319] width 302 height 88
drag, startPoint x: 468, startPoint y: 293, endPoint x: 438, endPoint y: 419, distance: 129.0
click at [439, 419] on div "Select Services Dry Cleaning Premium Laundry Kg Laundry - Wash & Fold Laundry -…" at bounding box center [610, 303] width 1110 height 357
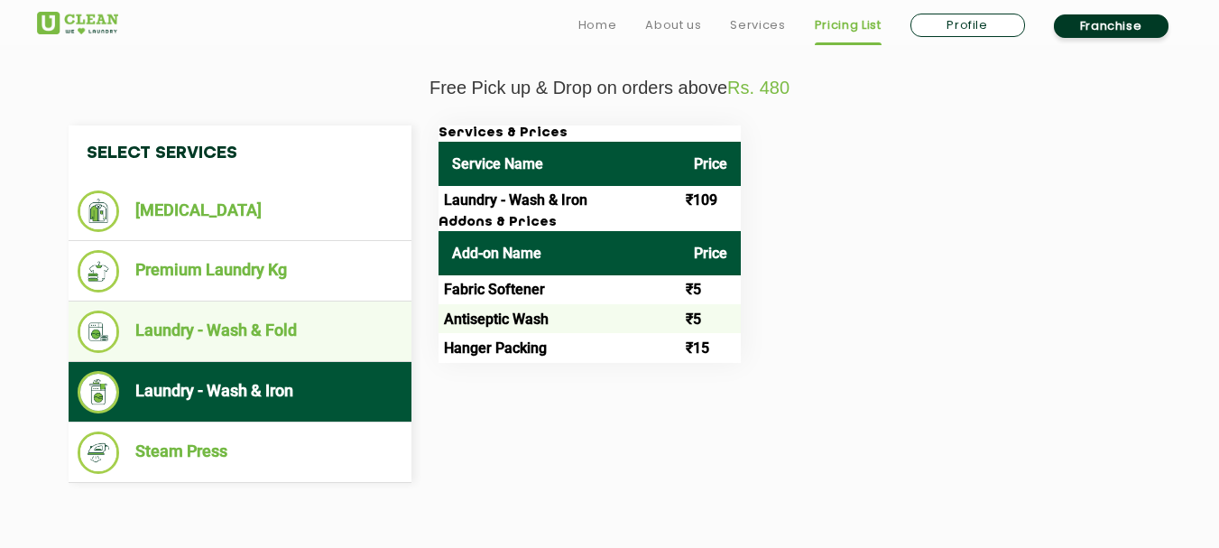
click at [199, 343] on li "Laundry - Wash & Fold" at bounding box center [240, 332] width 325 height 42
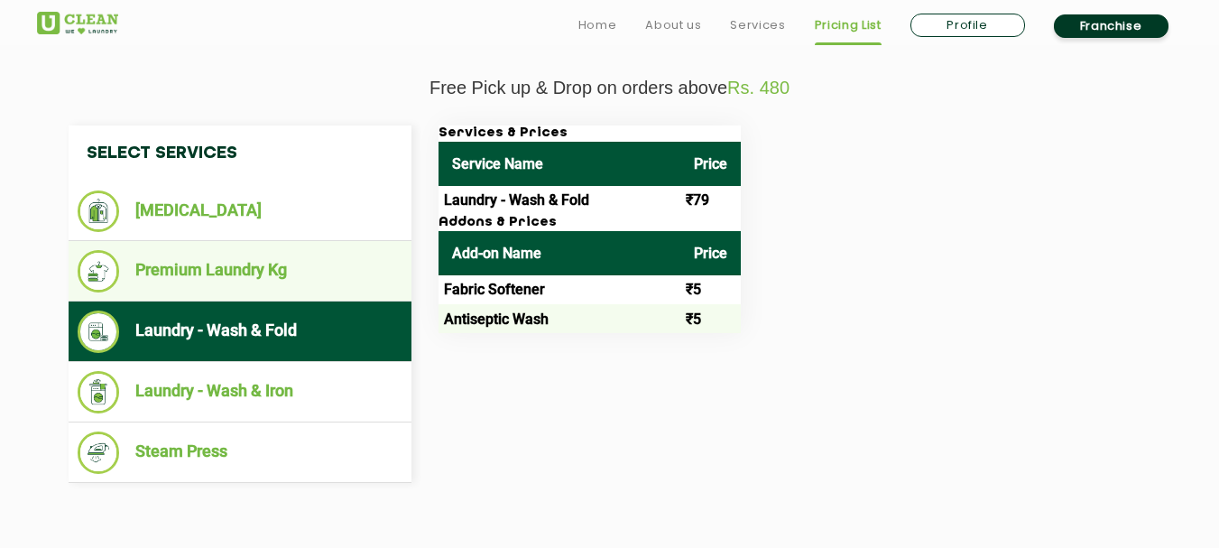
click at [144, 271] on li "Premium Laundry Kg" at bounding box center [240, 271] width 325 height 42
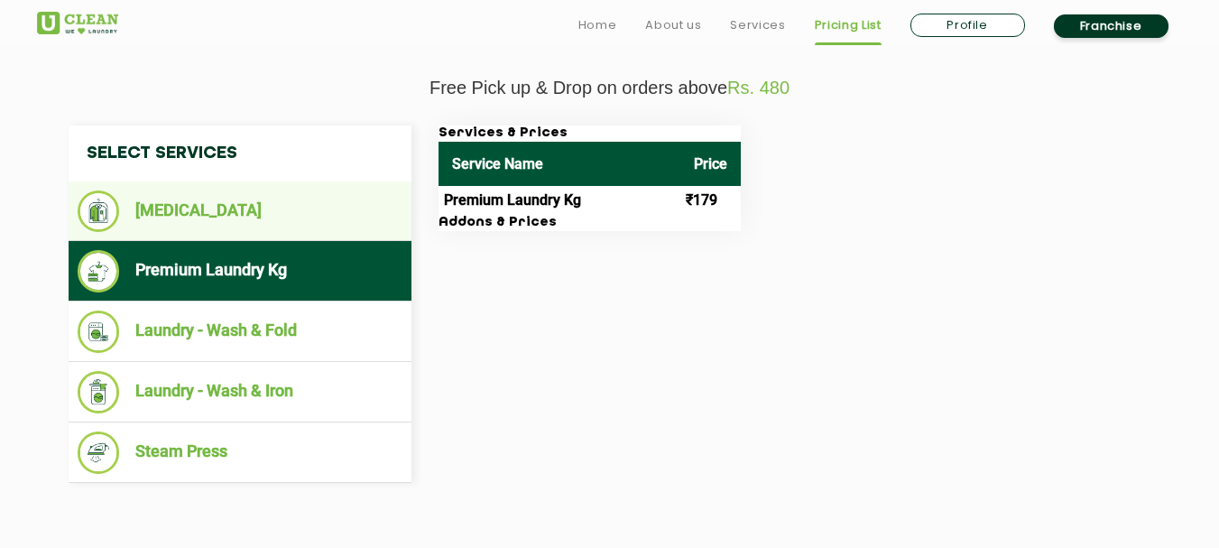
click at [209, 218] on li "[MEDICAL_DATA]" at bounding box center [240, 211] width 325 height 42
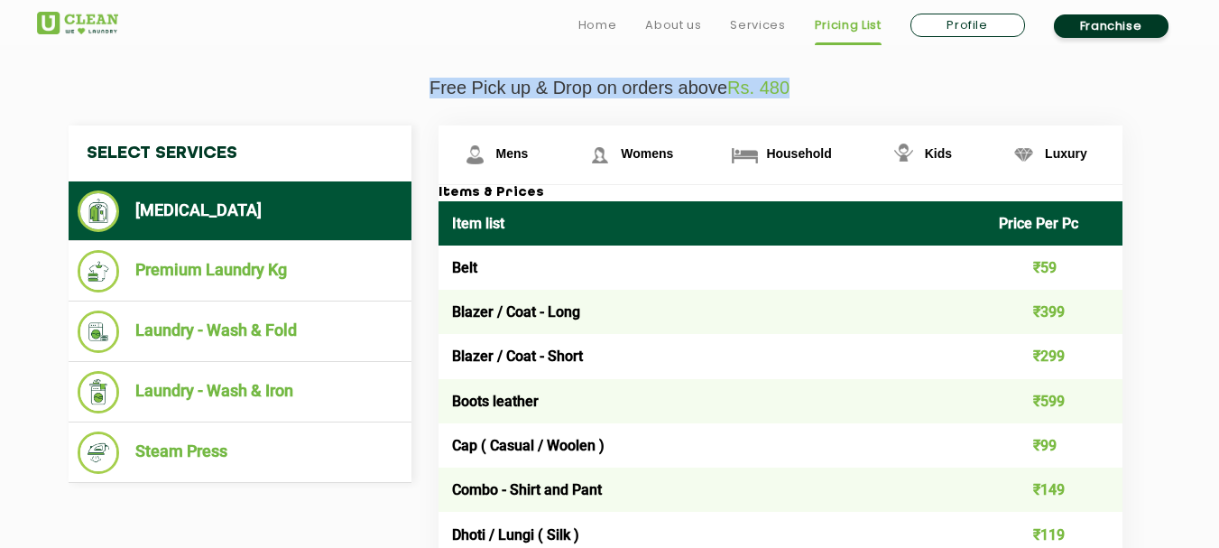
drag, startPoint x: 428, startPoint y: 94, endPoint x: 793, endPoint y: 85, distance: 365.7
click at [793, 85] on p "Free Pick up & Drop on orders above Rs. 480" at bounding box center [610, 88] width 1146 height 21
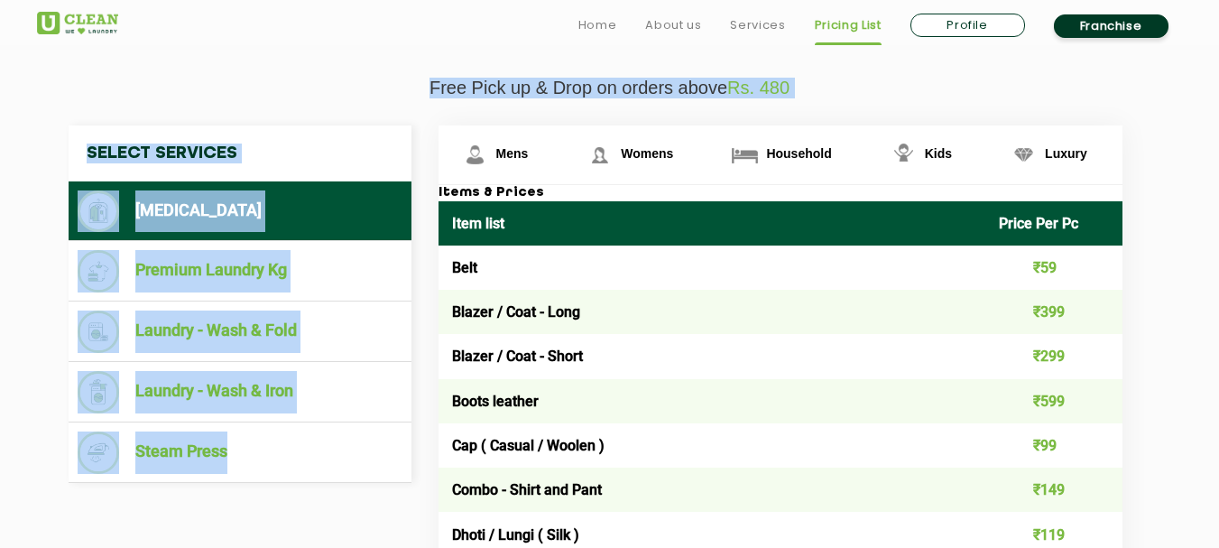
drag, startPoint x: 398, startPoint y: 117, endPoint x: 103, endPoint y: 49, distance: 303.0
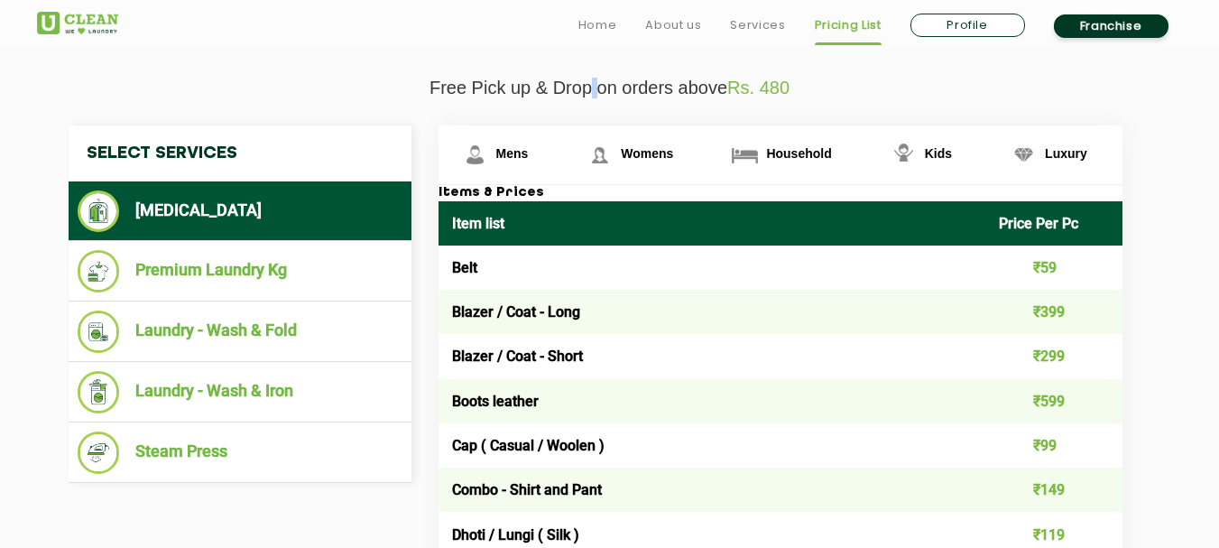
click at [587, 84] on p "Free Pick up & Drop on orders above Rs. 480" at bounding box center [610, 88] width 1146 height 21
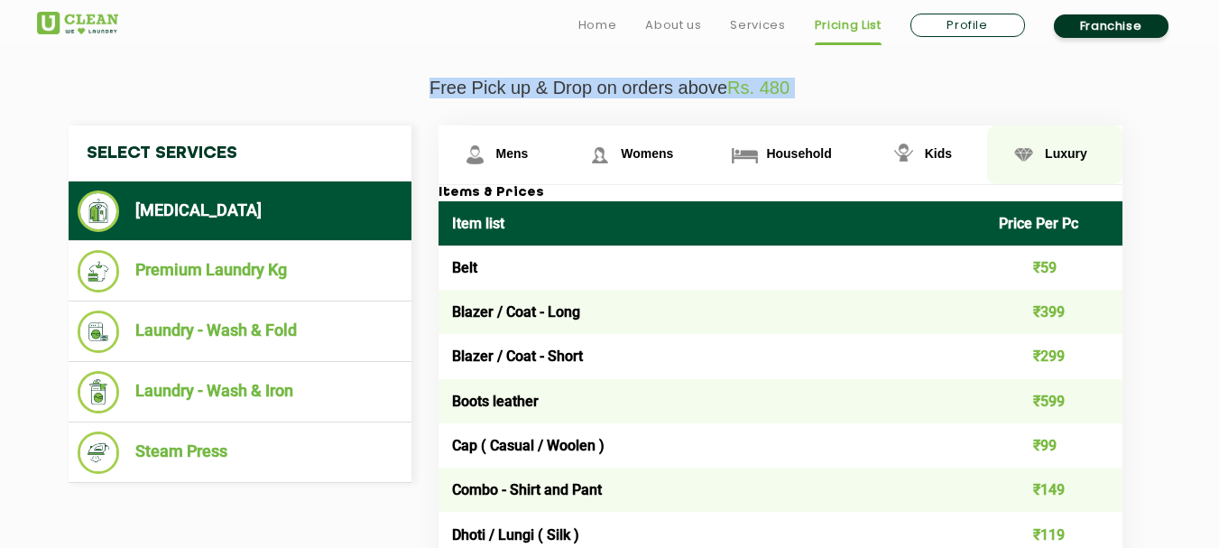
click at [1027, 145] on img at bounding box center [1024, 155] width 32 height 32
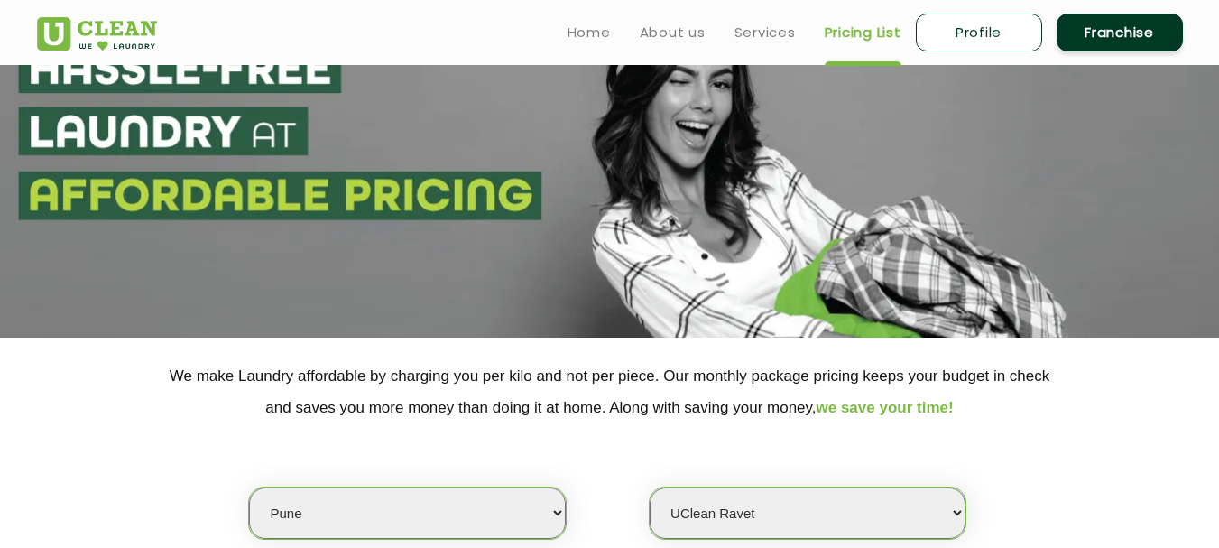
scroll to position [0, 0]
